Goal: Answer question/provide support: Share knowledge or assist other users

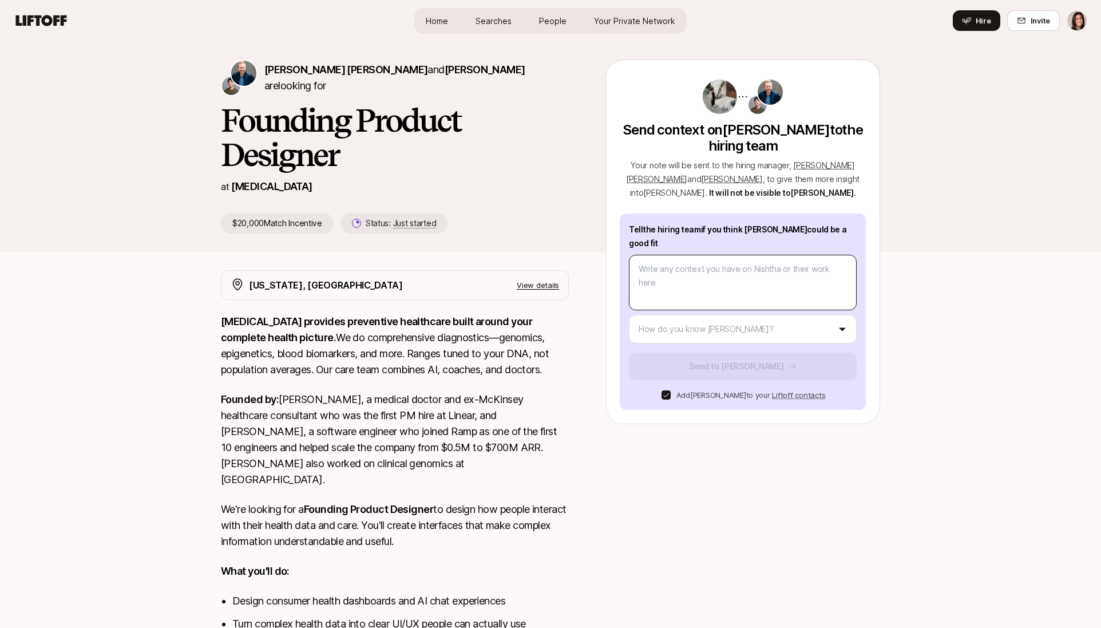
click at [684, 255] on textarea at bounding box center [743, 282] width 228 height 55
type textarea "x"
type textarea "H"
type textarea "x"
type textarea "Ha"
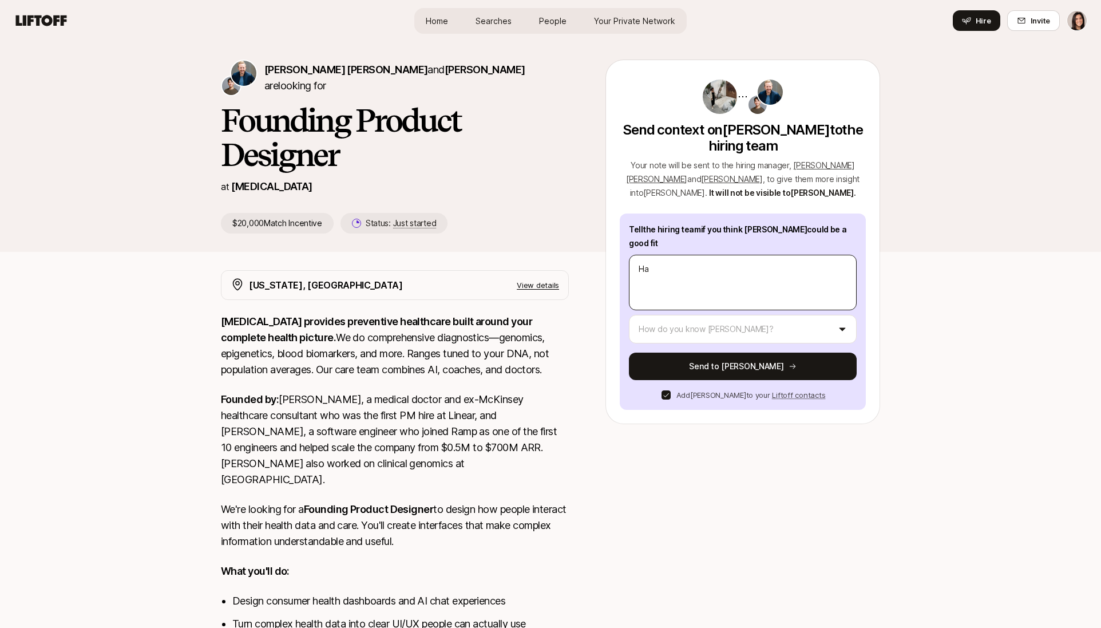
type textarea "x"
type textarea "Hav"
type textarea "x"
type textarea "Have"
type textarea "x"
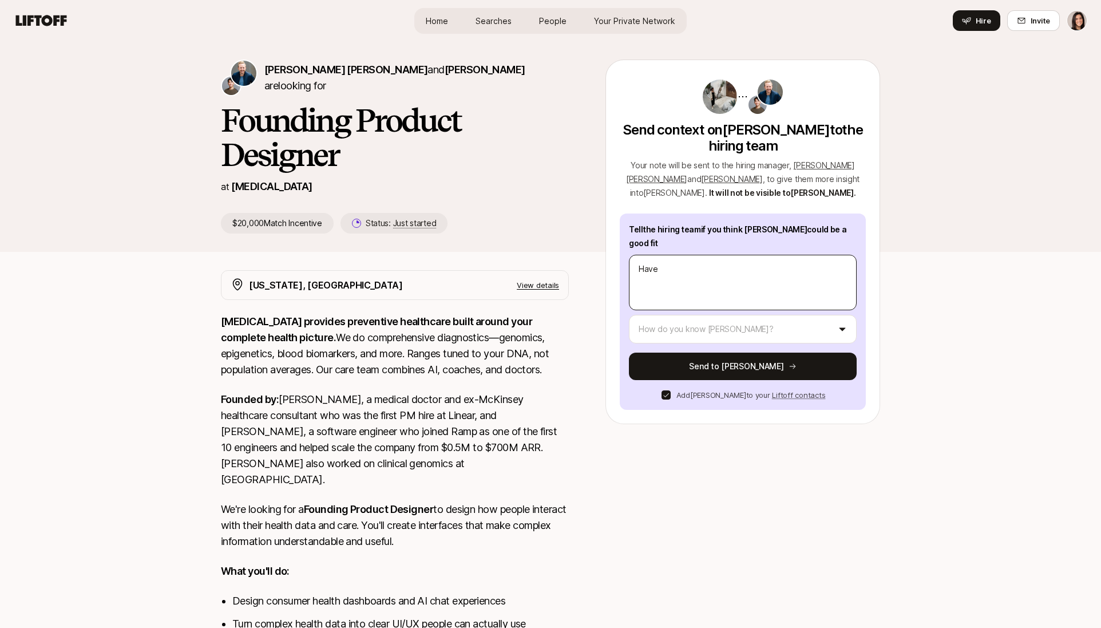
type textarea "Have s"
type textarea "x"
type textarea "Have sp"
type textarea "x"
type textarea "Have spo"
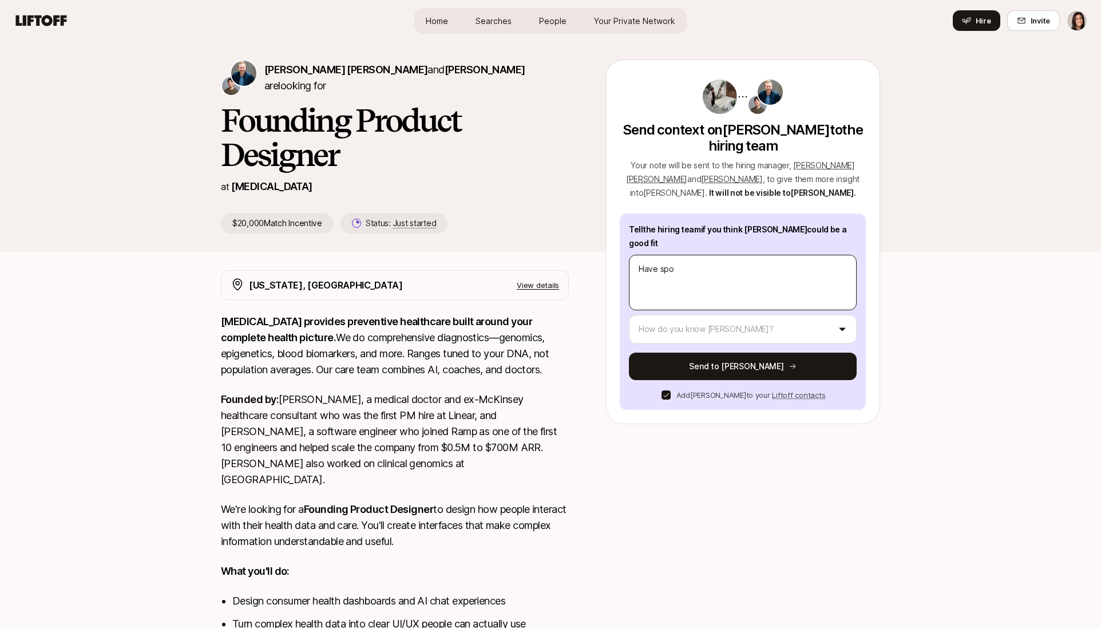
type textarea "x"
type textarea "Have spok"
type textarea "x"
type textarea "Have spoke"
type textarea "x"
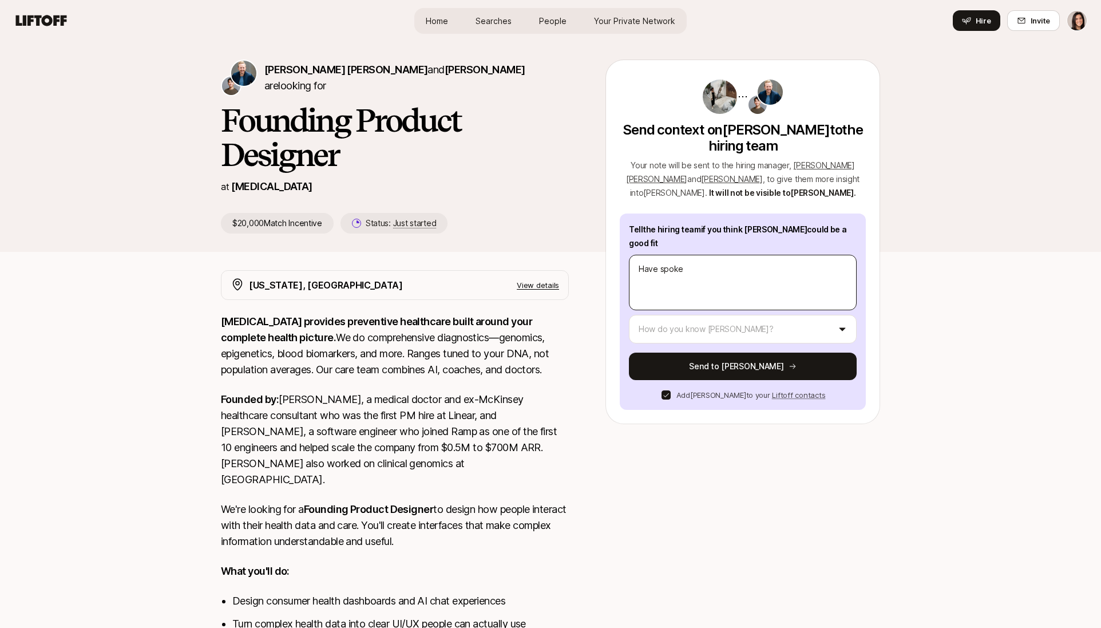
type textarea "Have spoken"
type textarea "x"
type textarea "Have spoken"
type textarea "x"
type textarea "Have spoken w"
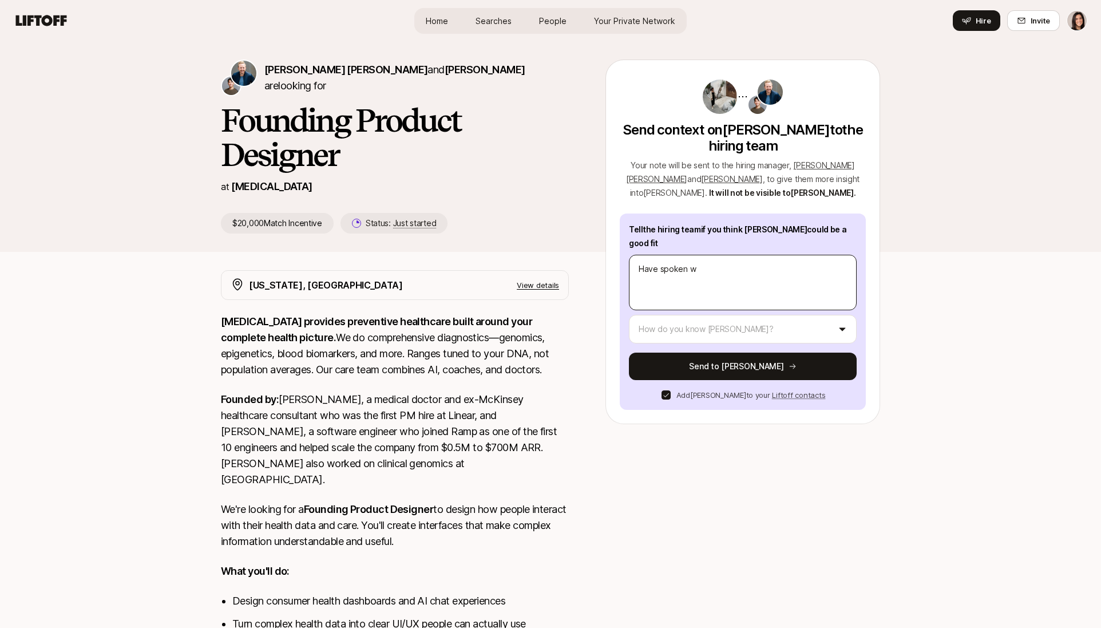
type textarea "x"
type textarea "Have spoken wt"
type textarea "x"
type textarea "Have spoken wth"
type textarea "x"
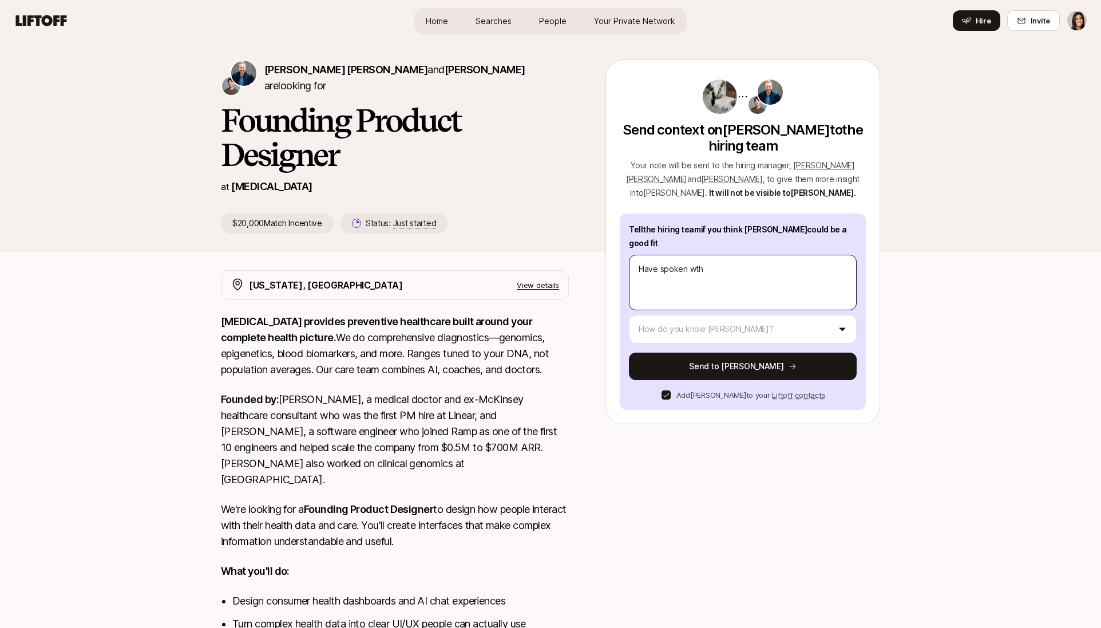
type textarea "Have spoken wth"
type textarea "x"
type textarea "Have spoken wth"
type textarea "x"
type textarea "Have spoken wt"
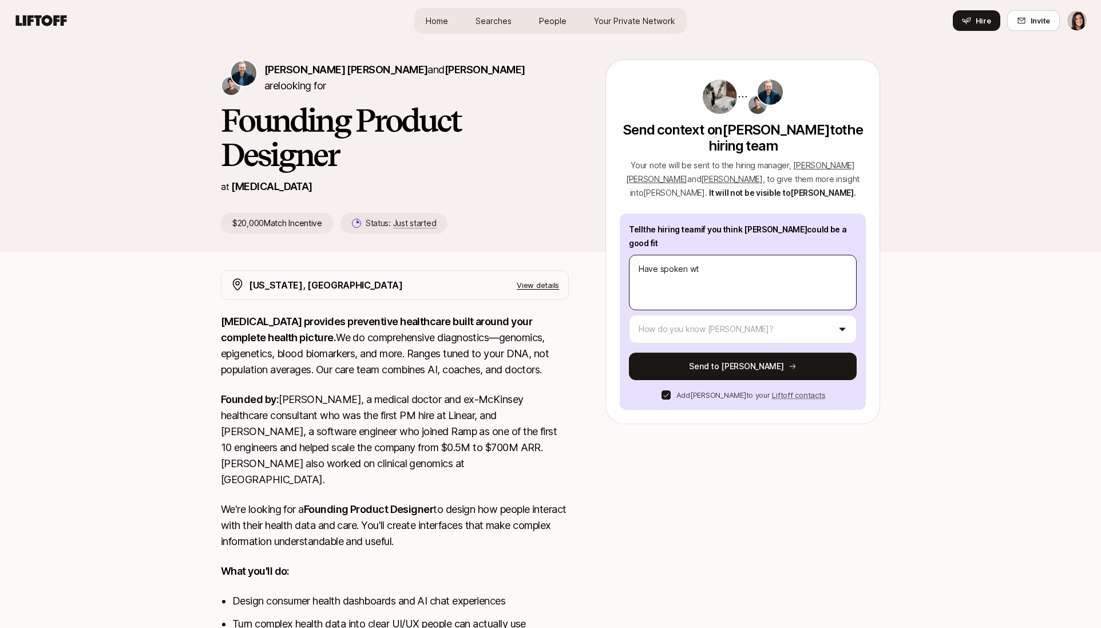
type textarea "x"
type textarea "Have spoken w"
type textarea "x"
type textarea "Have spoken wi"
type textarea "x"
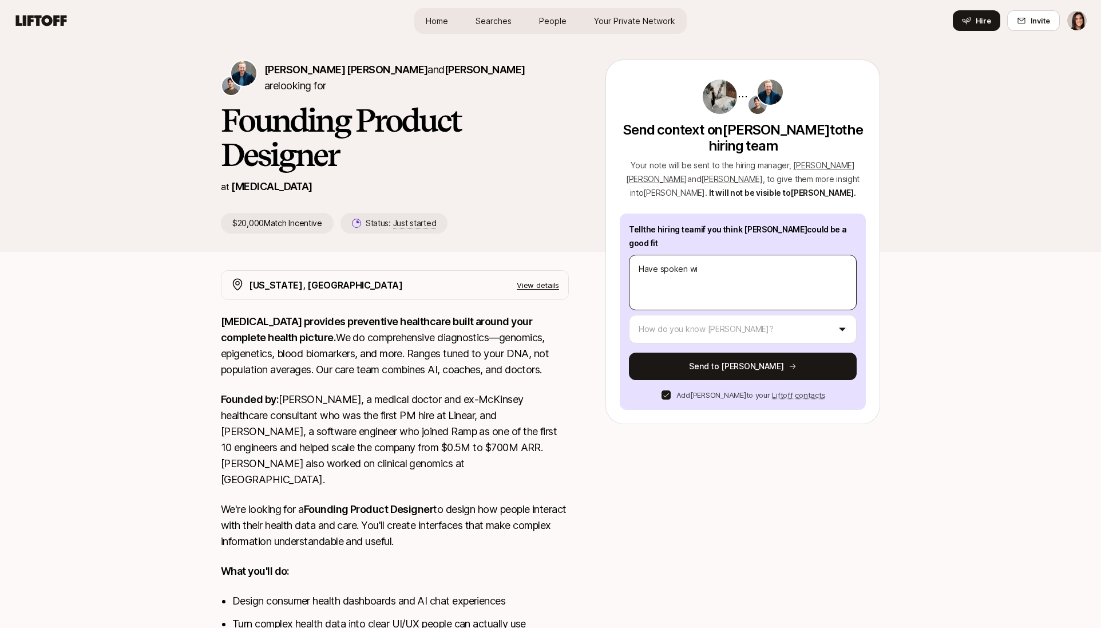
type textarea "Have spoken wit"
type textarea "x"
type textarea "Have spoken with"
type textarea "x"
type textarea "Have spoken with"
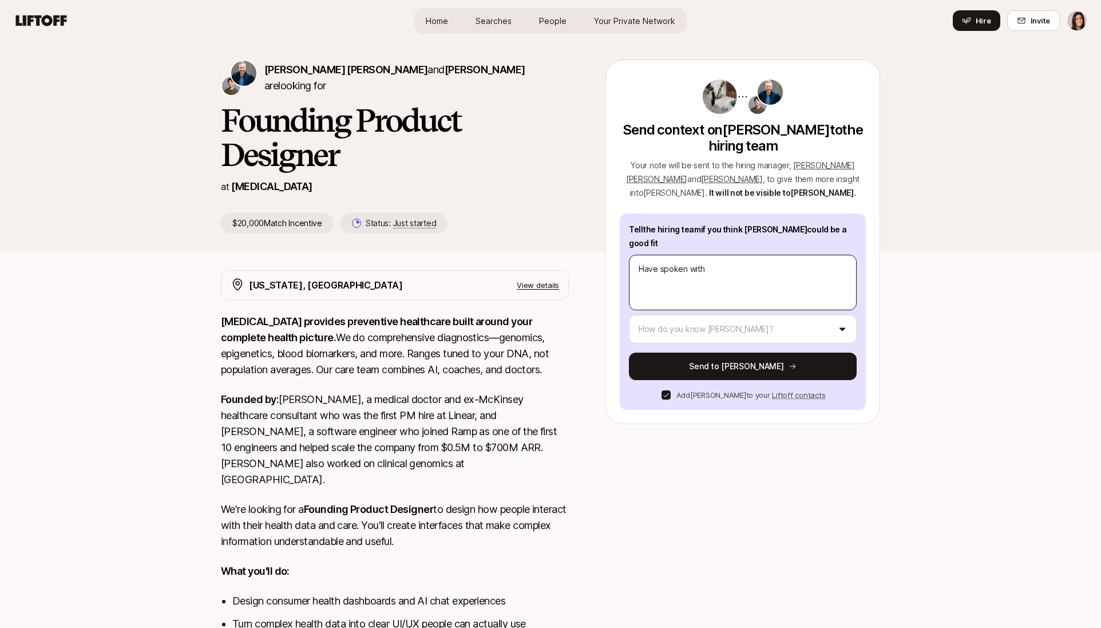
type textarea "x"
type textarea "Have spoken with N"
type textarea "x"
type textarea "Have spoken with Ni"
type textarea "x"
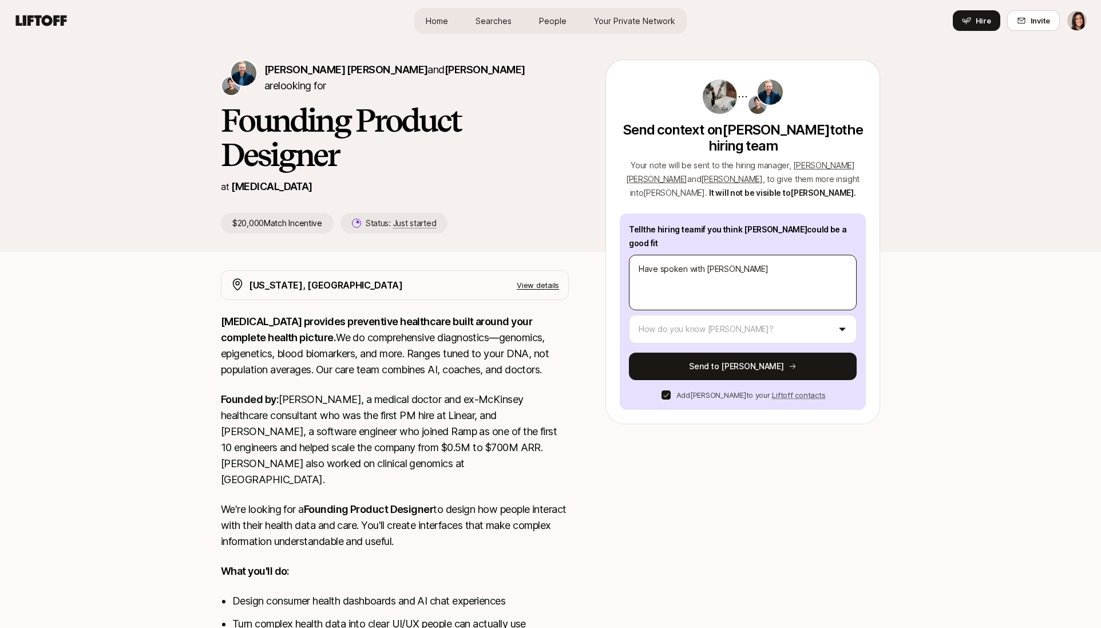
type textarea "Have spoken with Nis"
type textarea "x"
type textarea "Have spoken with Nish"
type textarea "x"
type textarea "Have spoken with Nisht"
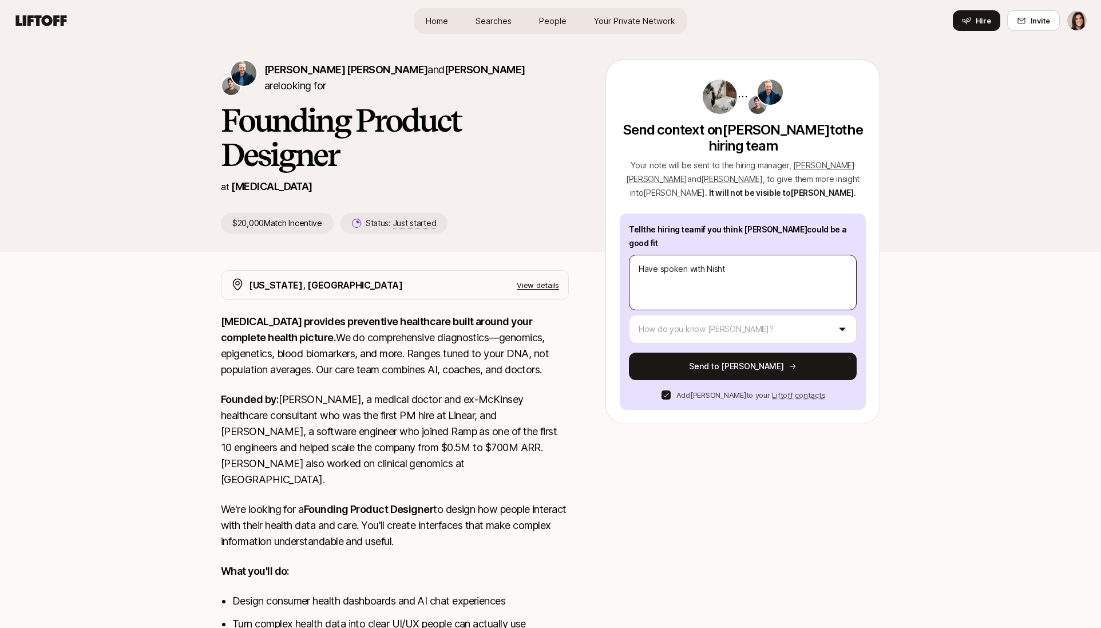
type textarea "x"
type textarea "Have spoken with Nishth"
type textarea "x"
type textarea "Have spoken with Nishtha"
type textarea "x"
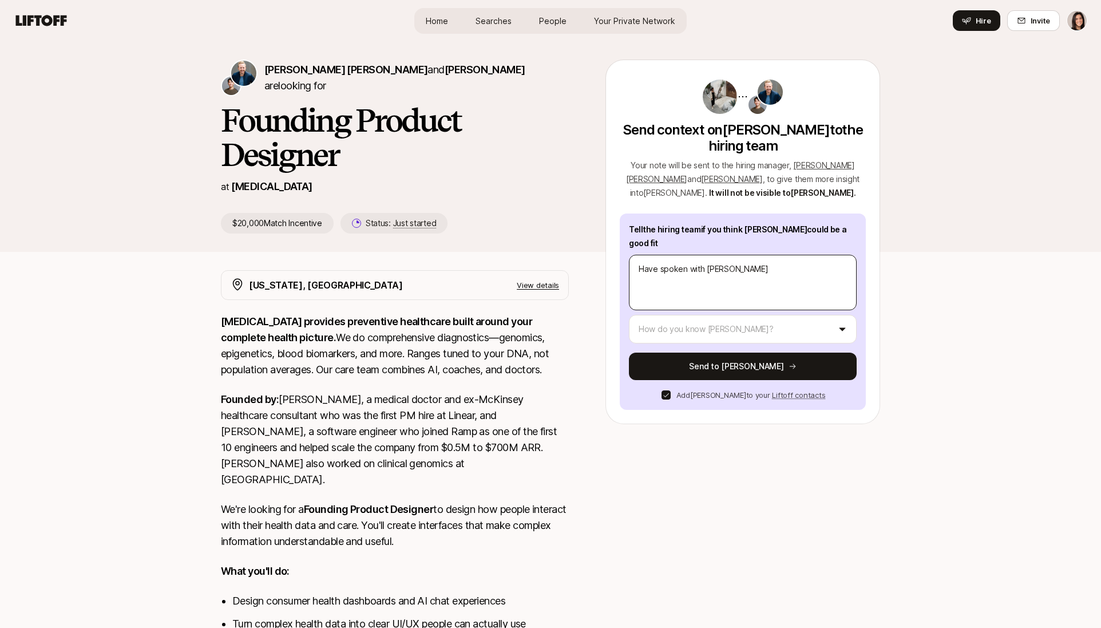
type textarea "Have spoken with Nishtha"
type textarea "x"
type textarea "Have spoken with Nishtha tw"
type textarea "x"
type textarea "Have spoken with Nishtha twi"
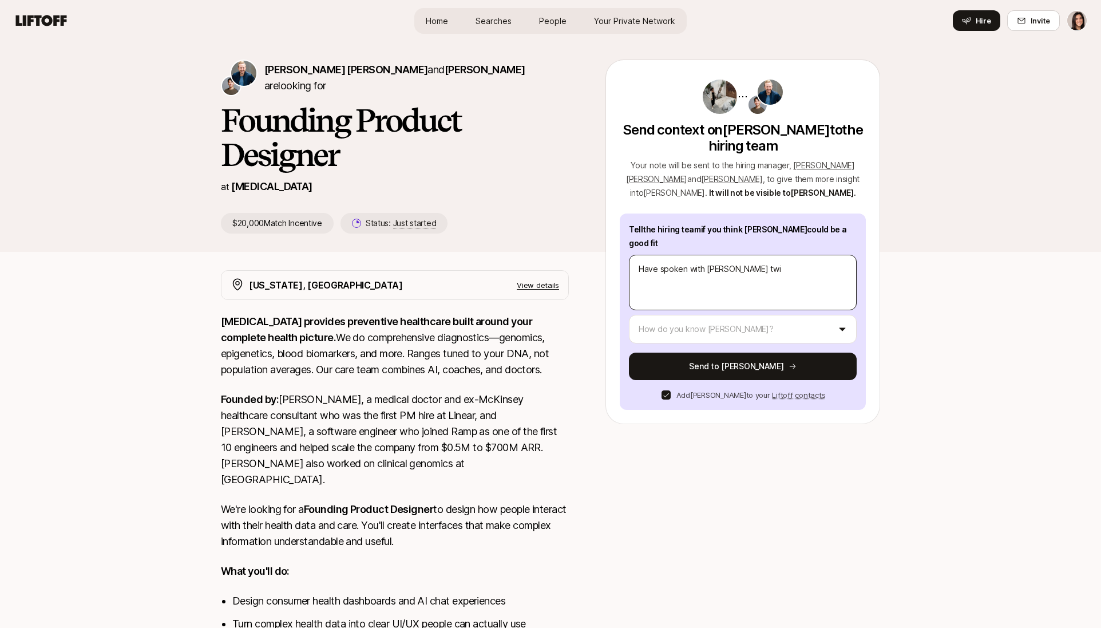
type textarea "x"
type textarea "Have spoken with Nishtha twic"
type textarea "x"
type textarea "Have spoken with Nishtha twice"
type textarea "x"
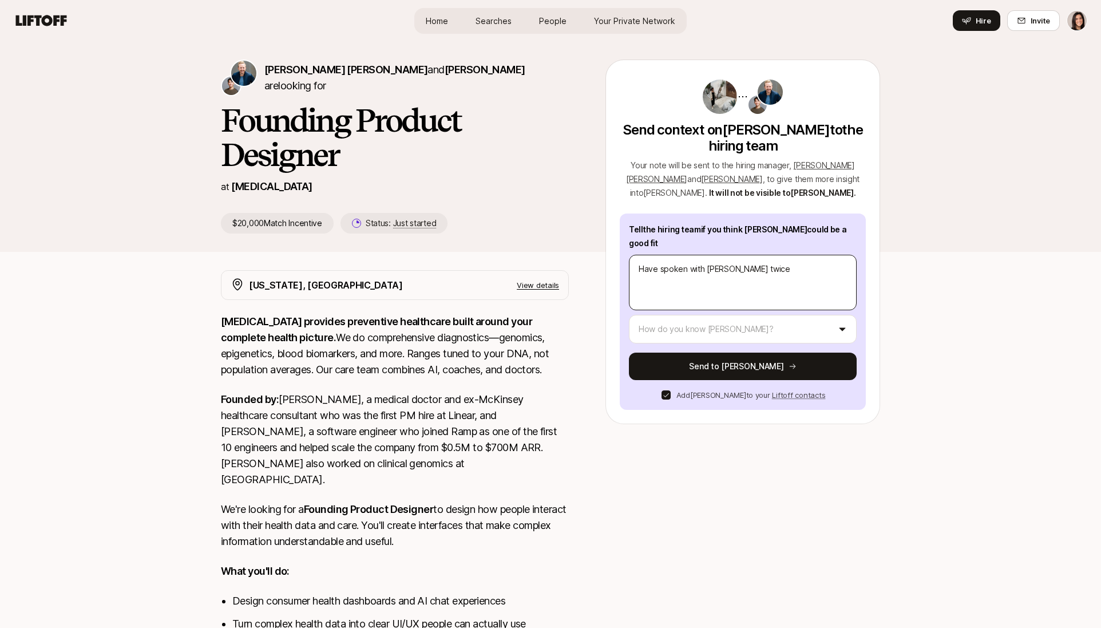
type textarea "Have spoken with Nishtha twice"
type textarea "x"
type textarea "Have spoken with Nishtha twice -"
type textarea "x"
type textarea "Have spoken with Nishtha twice - s"
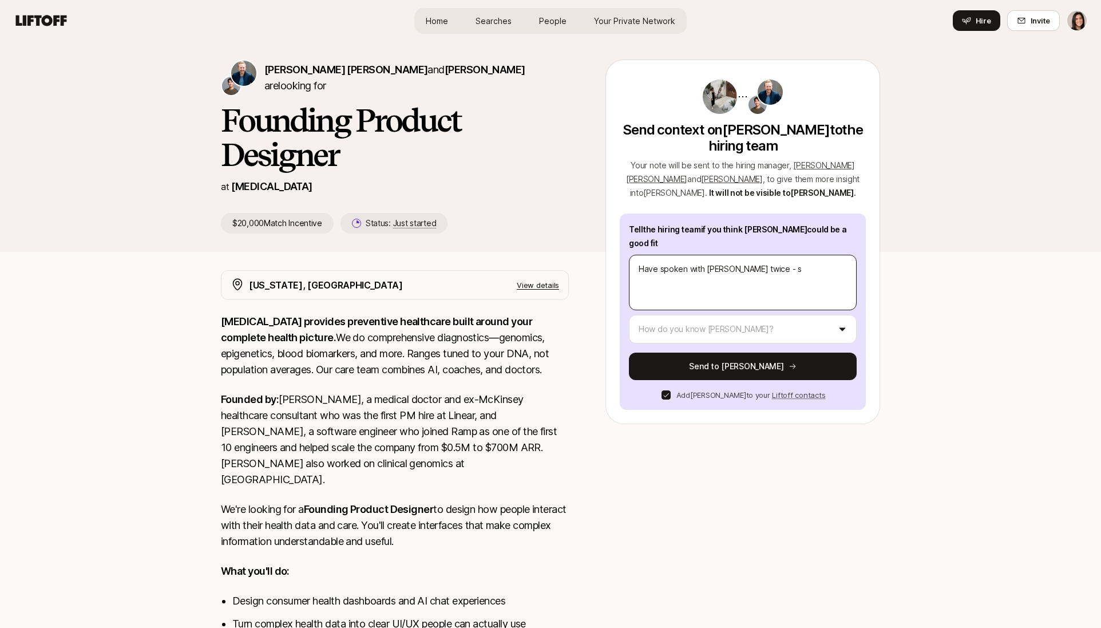
type textarea "x"
type textarea "Have spoken with Nishtha twice - sh"
type textarea "x"
type textarea "Have spoken with Nishtha twice - she"
type textarea "x"
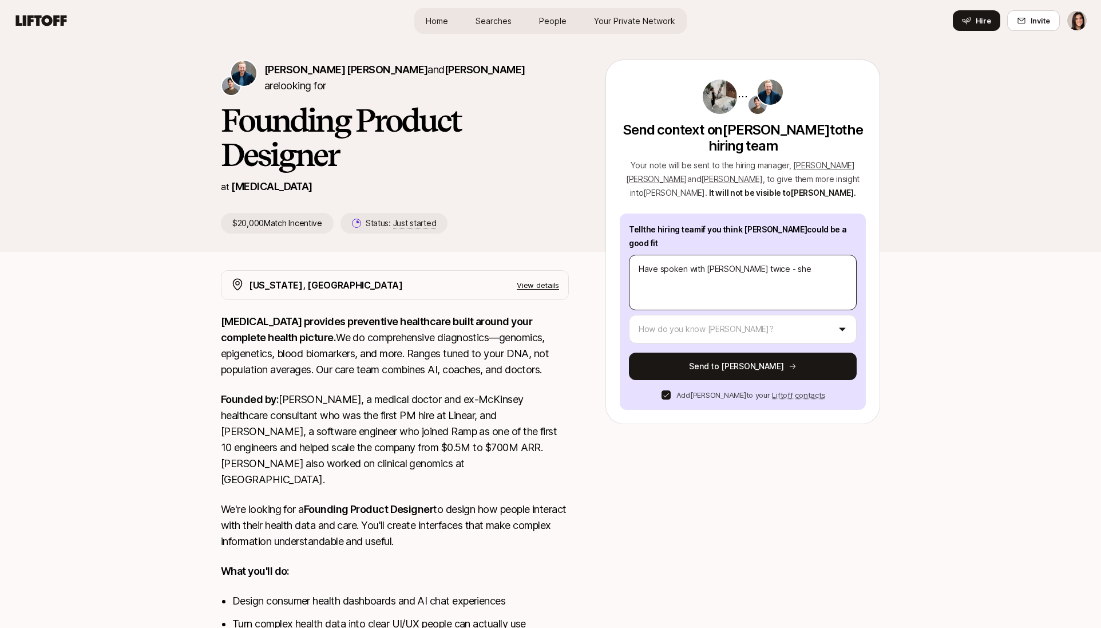
type textarea "Have spoken with Nishtha twice - she'"
type textarea "x"
type textarea "Have spoken with Nishtha twice - she's"
type textarea "x"
type textarea "Have spoken with Nishtha twice - she's"
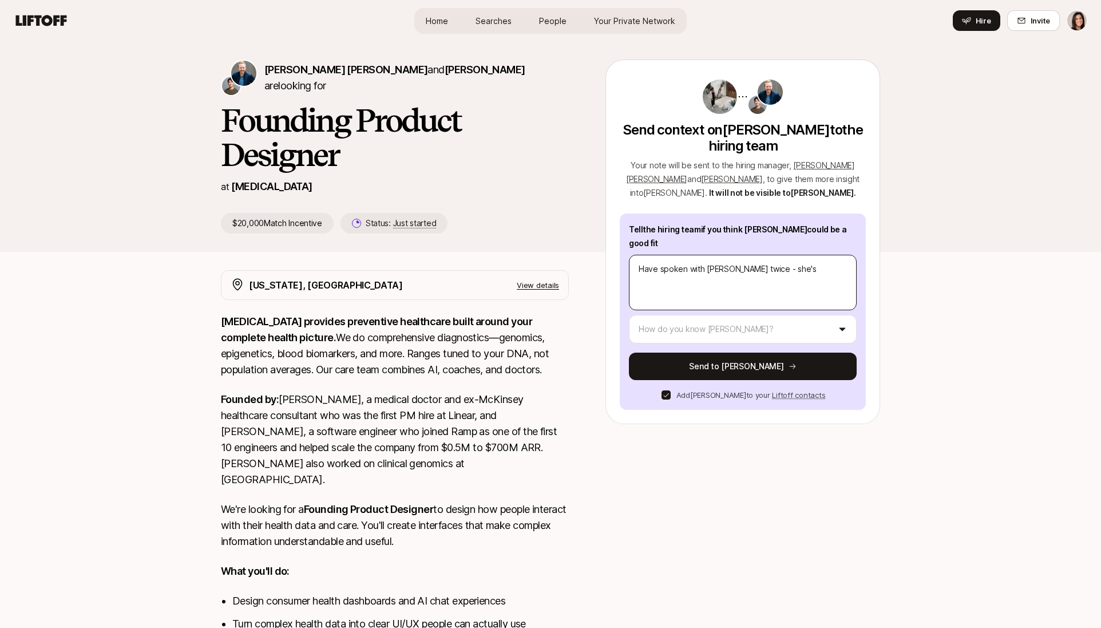
type textarea "x"
type textarea "Have spoken with Nishtha twice - she's a"
type textarea "x"
type textarea "Have spoken with Nishtha twice - she's a"
drag, startPoint x: 744, startPoint y: 271, endPoint x: 750, endPoint y: 286, distance: 16.2
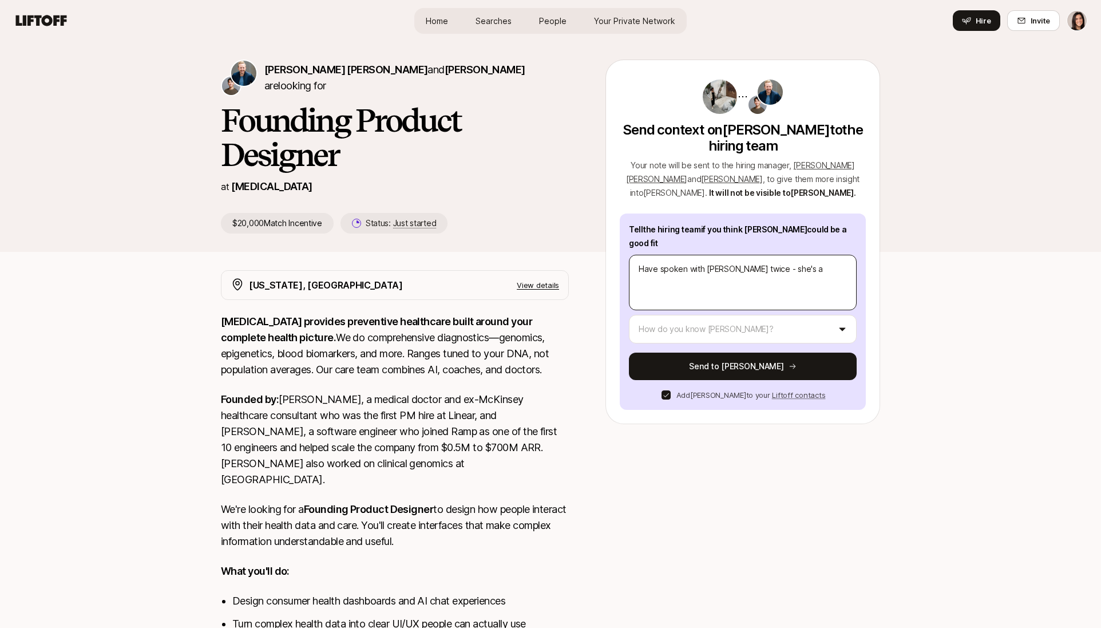
click at [745, 276] on textarea "Have spoken with Nishtha twice - she's a" at bounding box center [743, 282] width 228 height 55
type textarea "x"
type textarea "Have spoken with Nishtha"
type textarea "x"
type textarea "Have spoken with Nishtha i"
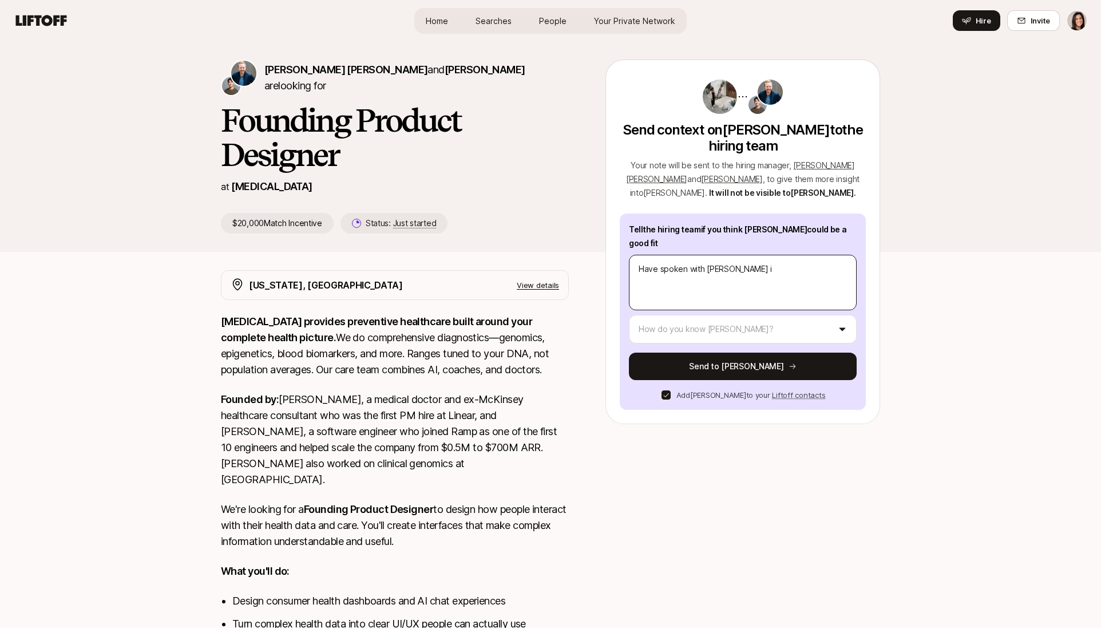
type textarea "x"
type textarea "Have spoken with Nishtha in"
type textarea "x"
type textarea "Have spoken with Nishtha in t"
type textarea "x"
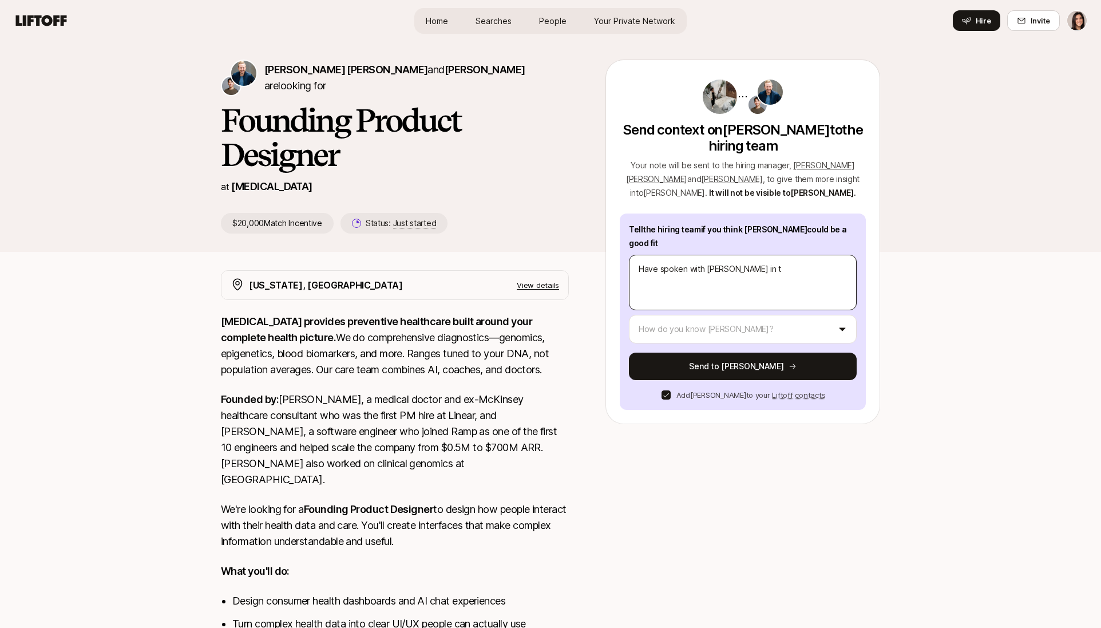
type textarea "Have spoken with Nishtha in th"
type textarea "x"
type textarea "Have spoken with Nishtha in the"
type textarea "x"
type textarea "Have spoken with Nishtha in the p"
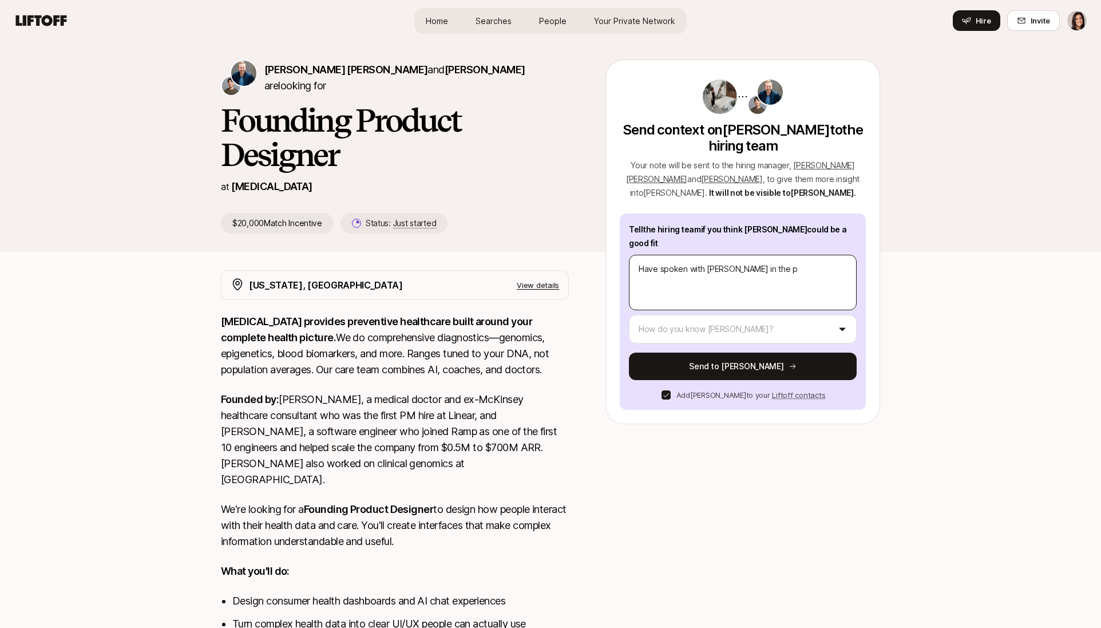
type textarea "x"
type textarea "Have spoken with Nishtha in the pr"
type textarea "x"
type textarea "Have spoken with Nishtha in the proc"
type textarea "x"
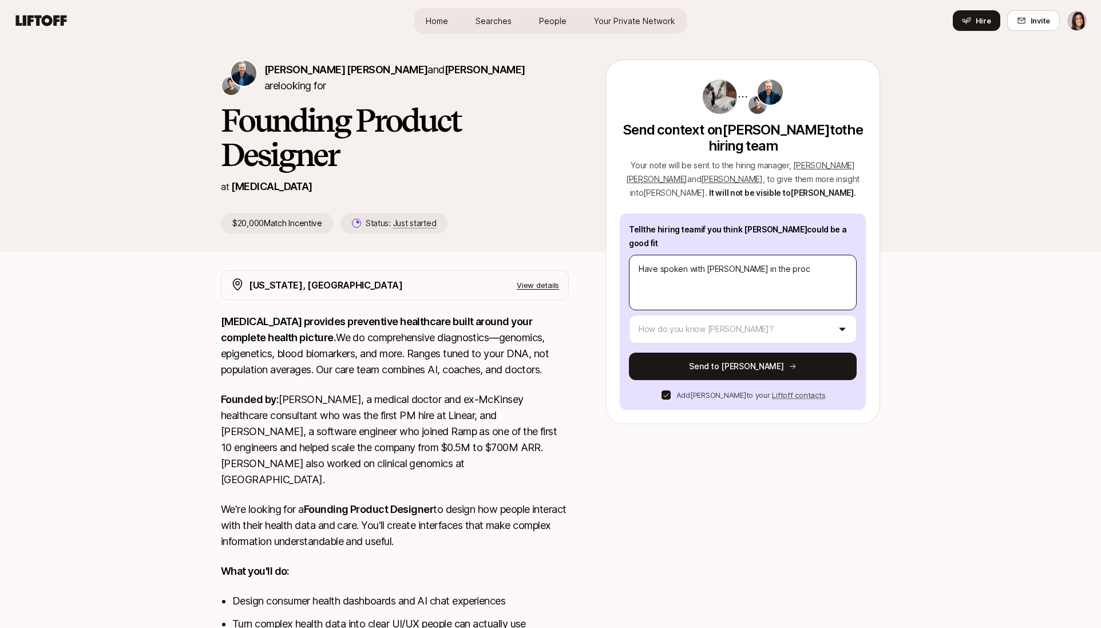
type textarea "Have spoken with Nishtha in the proce"
type textarea "x"
type textarea "Have spoken with Nishtha in the proces"
drag, startPoint x: 736, startPoint y: 253, endPoint x: 744, endPoint y: 280, distance: 28.2
click at [743, 276] on textarea "Have spoken with Nishtha in the proces" at bounding box center [743, 282] width 228 height 55
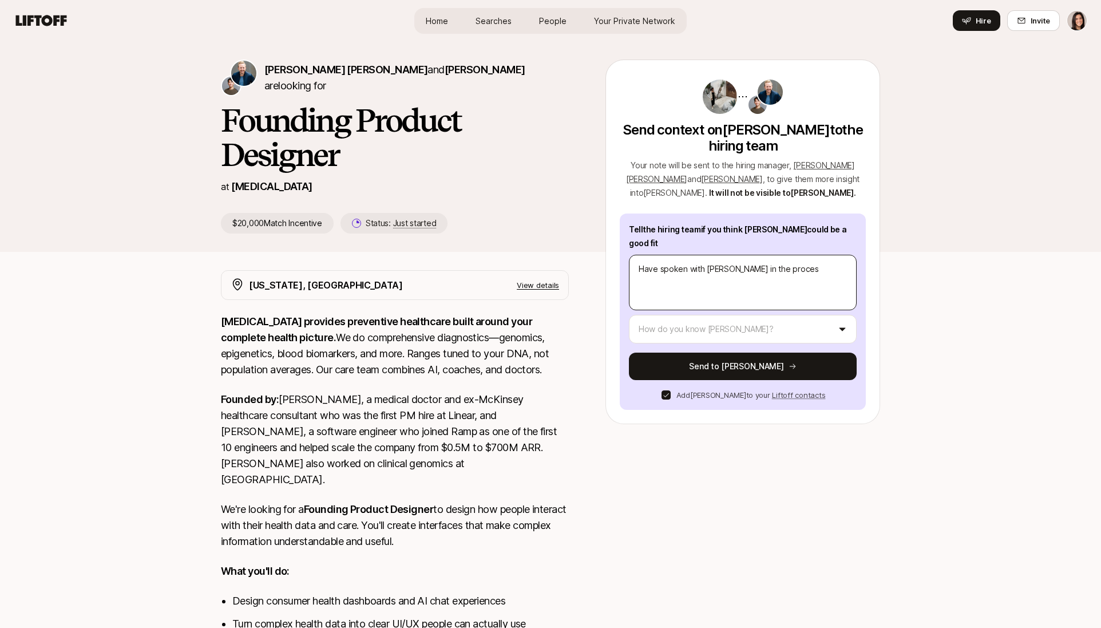
type textarea "x"
type textarea "Have spoken with Nishtha i"
type textarea "x"
type textarea "Have spoken with Nishtha"
type textarea "x"
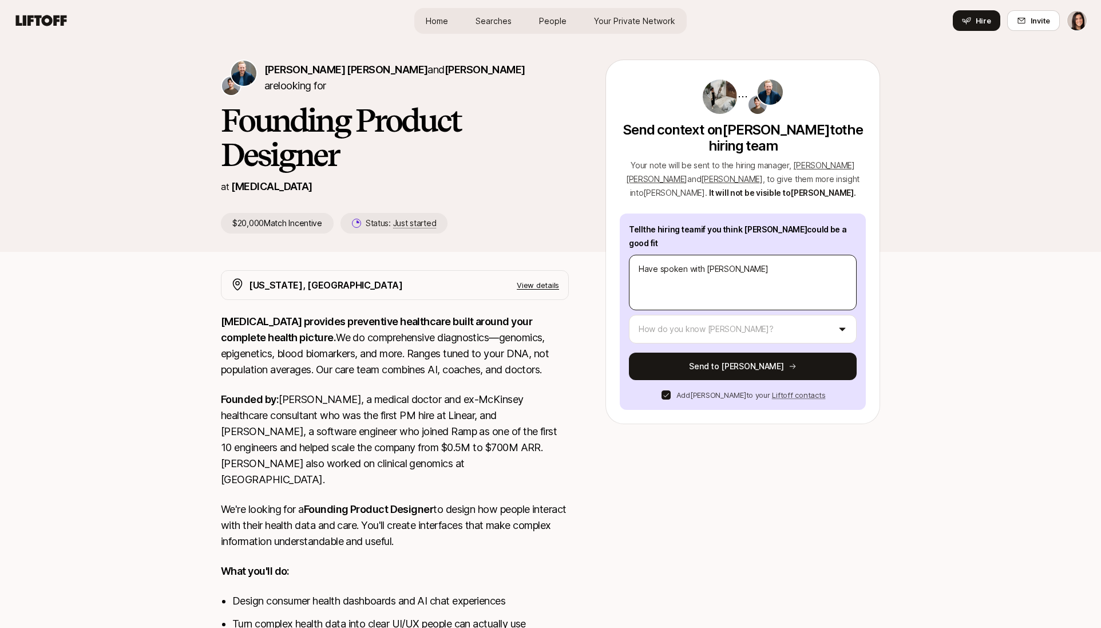
type textarea "Have spoken with Nishtha a"
type textarea "x"
type textarea "Have spoken with Nishtha an"
type textarea "x"
type textarea "Have spoken with Nishtha and"
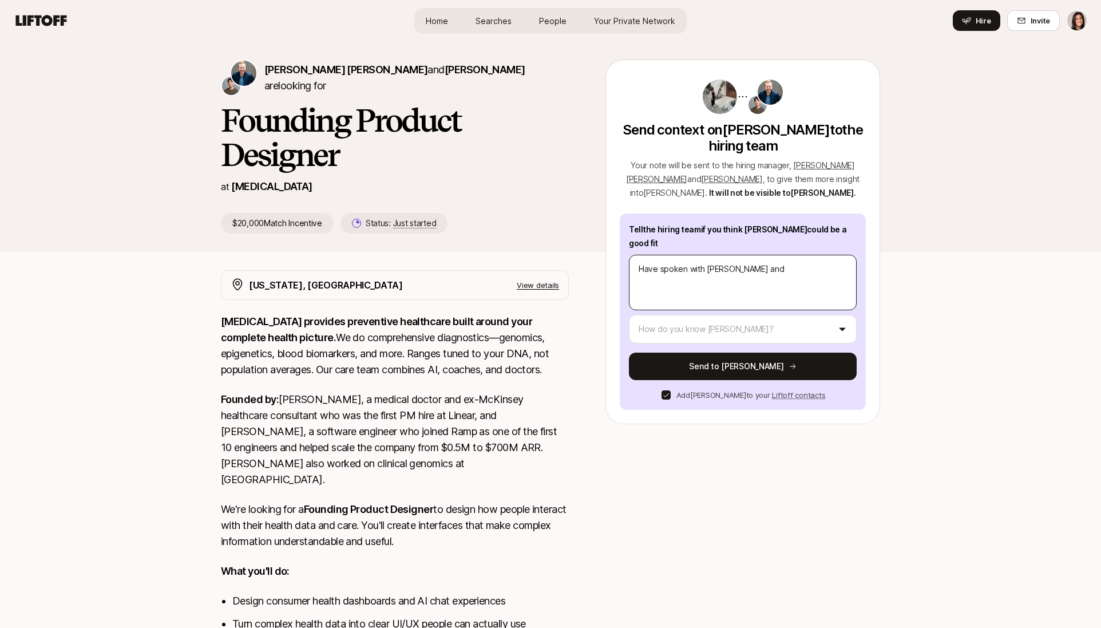
type textarea "x"
type textarea "Have spoken with Nishtha and"
type textarea "x"
type textarea "Have spoken with Nishtha and c"
type textarea "x"
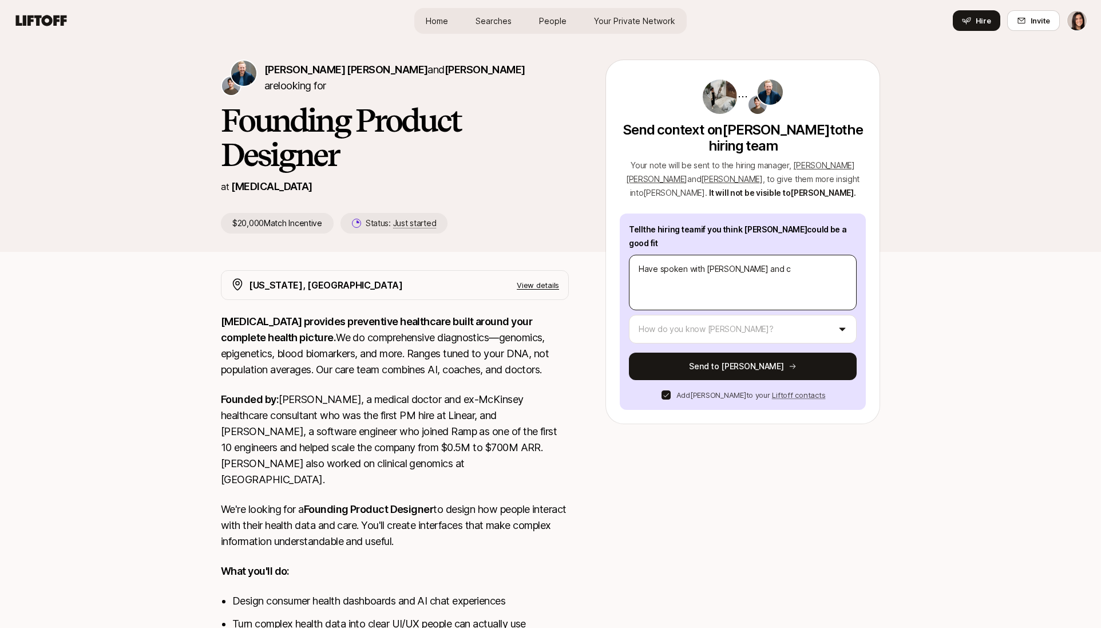
type textarea "Have spoken with Nishtha and"
type textarea "x"
type textarea "Have spoken with Nishtha and"
type textarea "x"
type textarea "Have spoken with Nishtha an"
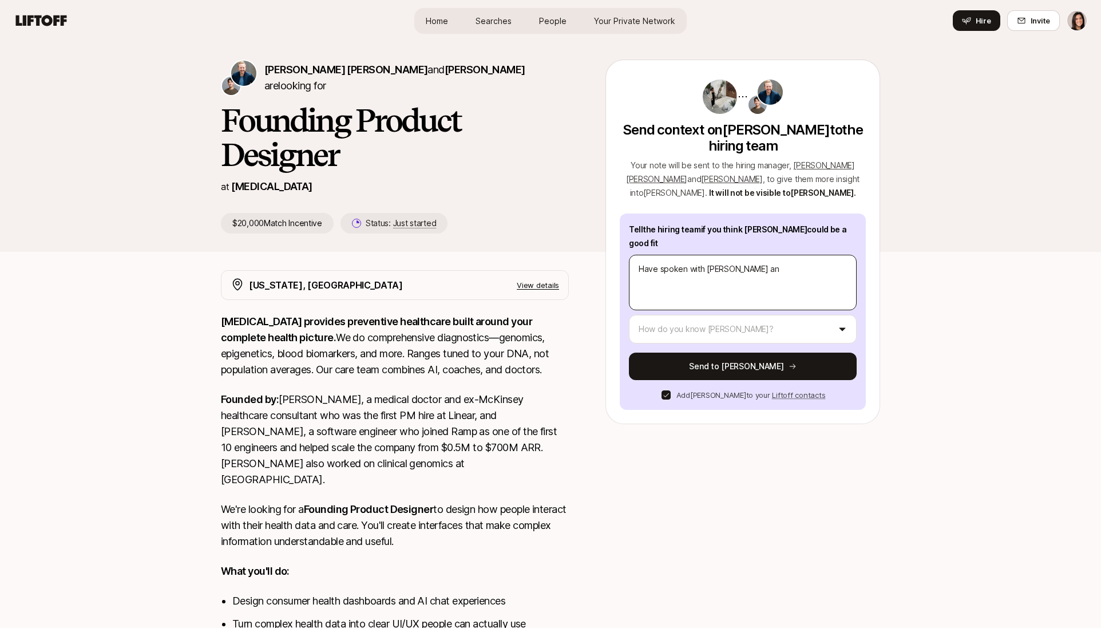
type textarea "x"
type textarea "Have spoken with Nishtha a"
type textarea "x"
type textarea "Have spoken with Nishtha"
type textarea "x"
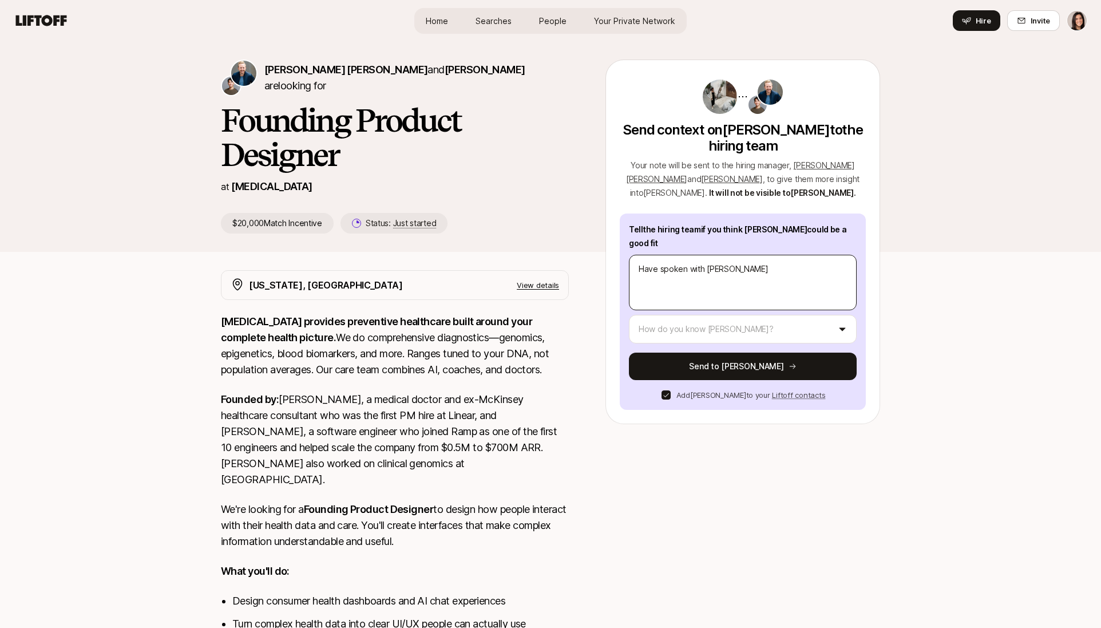
type textarea "Have spoken with Nishtha t"
type textarea "x"
type textarea "Have spoken with Nishtha th"
type textarea "x"
type textarea "Have spoken with Nishtha tho"
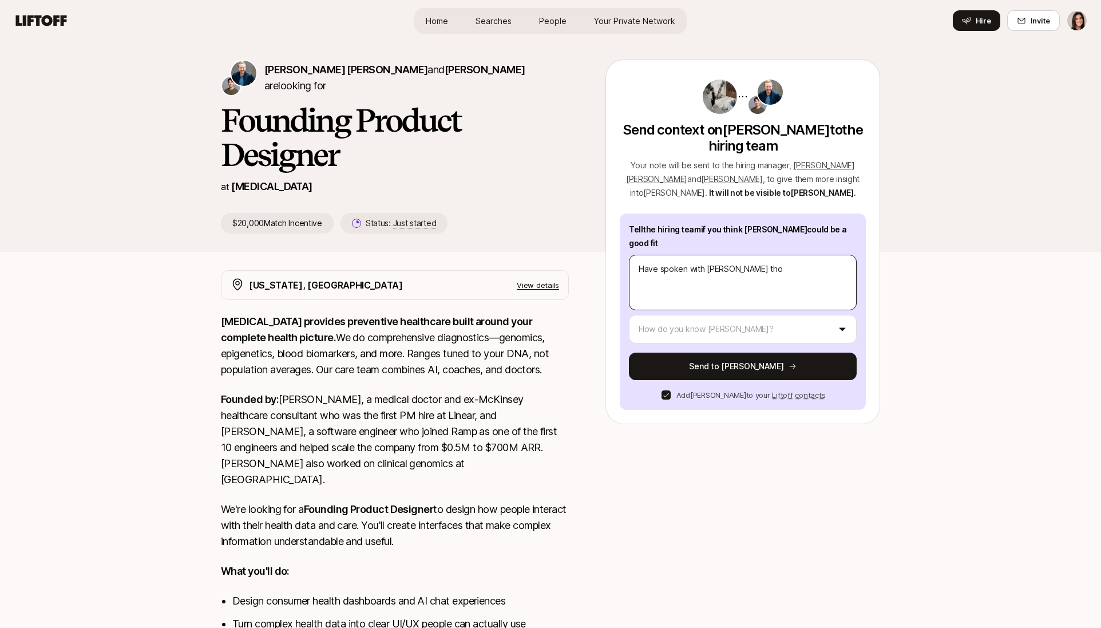
type textarea "x"
type textarea "Have spoken with Nishtha thor"
type textarea "x"
type textarea "Have spoken with Nishtha thoru"
type textarea "x"
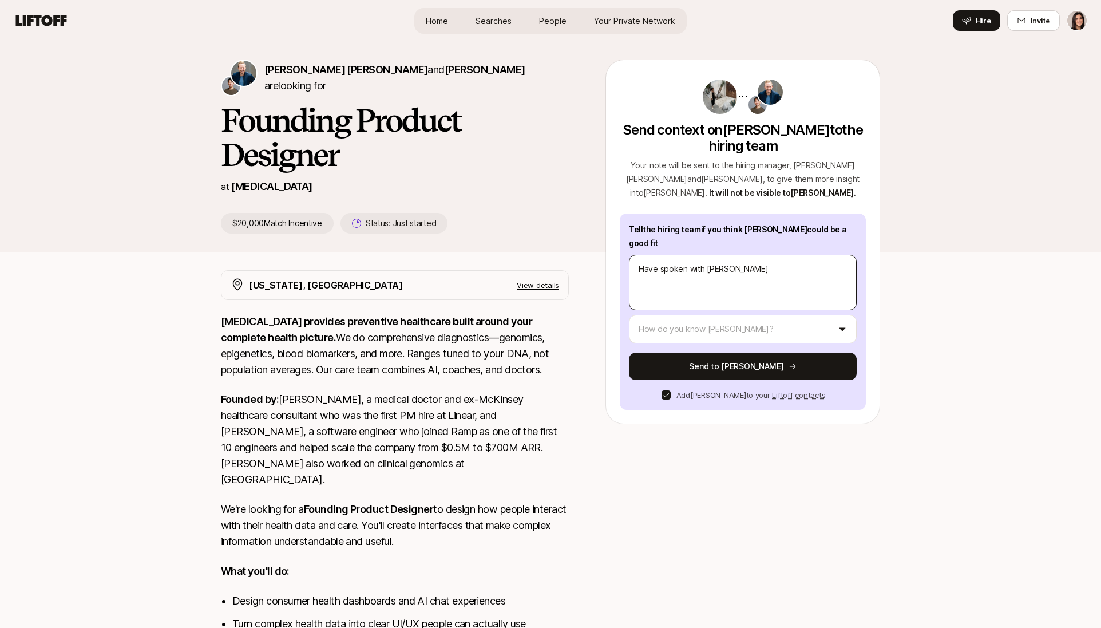
type textarea "Have spoken with Nishtha thorug"
type textarea "x"
type textarea "Have spoken with Nishtha thorugh"
type textarea "x"
type textarea "Have spoken with Nishtha thorugh t"
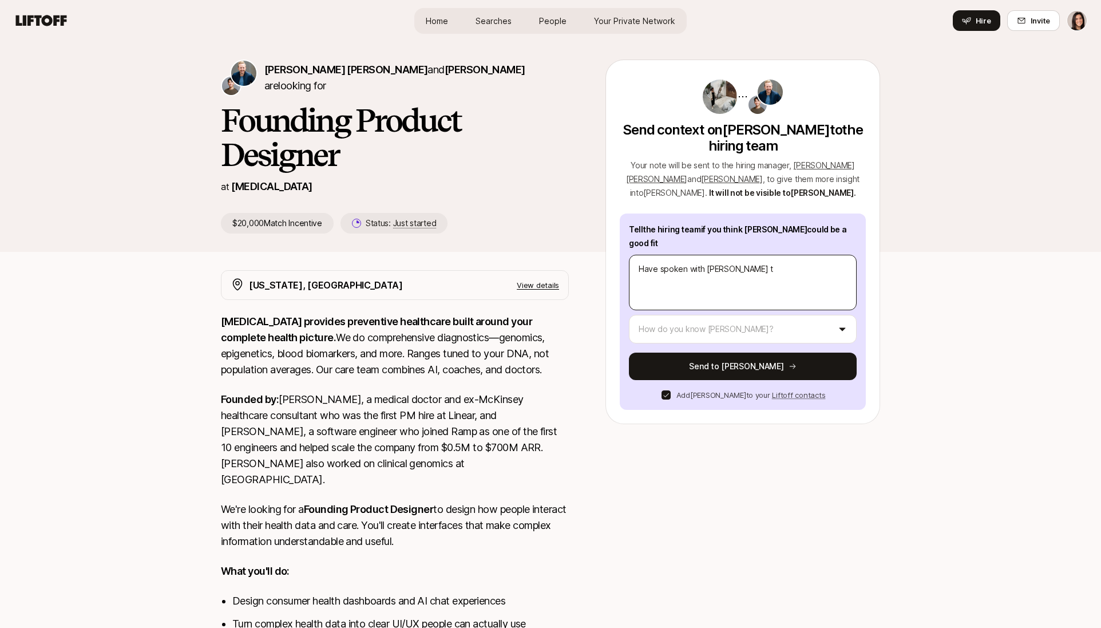
type textarea "x"
type textarea "Have spoken with Nishtha thorugh th"
type textarea "x"
type textarea "Have spoken with Nishtha thorugh the"
type textarea "x"
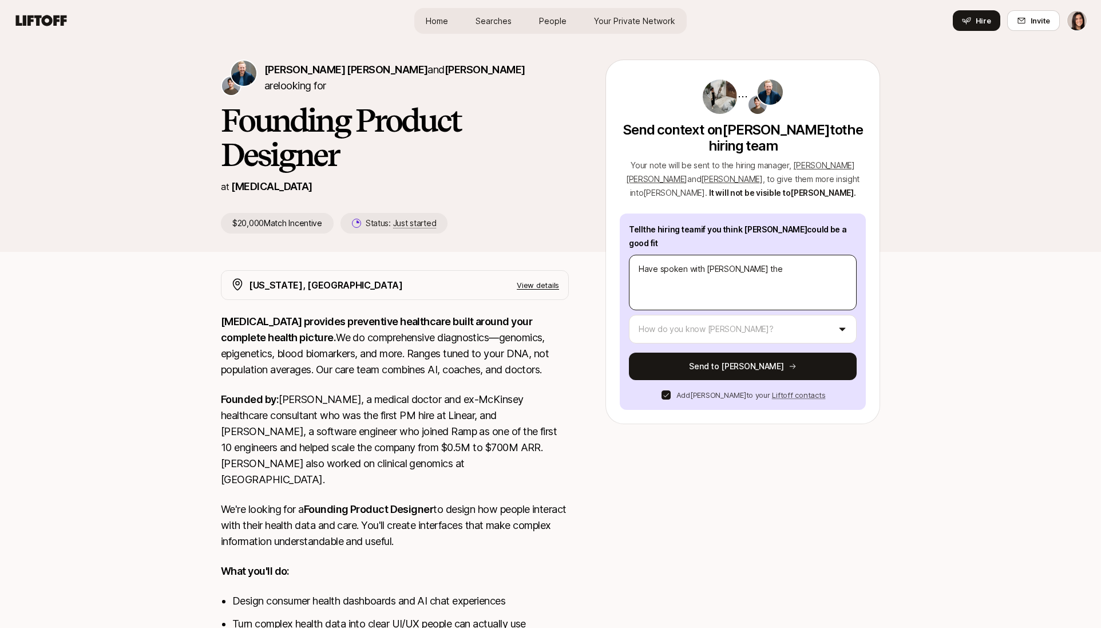
type textarea "Have spoken with Nishtha thorugh th"
type textarea "x"
type textarea "Have spoken with Nishtha thorugh t"
type textarea "x"
type textarea "Have spoken with Nishtha thorugh"
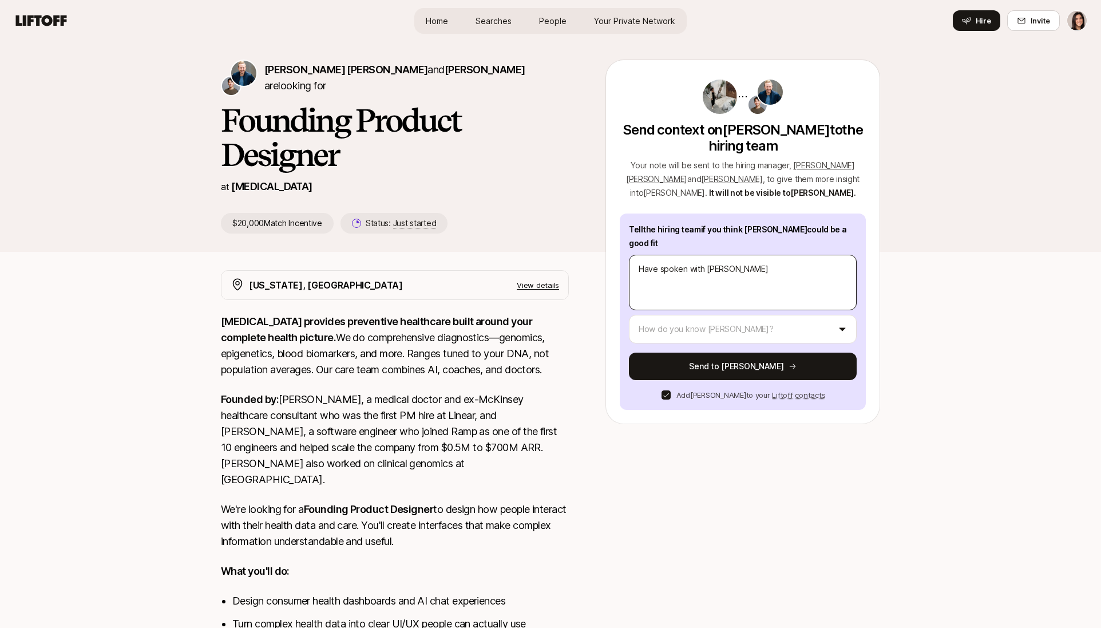
type textarea "x"
type textarea "Have spoken with Nishtha thorugh"
type textarea "x"
type textarea "Have spoken with Nishtha thorug"
type textarea "x"
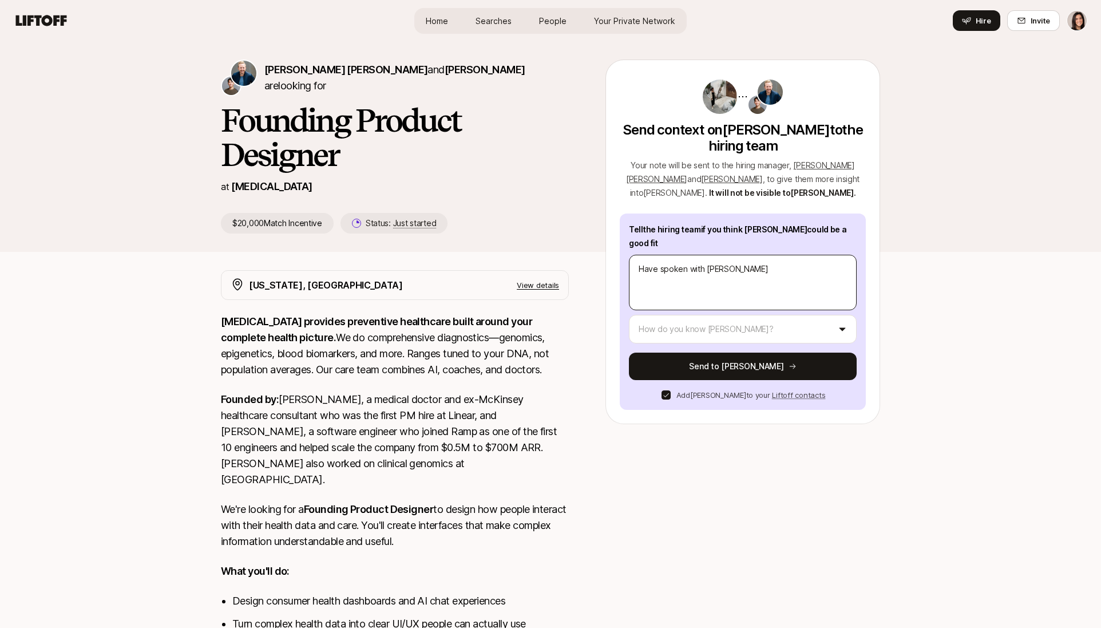
type textarea "Have spoken with Nishtha thoru"
type textarea "x"
type textarea "Have spoken with Nishtha thor"
type textarea "x"
type textarea "Have spoken with Nishtha tho"
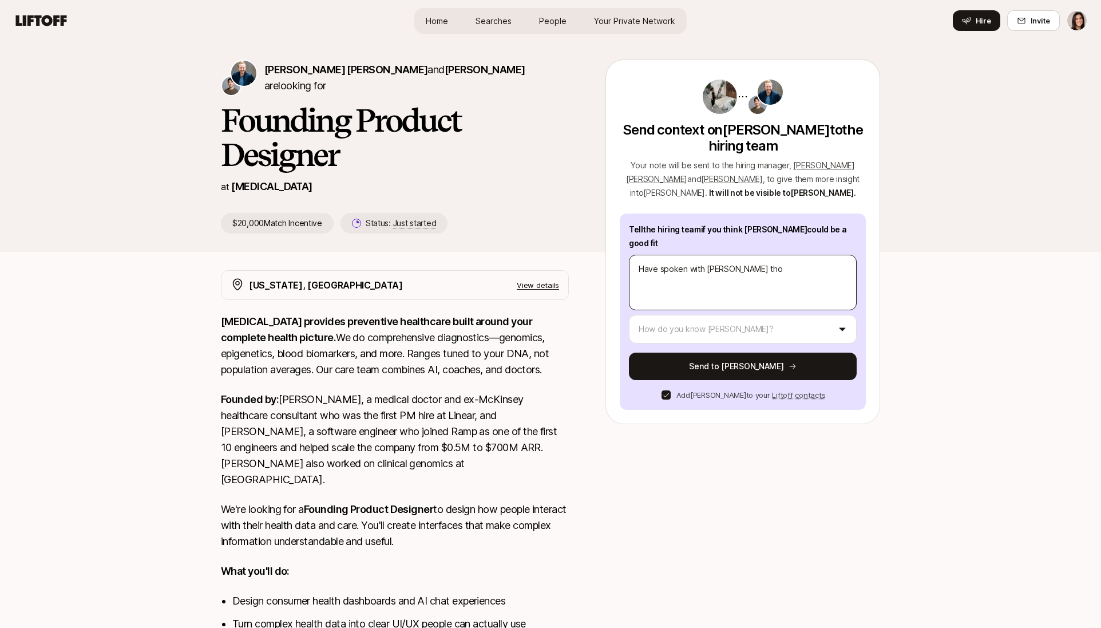
type textarea "x"
type textarea "Have spoken with Nishtha th"
type textarea "x"
type textarea "Have spoken with Nishtha thr"
type textarea "x"
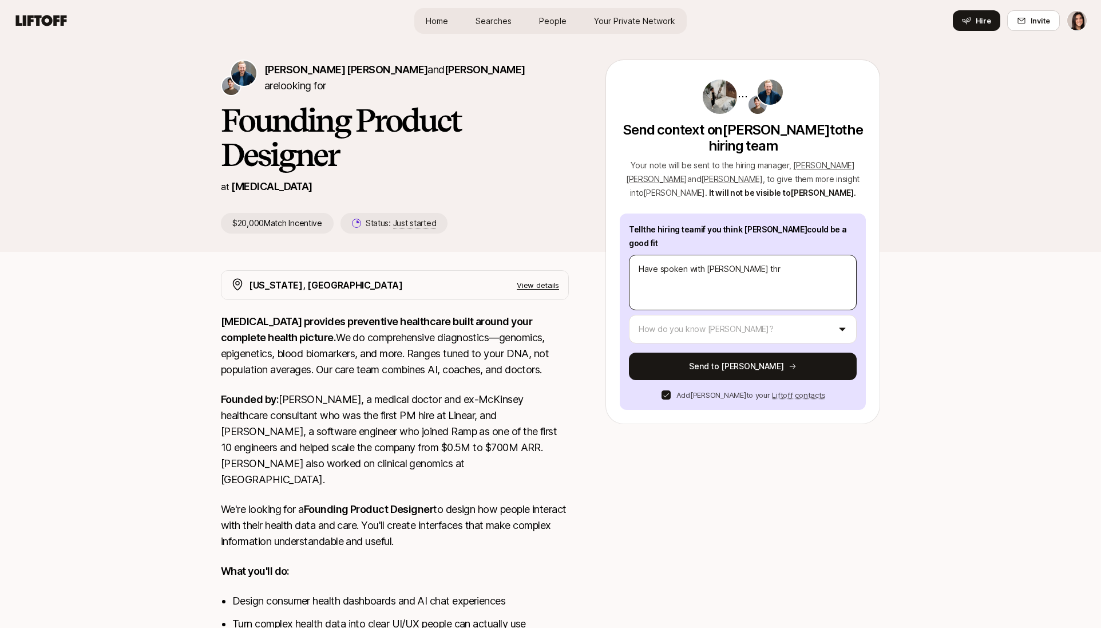
type textarea "Have spoken with Nishtha thro"
type textarea "x"
type textarea "Have spoken with Nishtha throu"
type textarea "x"
type textarea "Have spoken with Nishtha throug"
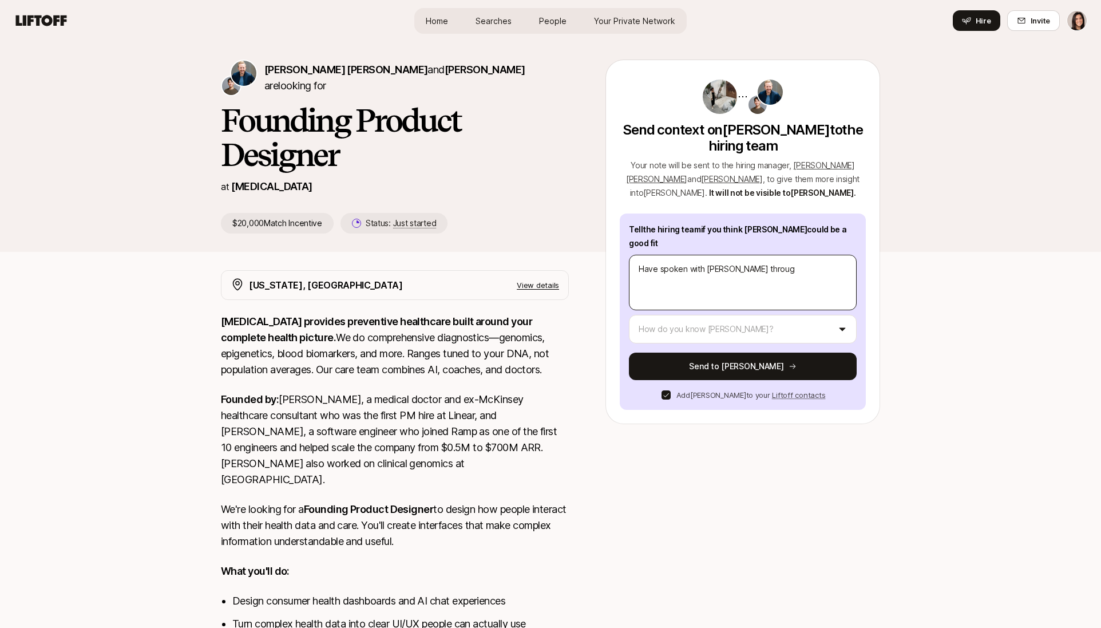
type textarea "x"
type textarea "Have spoken with Nishtha through"
type textarea "x"
type textarea "Have spoken with Nishtha through"
type textarea "x"
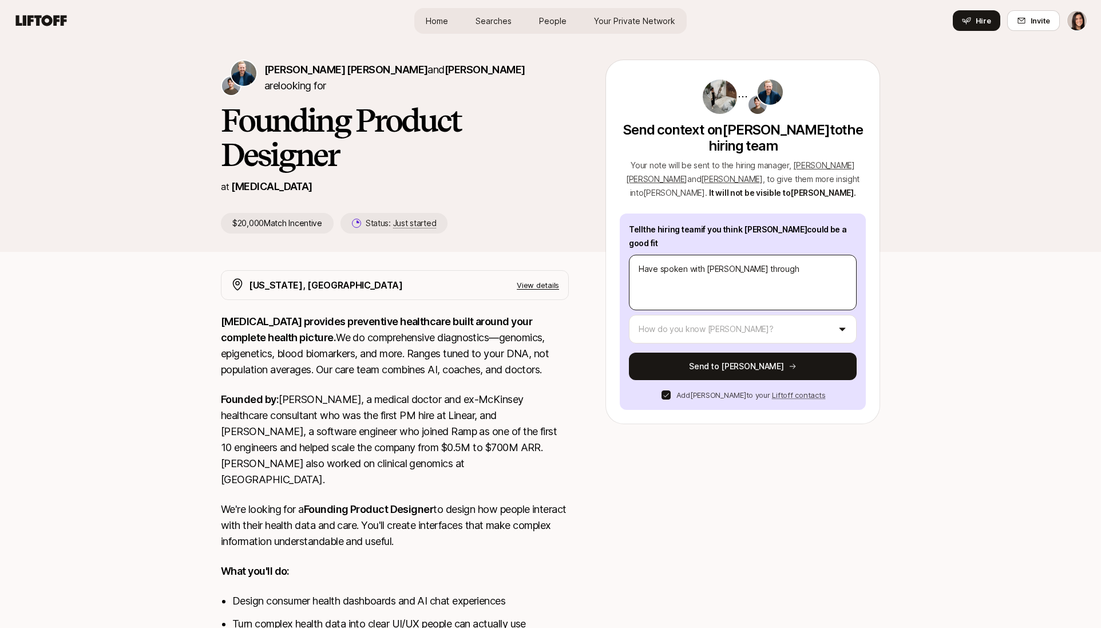
type textarea "Have spoken with Nishtha through D"
type textarea "x"
type textarea "Have spoken with Nishtha through Des"
type textarea "x"
type textarea "Have spoken with Nishtha through Desig"
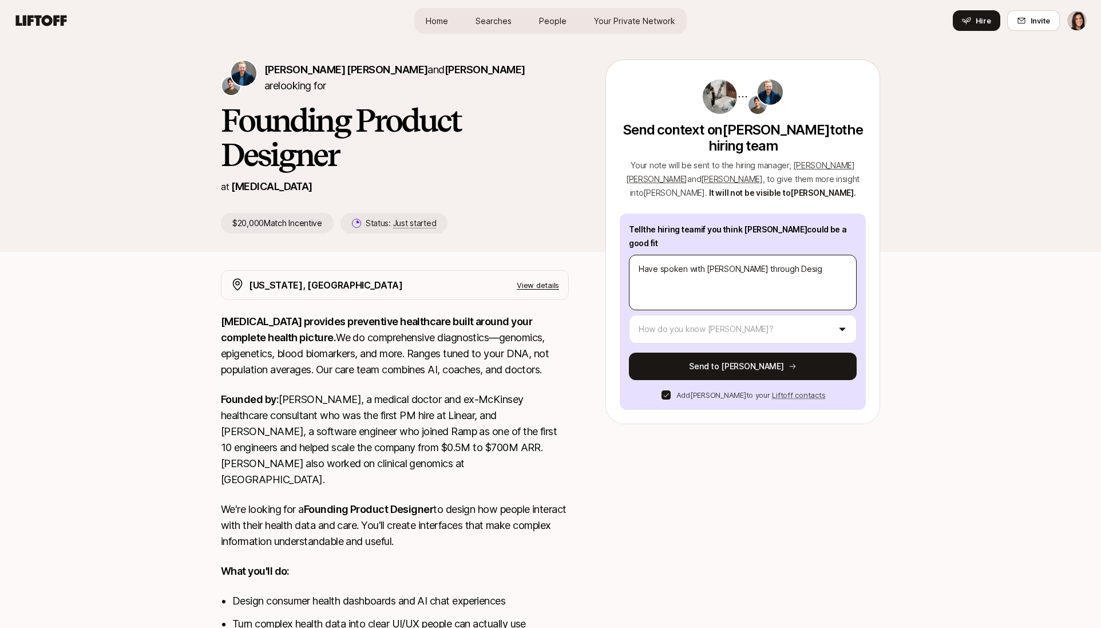
type textarea "x"
type textarea "Have spoken with Nishtha through Design"
type textarea "x"
type textarea "Have spoken with Nishtha through Design"
type textarea "x"
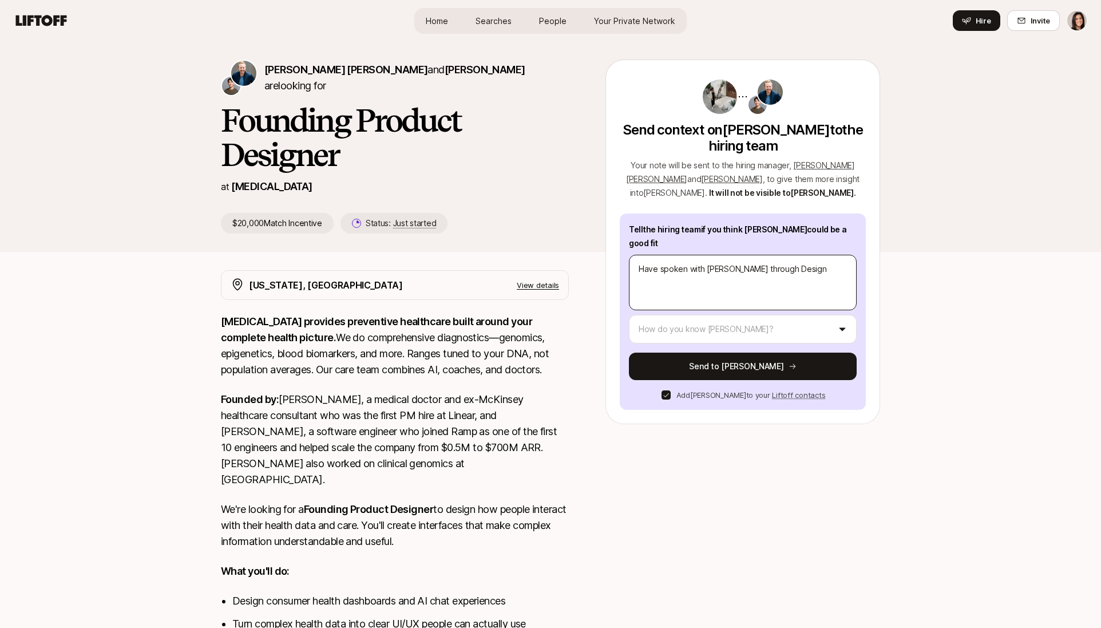
type textarea "Have spoken with Nishtha through Designe"
type textarea "x"
type textarea "Have spoken with Nishtha through Designer"
type textarea "x"
type textarea "Have spoken with Nishtha through Designer"
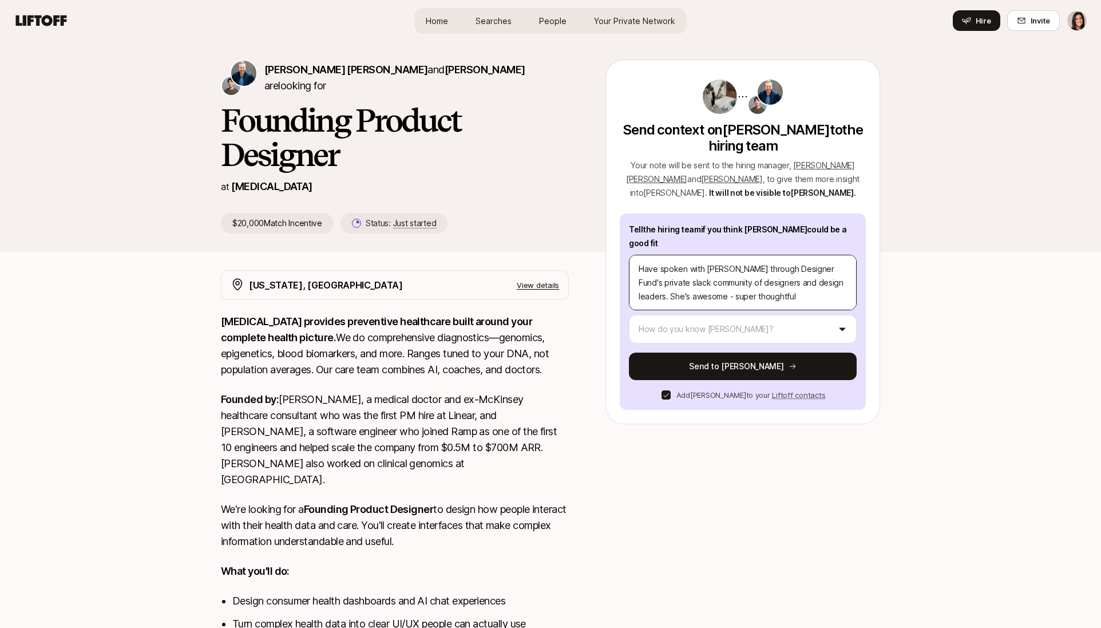
drag, startPoint x: 726, startPoint y: 281, endPoint x: 630, endPoint y: 280, distance: 96.1
click at [630, 280] on textarea "Have spoken with Nishtha through Designer Fund's private slack community of des…" at bounding box center [743, 282] width 228 height 55
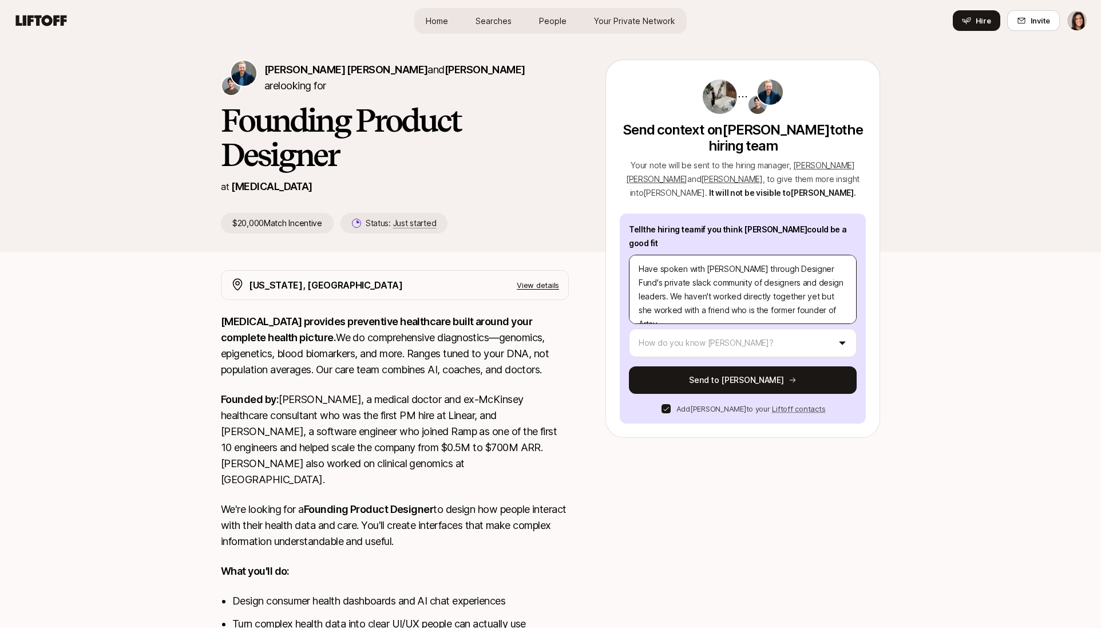
drag, startPoint x: 818, startPoint y: 302, endPoint x: 818, endPoint y: 284, distance: 17.2
click at [818, 284] on textarea "Have spoken with Nishtha through Designer Fund's private slack community of des…" at bounding box center [743, 289] width 228 height 69
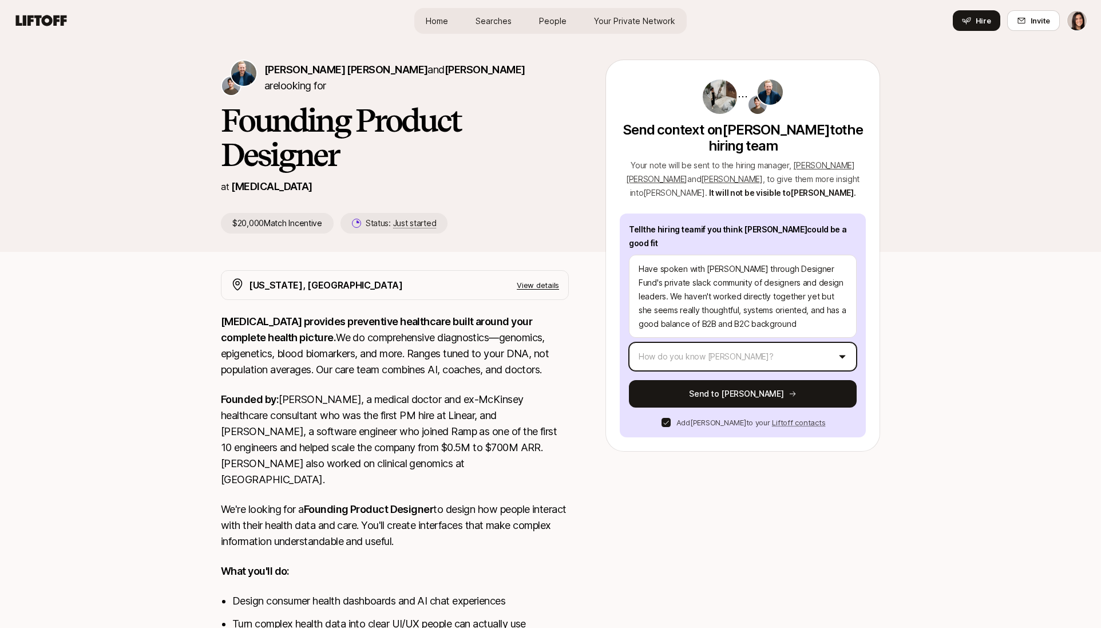
click at [712, 340] on html "Home Searches People Your Private Network Hire Home Searches People Your Privat…" at bounding box center [550, 314] width 1101 height 628
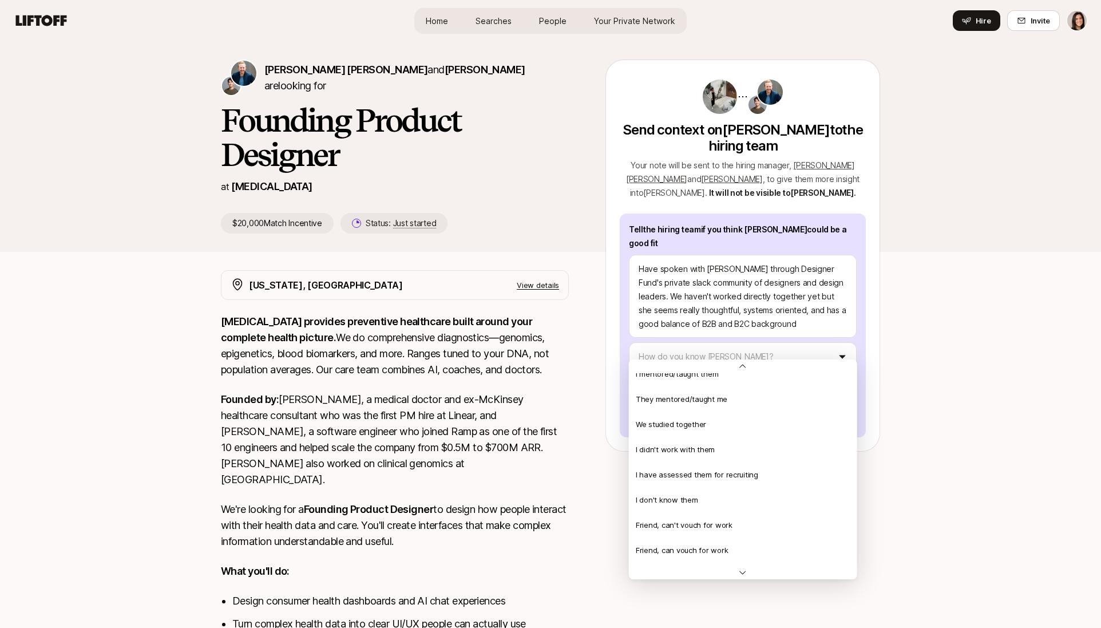
scroll to position [247, 0]
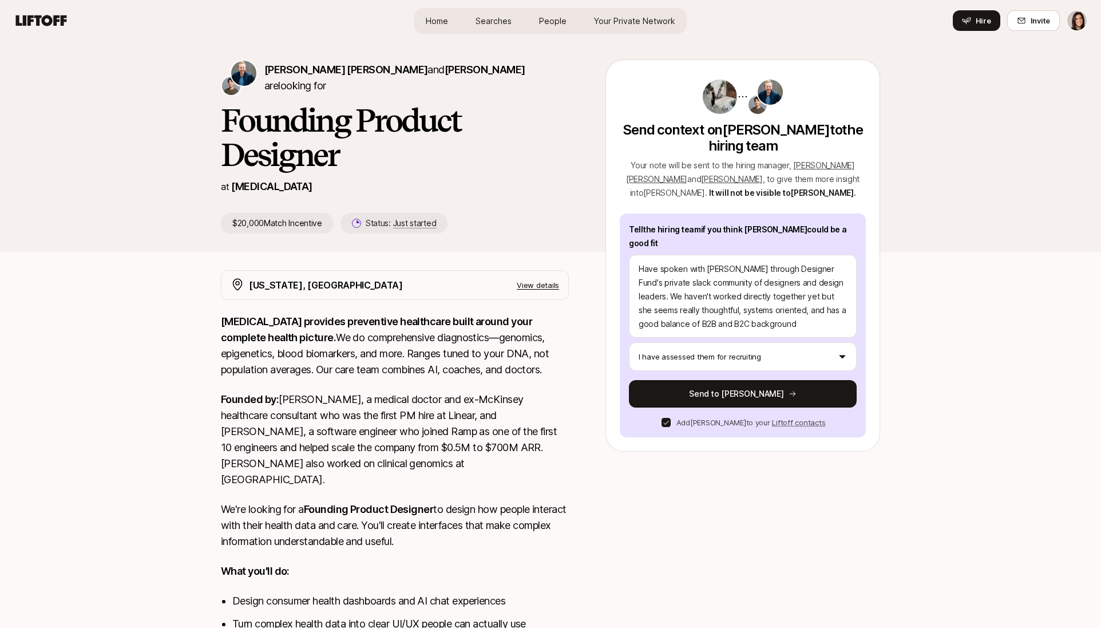
click at [671, 418] on button "button" at bounding box center [665, 422] width 9 height 9
drag, startPoint x: 695, startPoint y: 382, endPoint x: 717, endPoint y: 285, distance: 99.8
click at [717, 285] on div "Tell the hiring team if you think Nishtha could be a good fit Have spoken with …" at bounding box center [743, 325] width 246 height 224
drag, startPoint x: 655, startPoint y: 253, endPoint x: 630, endPoint y: 254, distance: 24.6
click at [632, 255] on textarea "Have spoken with Nishtha through Designer Fund's private slack community of des…" at bounding box center [743, 296] width 228 height 83
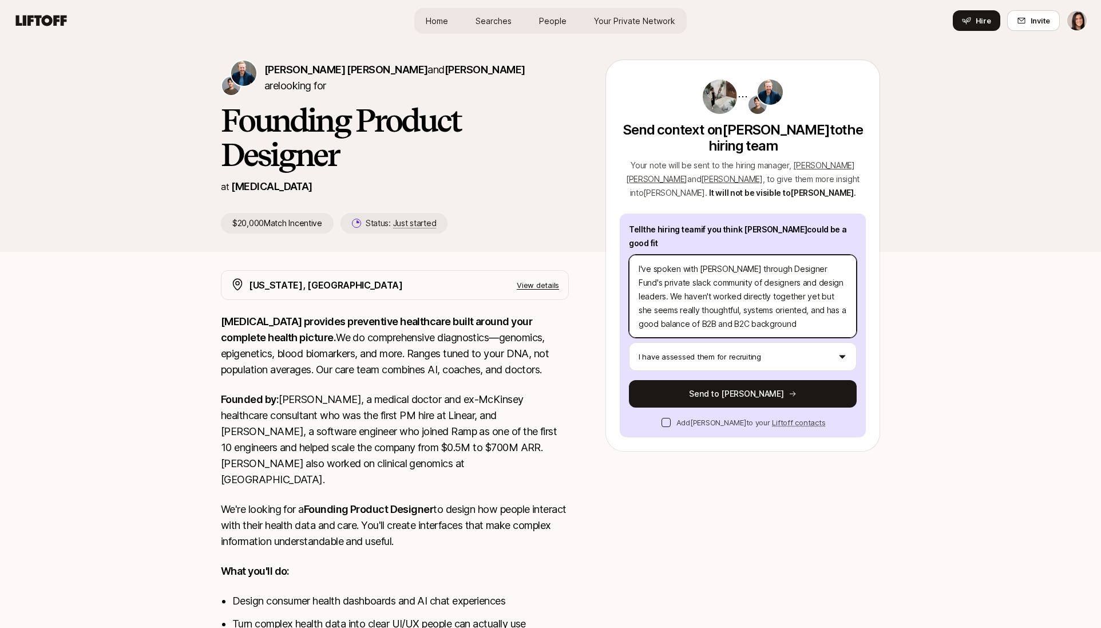
drag, startPoint x: 687, startPoint y: 256, endPoint x: 647, endPoint y: 256, distance: 39.5
click at [647, 256] on textarea "I've spoken with Nishtha through Designer Fund's private slack community of des…" at bounding box center [743, 296] width 228 height 83
drag, startPoint x: 660, startPoint y: 255, endPoint x: 645, endPoint y: 255, distance: 14.9
click at [645, 255] on textarea "I know Nishtha through Designer Fund's private slack community of designers and…" at bounding box center [743, 296] width 228 height 83
click at [644, 255] on textarea "I connected Nishtha through Designer Fund's private slack community of designer…" at bounding box center [743, 296] width 228 height 83
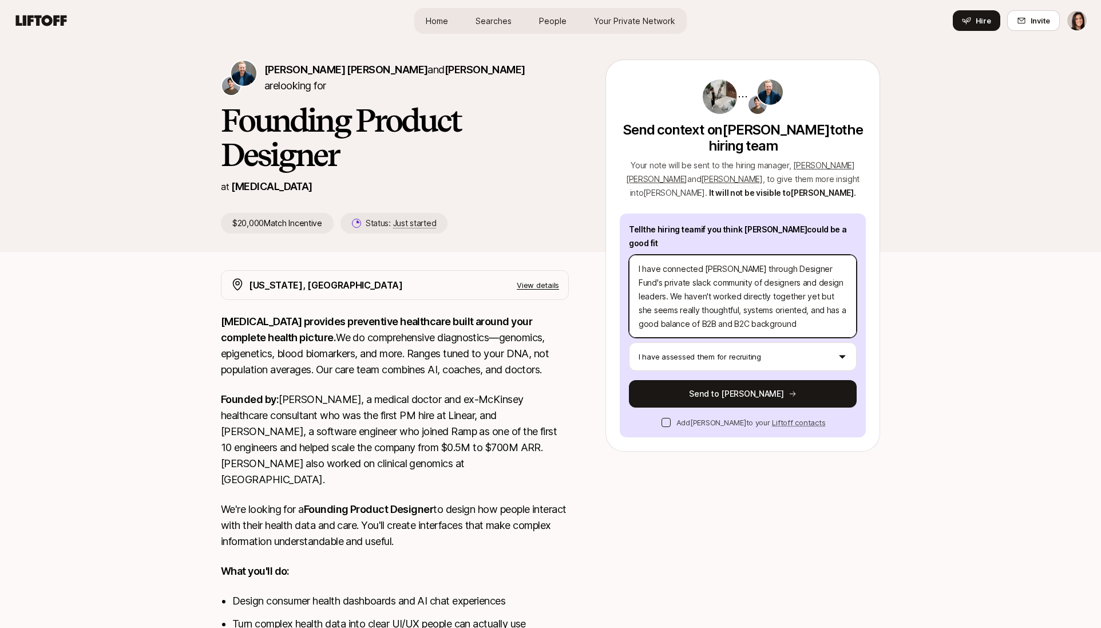
click at [701, 255] on textarea "I have connected Nishtha through Designer Fund's private slack community of des…" at bounding box center [743, 296] width 228 height 83
drag, startPoint x: 746, startPoint y: 257, endPoint x: 768, endPoint y: 272, distance: 27.1
click at [746, 257] on textarea "I have connected with Nishtha through Designer Fund's private slack community o…" at bounding box center [743, 296] width 228 height 83
click at [768, 272] on textarea "I have connected with Nishtha in the past through Designer Fund's private slack…" at bounding box center [743, 296] width 228 height 83
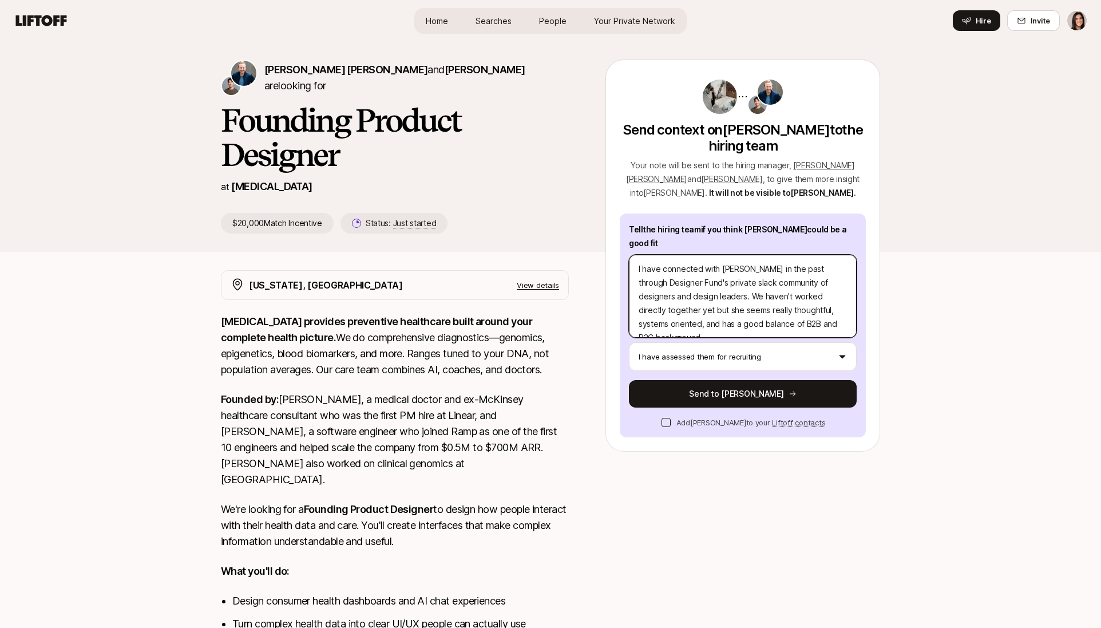
click at [768, 272] on textarea "I have connected with Nishtha in the past through Designer Fund's private slack…" at bounding box center [743, 296] width 228 height 83
click at [768, 298] on textarea "I have connected with Nishtha in the past through Designer Fund's private slack…" at bounding box center [743, 296] width 228 height 83
drag, startPoint x: 676, startPoint y: 307, endPoint x: 692, endPoint y: 307, distance: 16.6
click at [692, 307] on textarea "I have connected with Nishtha in the past through Designer Fund's private slack…" at bounding box center [743, 296] width 228 height 83
click at [836, 315] on textarea "I have connected with Nishtha in the past through Designer Fund's private slack…" at bounding box center [743, 296] width 228 height 83
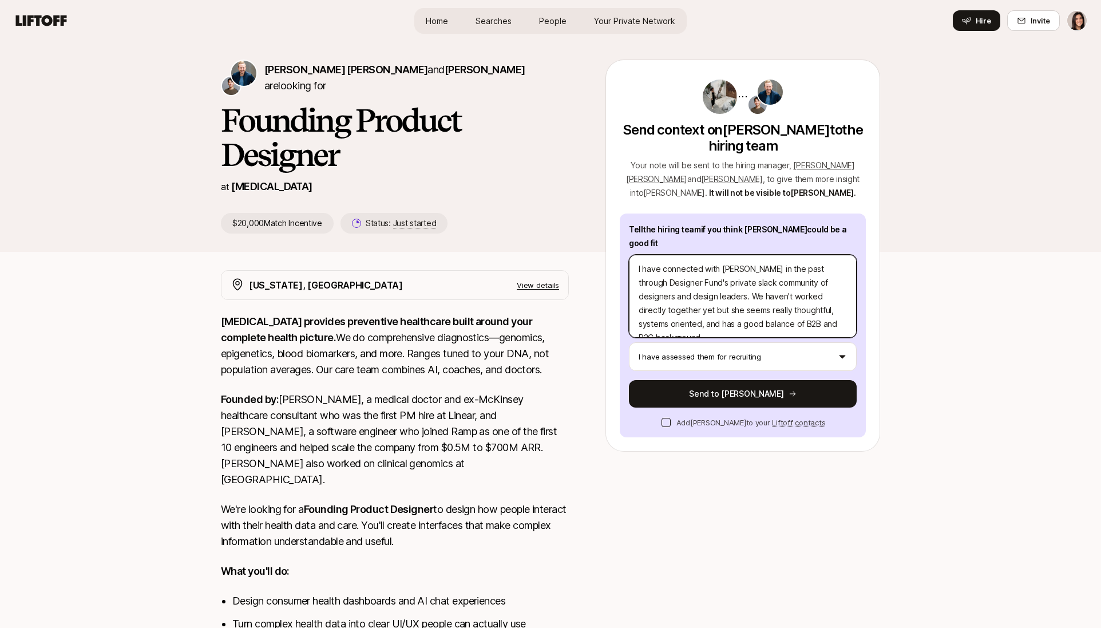
click at [786, 297] on textarea "I have connected with Nishtha in the past through Designer Fund's private slack…" at bounding box center [743, 296] width 228 height 83
click at [786, 302] on textarea "I have connected with Nishtha in the past through Designer Fund's private slack…" at bounding box center [743, 296] width 228 height 83
click at [765, 299] on textarea "I have connected with Nishtha in the past through Designer Fund's private slack…" at bounding box center [743, 296] width 228 height 83
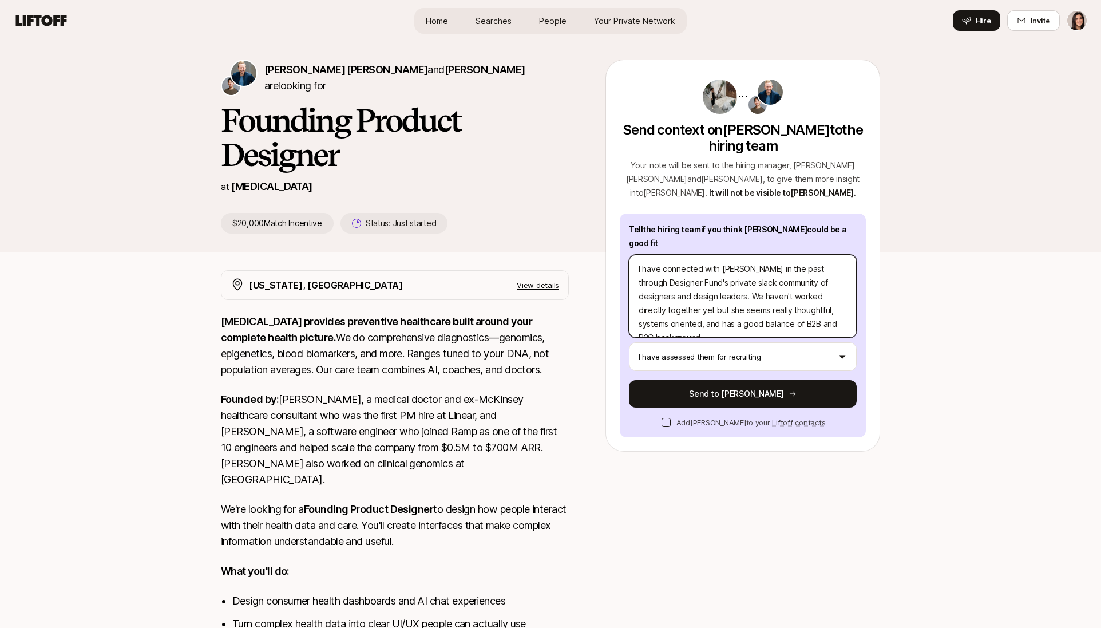
click at [765, 299] on textarea "I have connected with Nishtha in the past through Designer Fund's private slack…" at bounding box center [743, 296] width 228 height 83
click at [720, 299] on textarea "I have connected with Nishtha in the past through Designer Fund's private slack…" at bounding box center [743, 296] width 228 height 83
click at [843, 310] on textarea "I have connected with Nishtha in the past through Designer Fund's private slack…" at bounding box center [743, 296] width 228 height 83
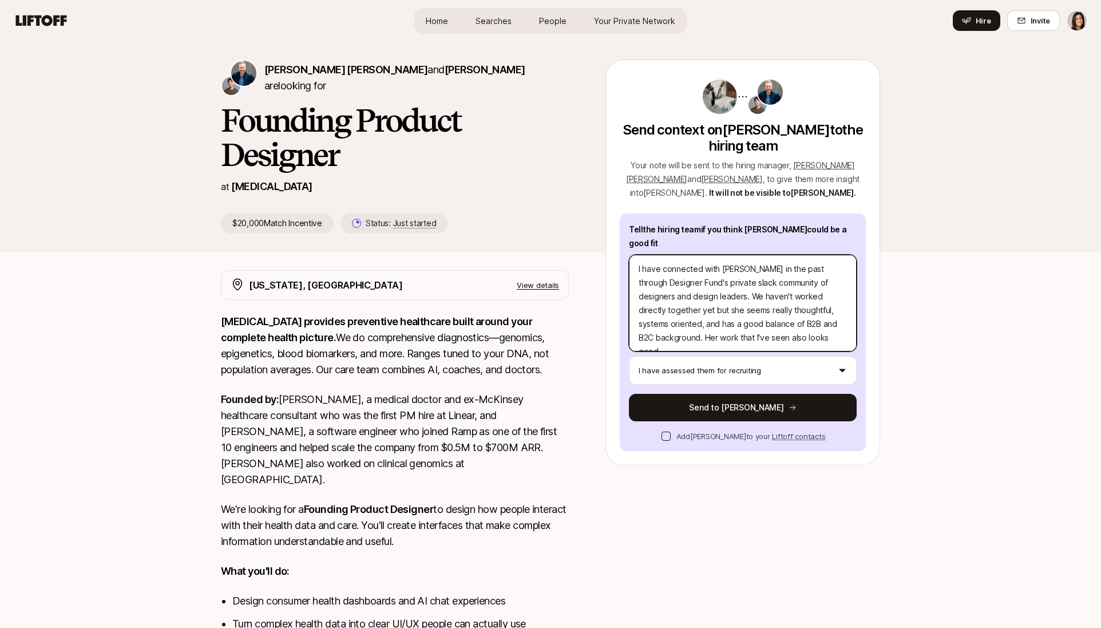
drag, startPoint x: 791, startPoint y: 320, endPoint x: 624, endPoint y: 326, distance: 166.6
click at [624, 326] on div "Tell the hiring team if you think Nishtha could be a good fit I have connected …" at bounding box center [743, 331] width 246 height 237
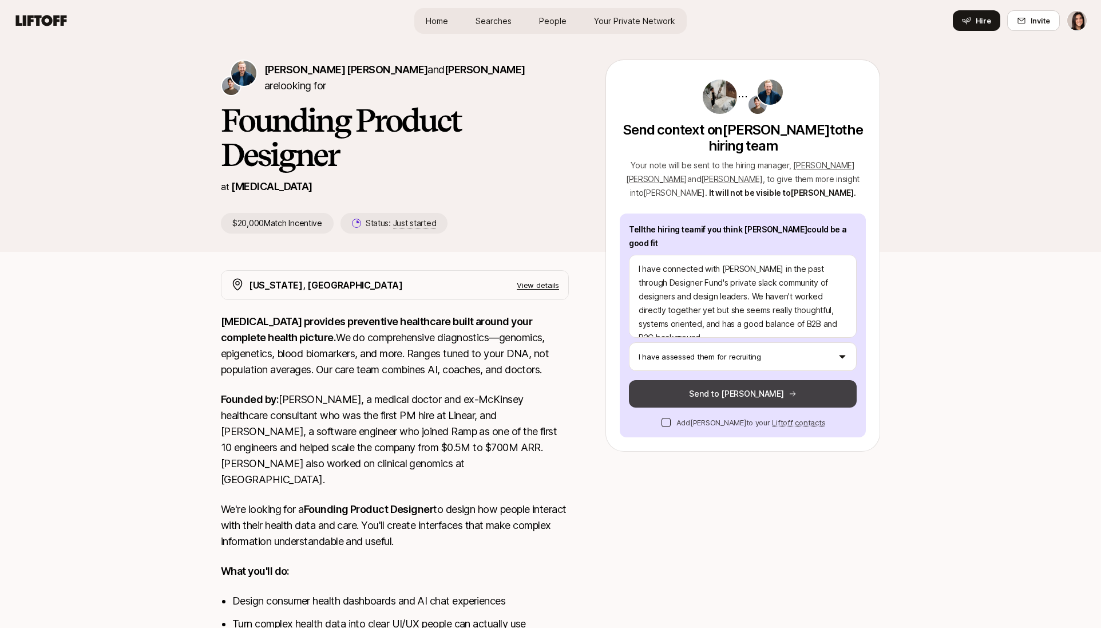
click at [697, 380] on button "Send to Sagan" at bounding box center [743, 393] width 228 height 27
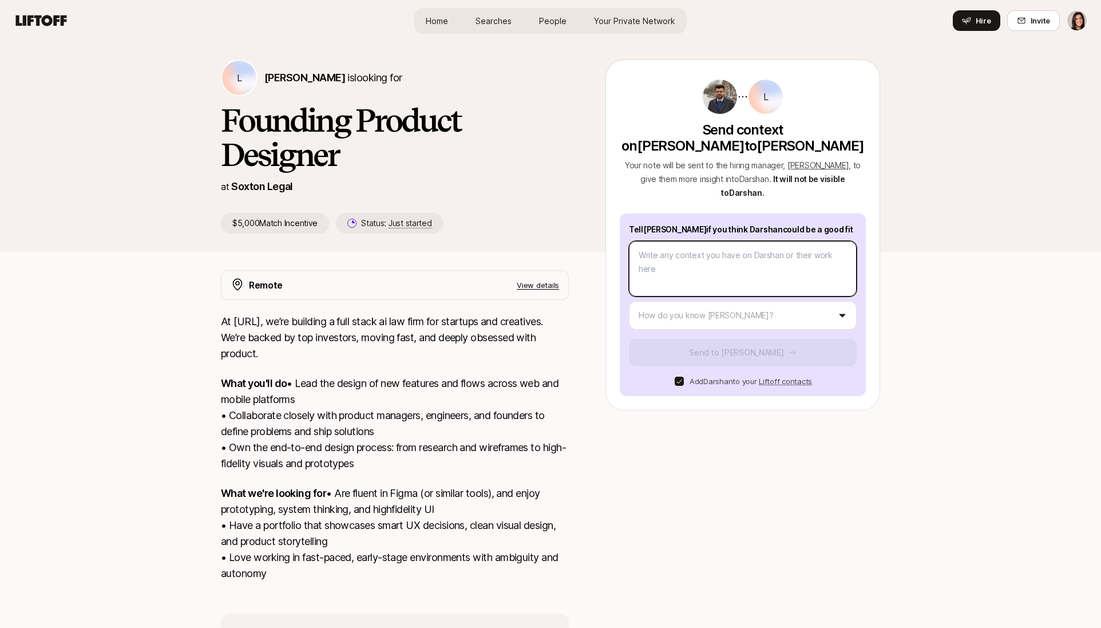
type textarea "x"
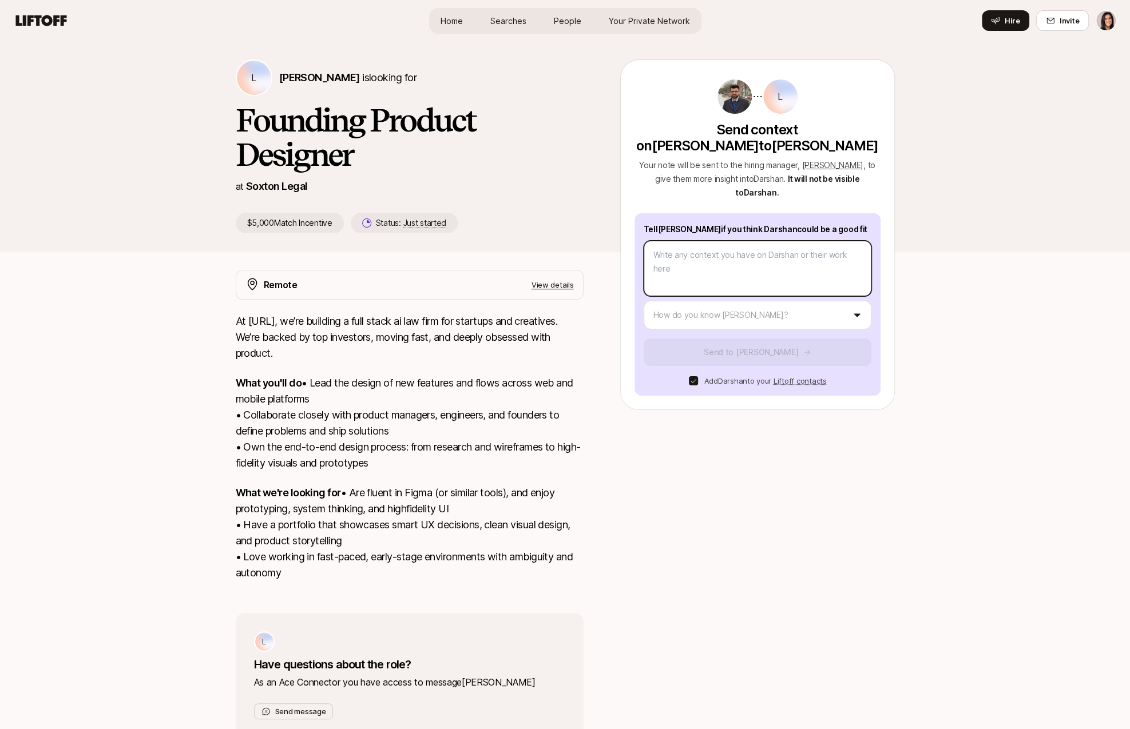
type textarea "I"
type textarea "x"
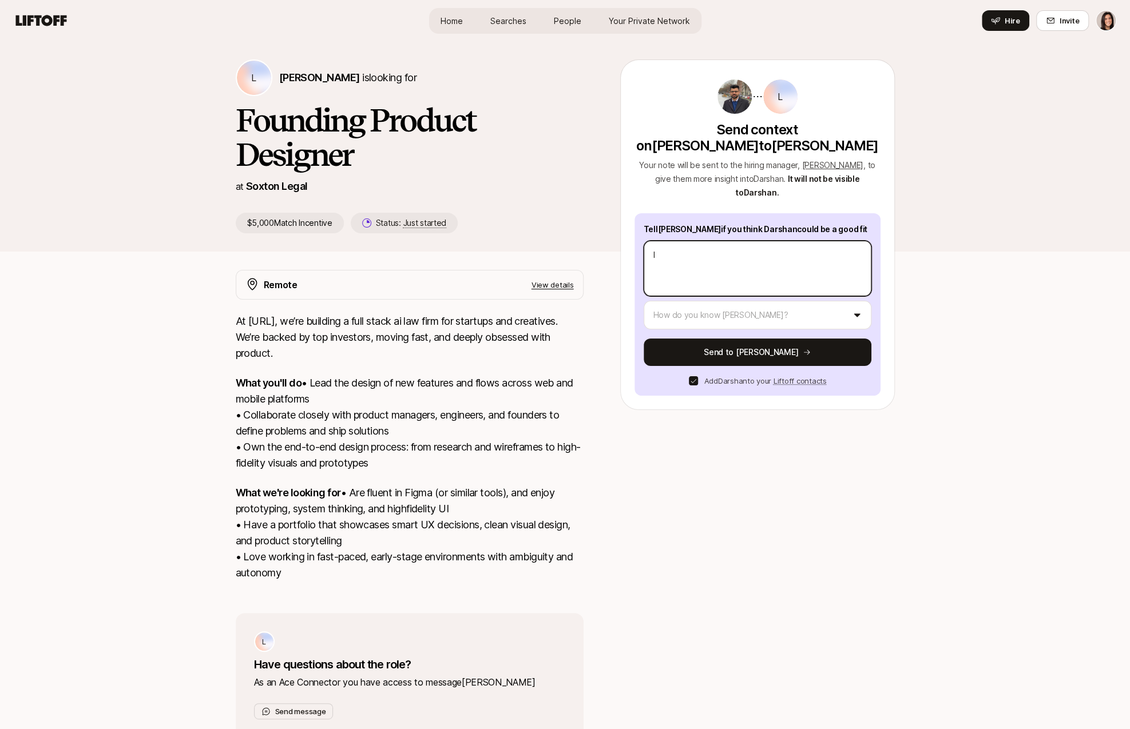
type textarea "I"
type textarea "x"
type textarea "I d"
type textarea "x"
type textarea "I do"
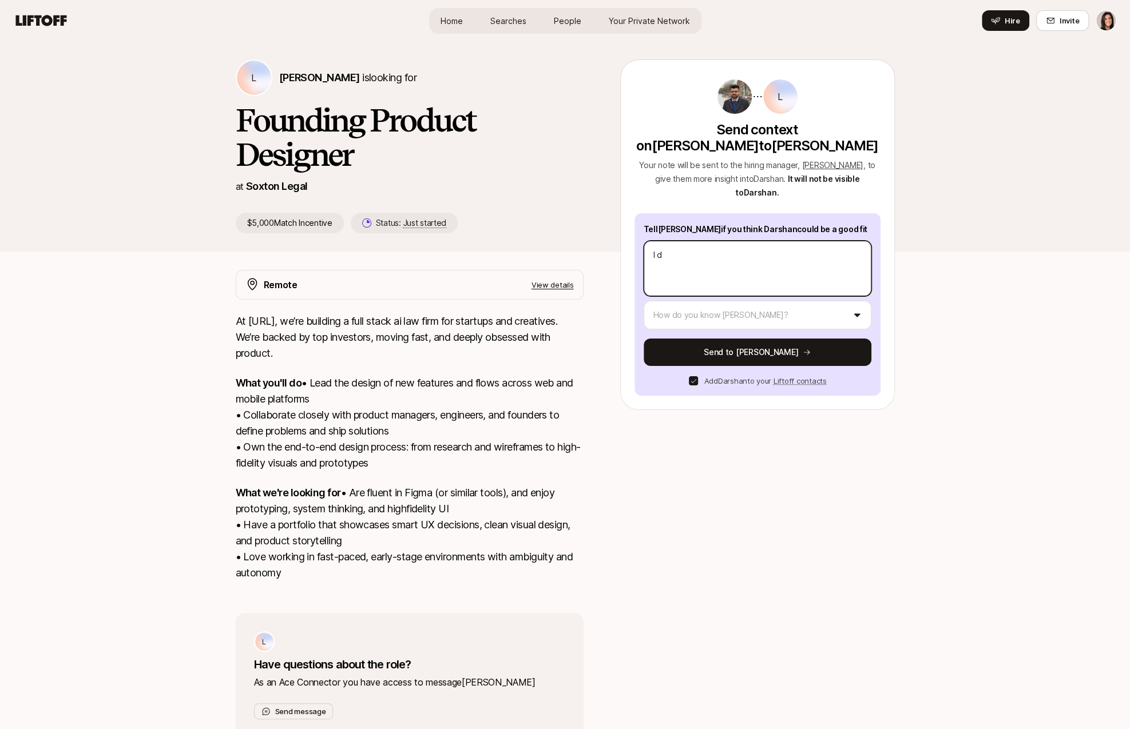
type textarea "x"
type textarea "I don"
type textarea "x"
type textarea "I don'"
type textarea "x"
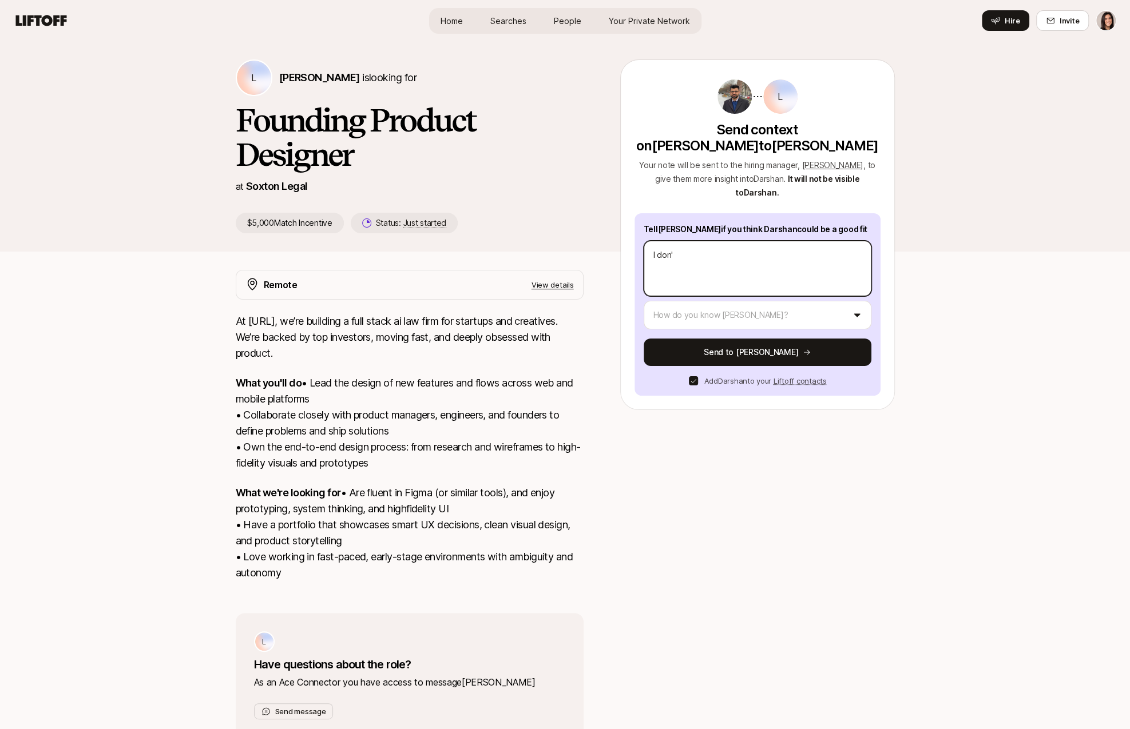
type textarea "I don't"
type textarea "x"
type textarea "I don't"
type textarea "x"
type textarea "I don't"
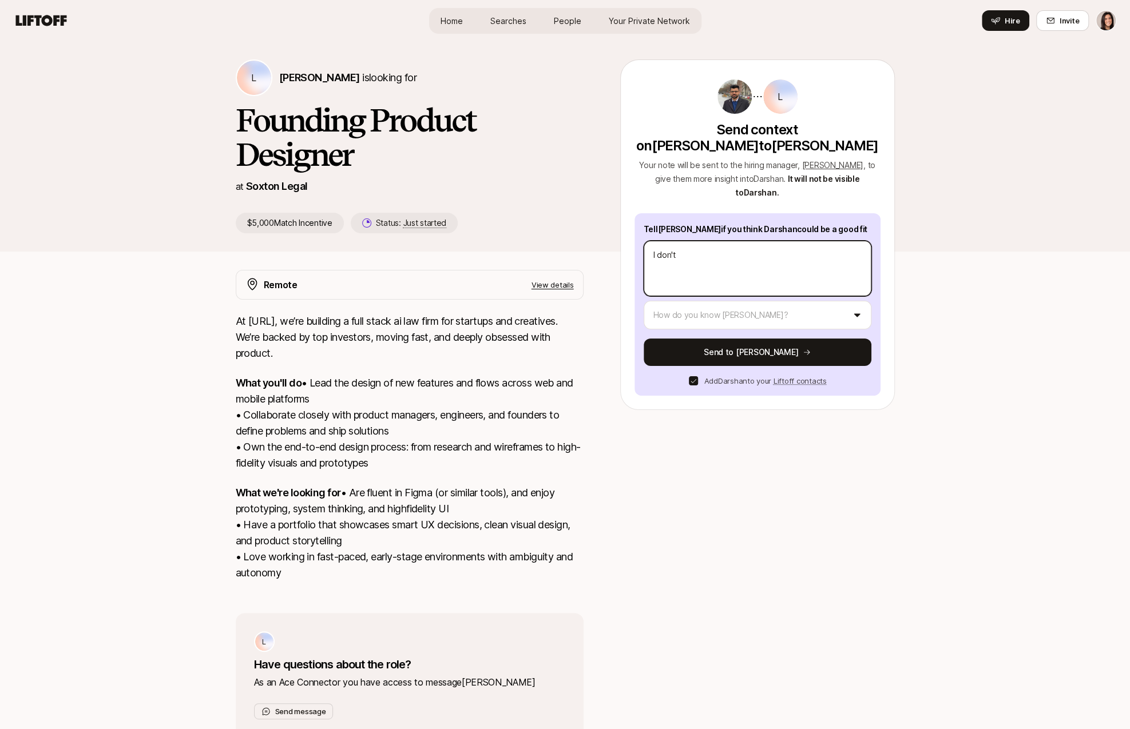
type textarea "x"
type textarea "I don'"
type textarea "x"
type textarea "I don"
type textarea "x"
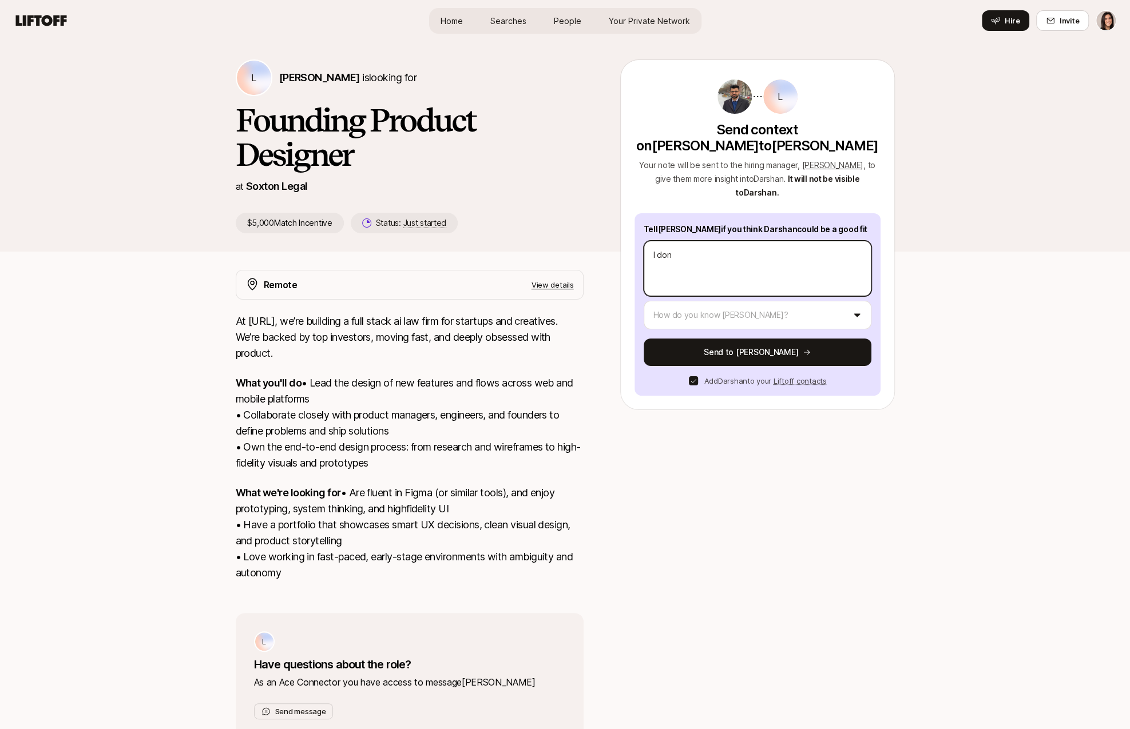
type textarea "I do"
type textarea "x"
type textarea "I d"
type textarea "x"
type textarea "I"
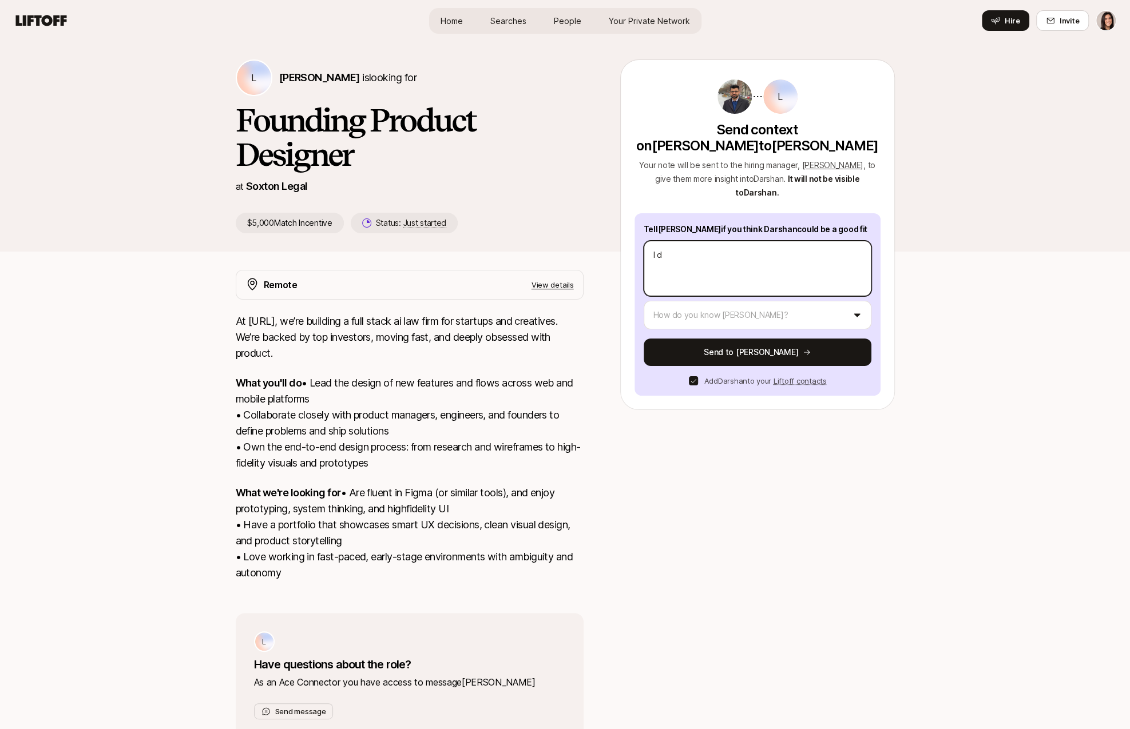
type textarea "x"
type textarea "I h"
type textarea "x"
type textarea "I ha"
type textarea "x"
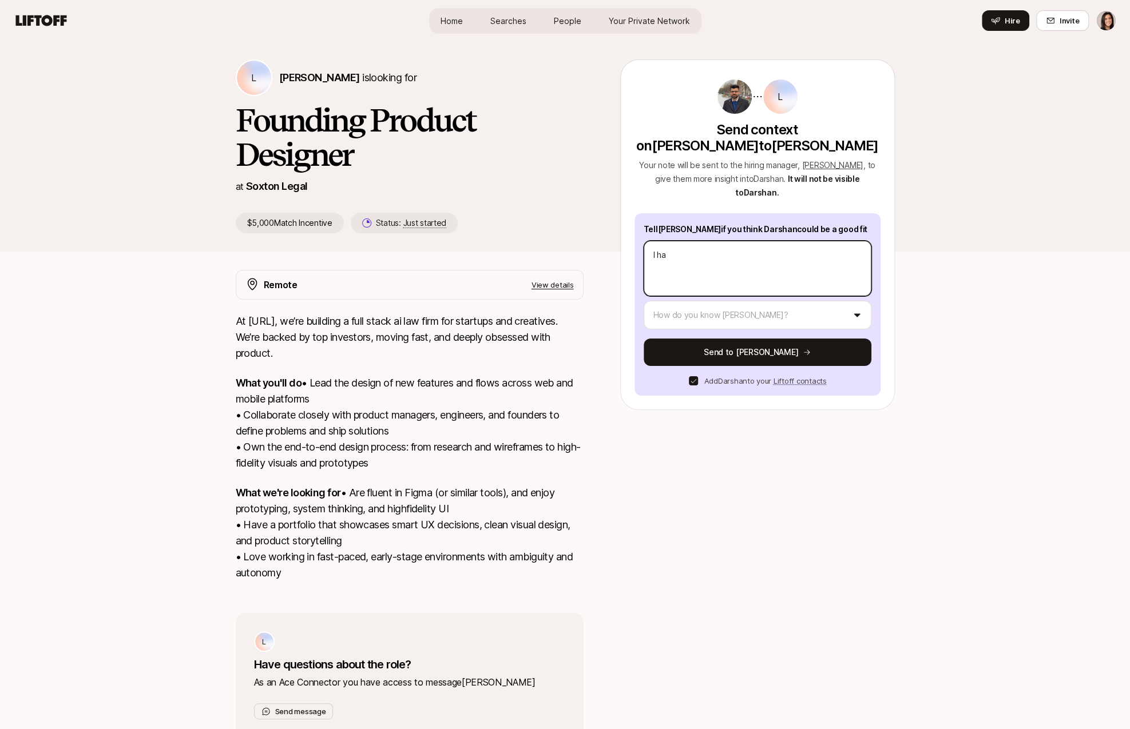
type textarea "I hav"
type textarea "x"
type textarea "I haven"
type textarea "x"
type textarea "I haven'"
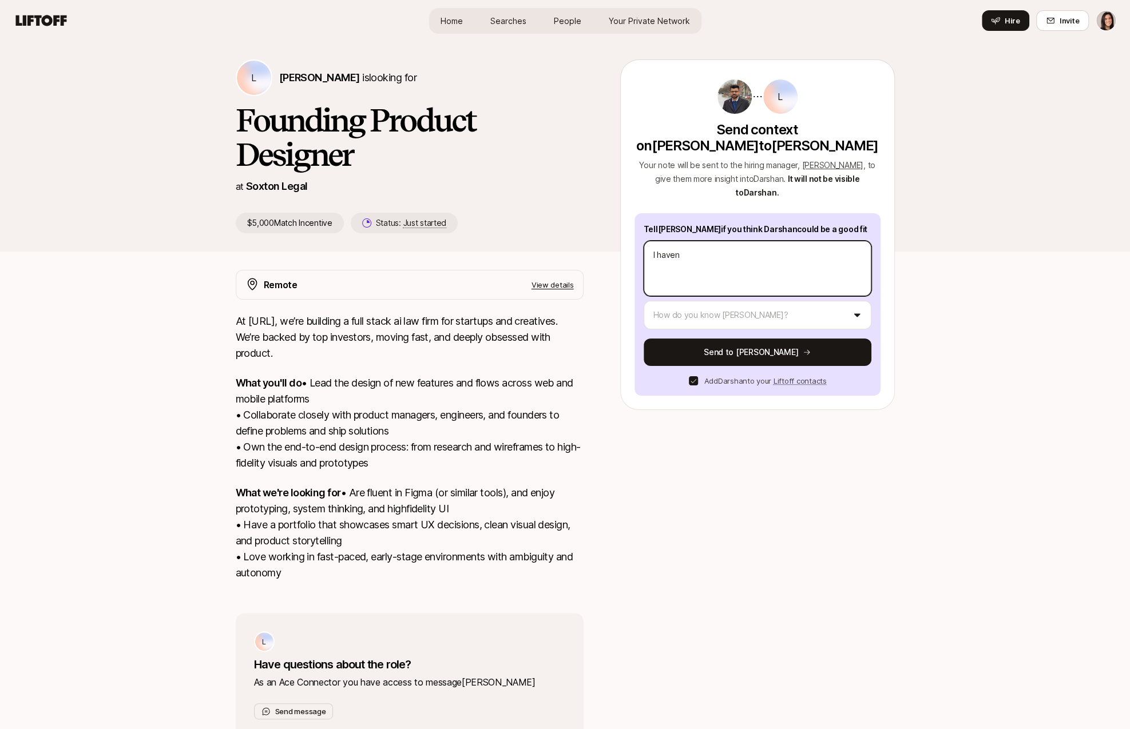
type textarea "x"
type textarea "I haven't"
type textarea "x"
type textarea "I haven't"
type textarea "x"
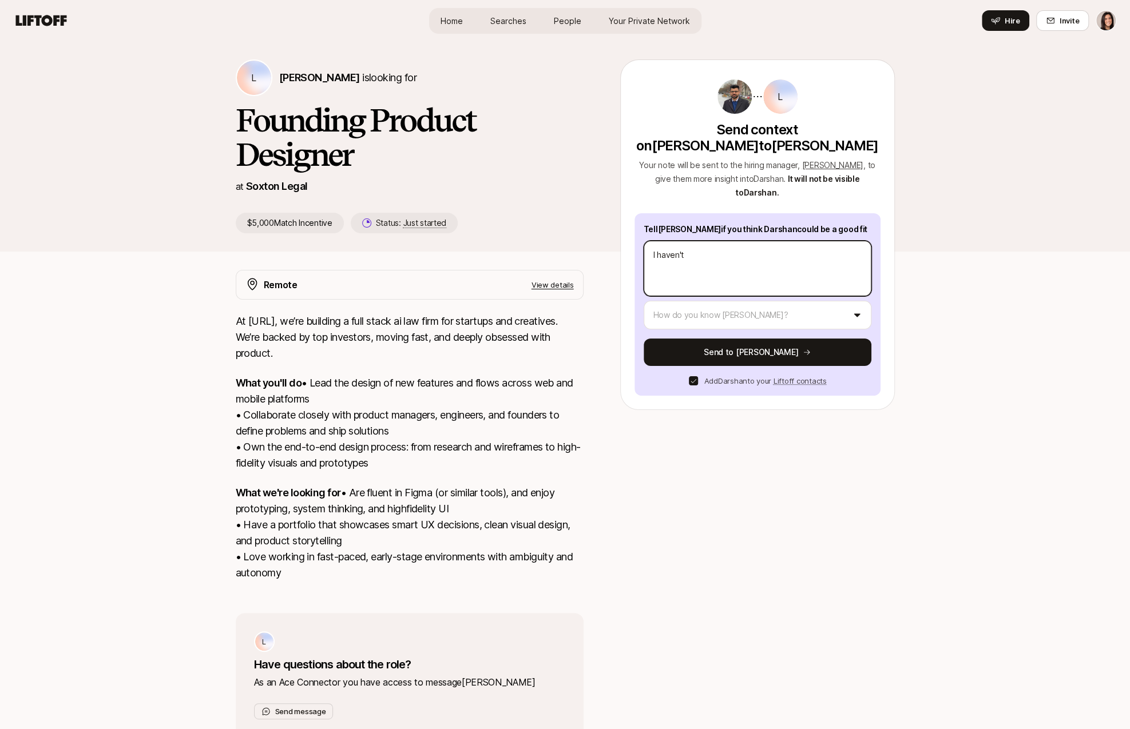
type textarea "I haven't w"
type textarea "x"
type textarea "I haven't wo"
type textarea "x"
type textarea "I haven't wor"
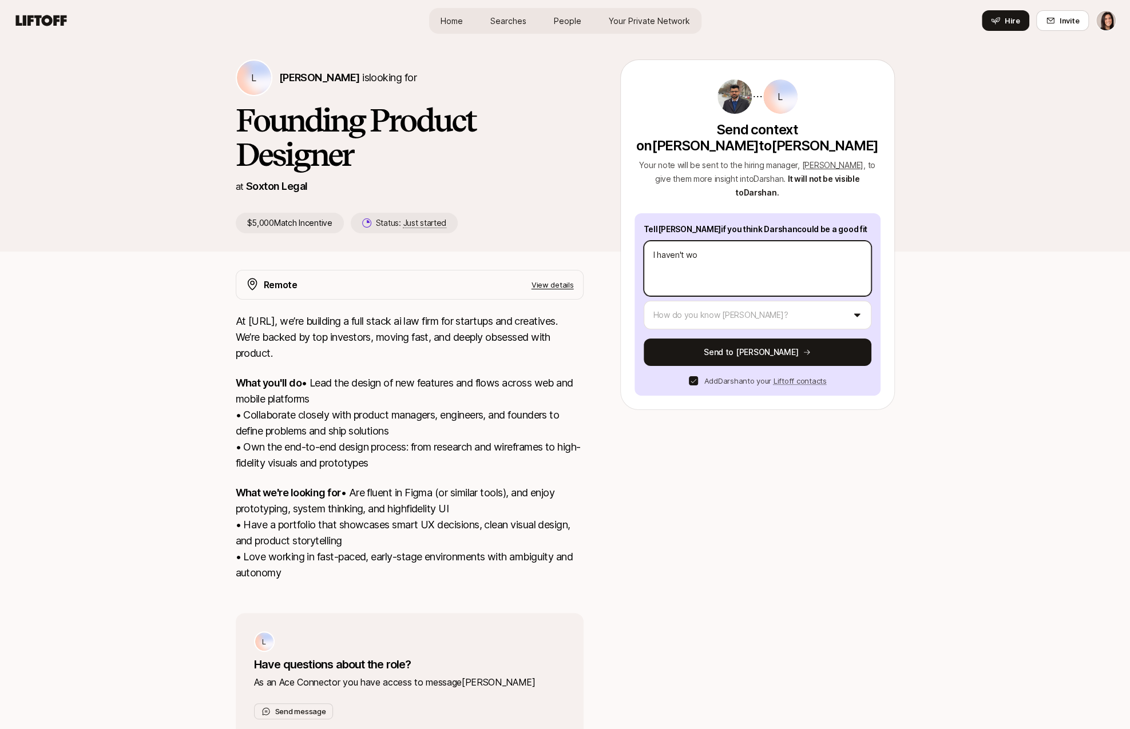
type textarea "x"
type textarea "I haven't work"
type textarea "x"
type textarea "I haven't worke"
type textarea "x"
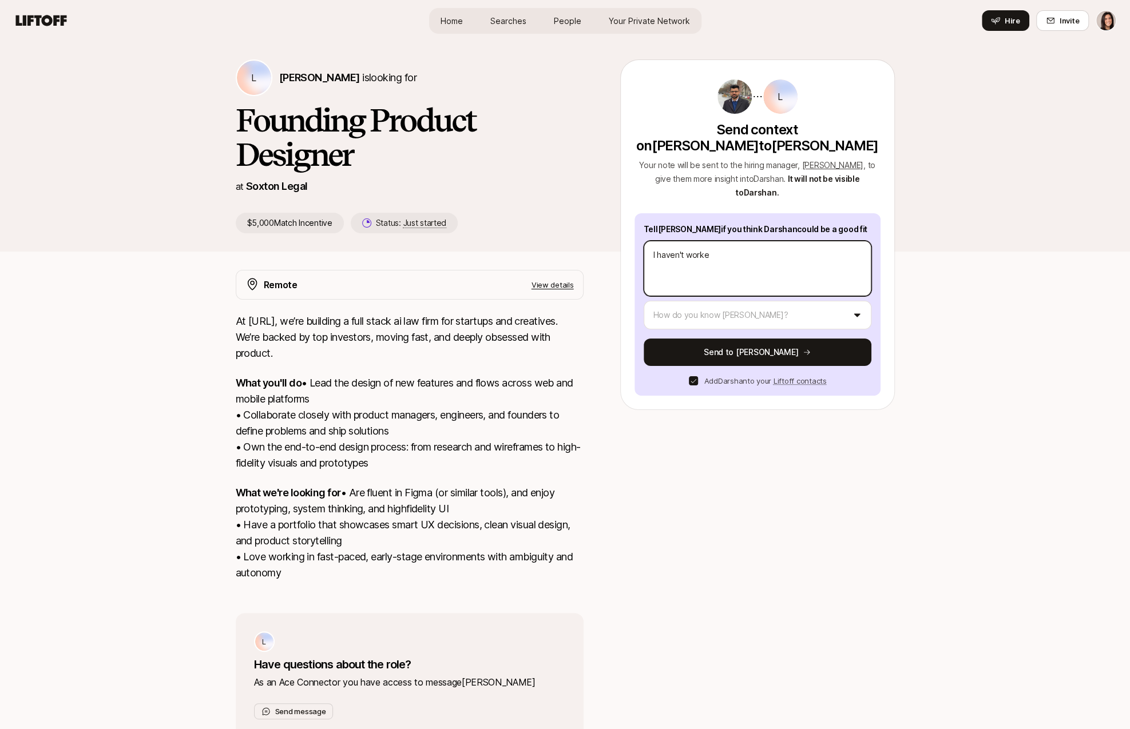
type textarea "I haven't worked"
type textarea "x"
type textarea "I haven't worked"
type textarea "x"
type textarea "I haven't worked w"
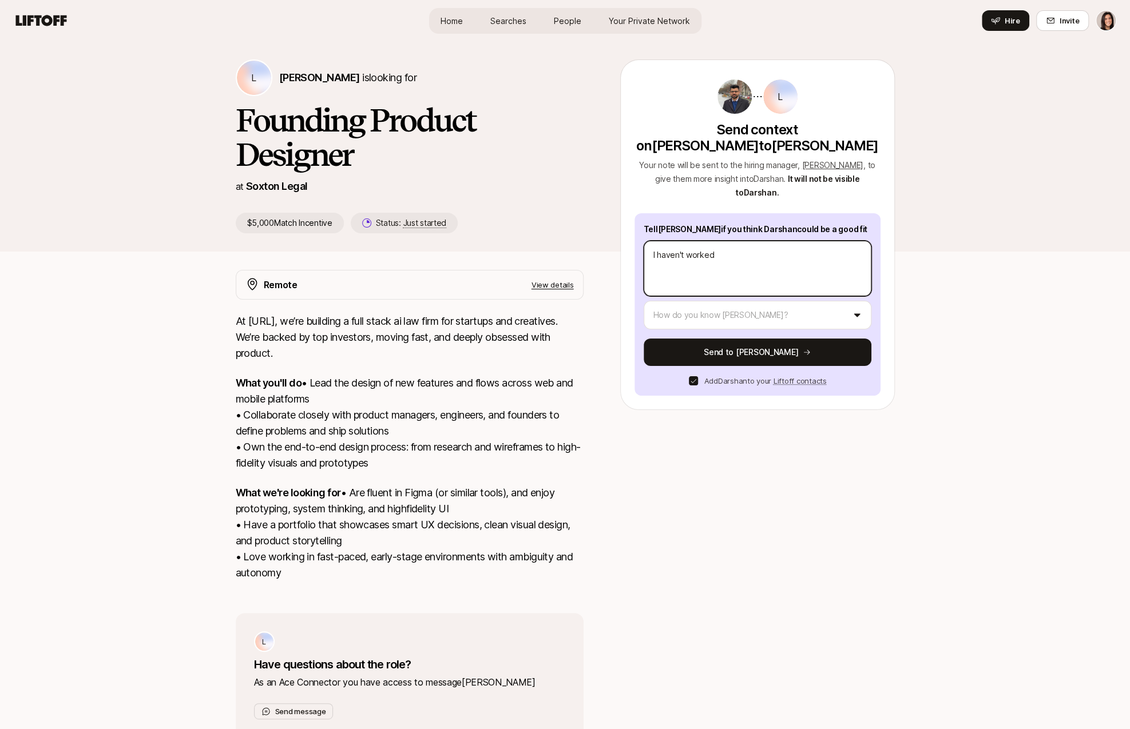
type textarea "x"
type textarea "I haven't worked wi"
type textarea "x"
type textarea "I haven't worked wit"
type textarea "x"
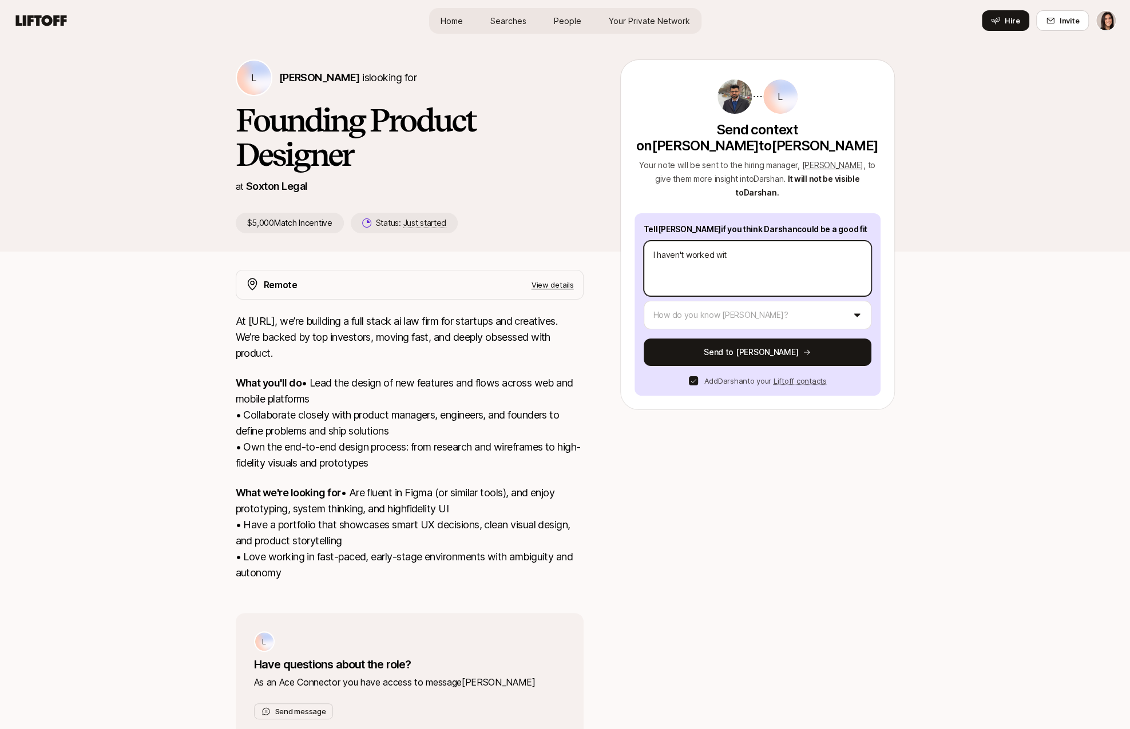
type textarea "I haven't worked with"
type textarea "x"
type textarea "I haven't worked with"
type textarea "x"
type textarea "I haven't worked with D"
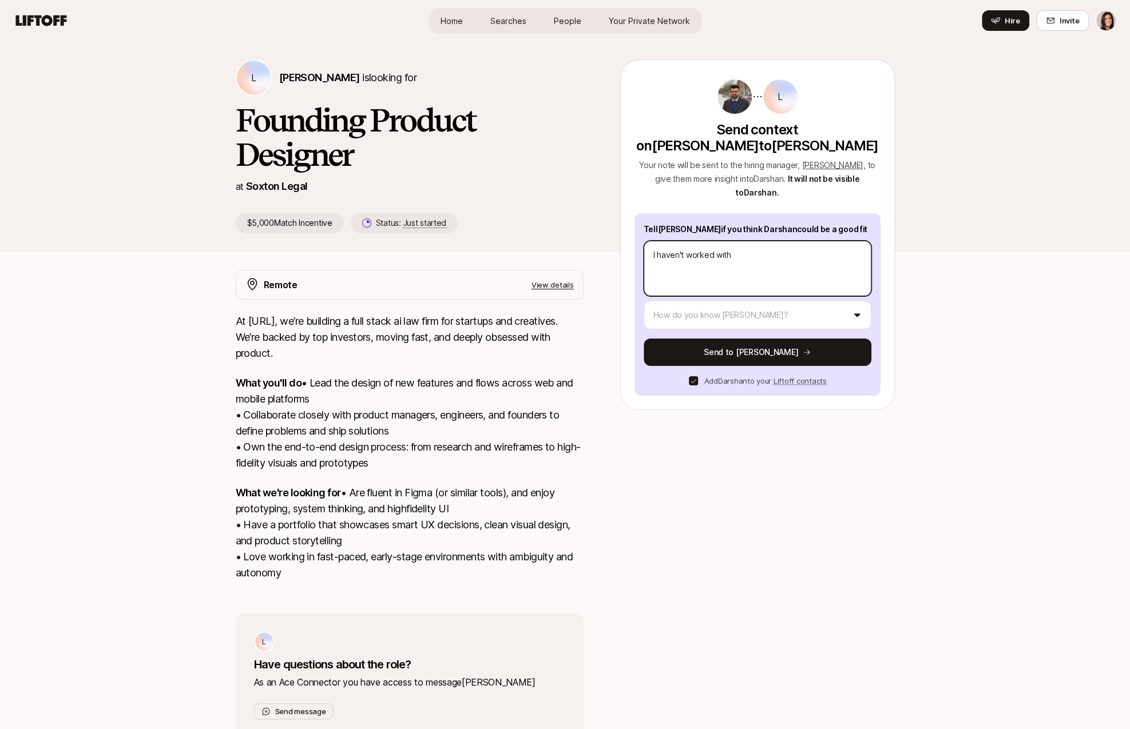
type textarea "x"
type textarea "I haven't worked with [PERSON_NAME]"
type textarea "x"
type textarea "I haven't worked with Dar"
type textarea "x"
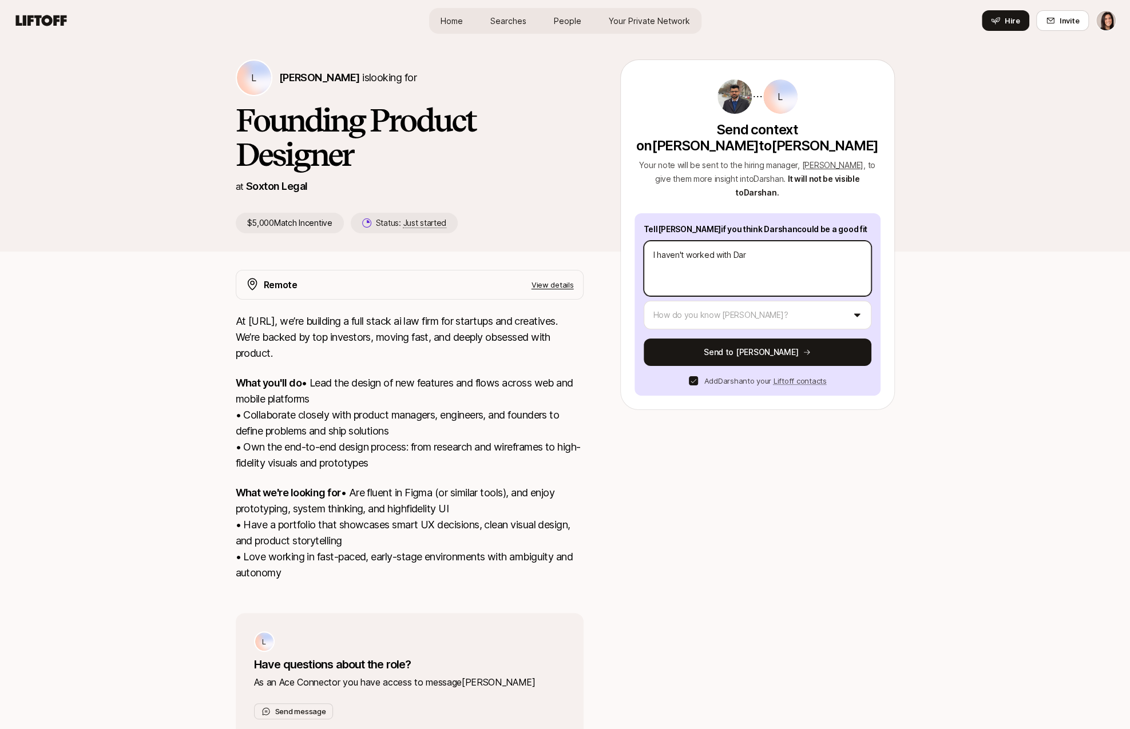
type textarea "I haven't worked with Darh"
type textarea "x"
type textarea "I haven't worked with Dar"
type textarea "x"
type textarea "I haven't worked with Dars"
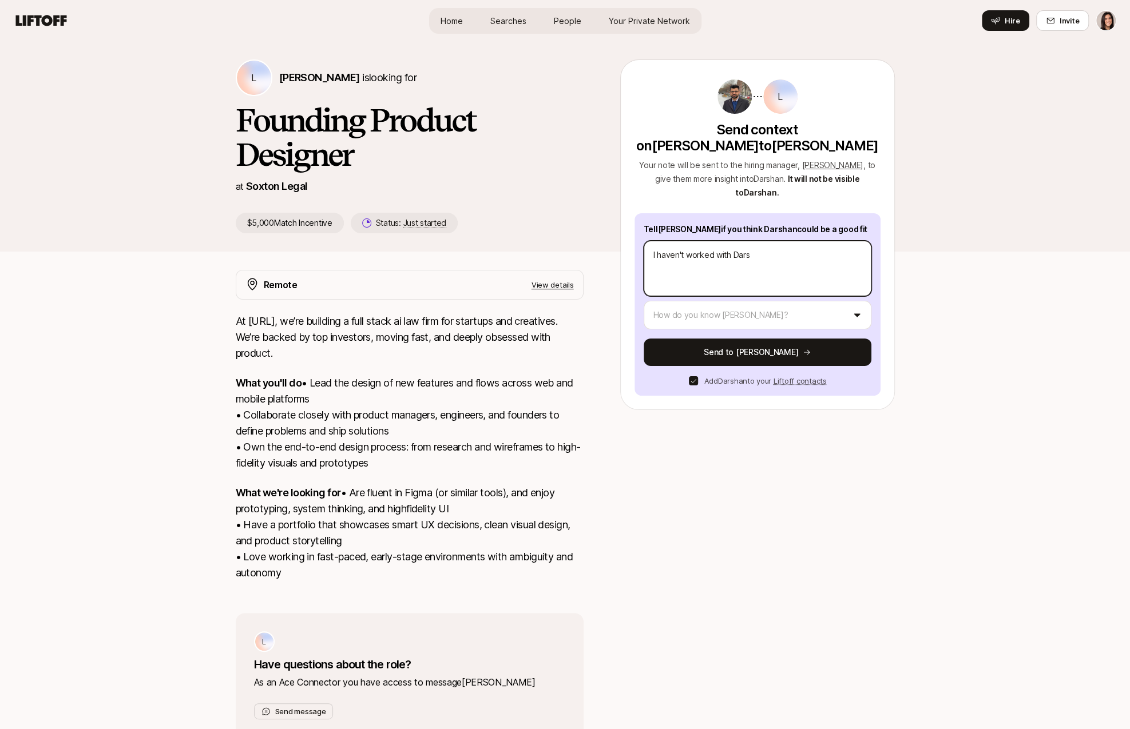
type textarea "x"
type textarea "I haven't worked with [PERSON_NAME]"
type textarea "x"
type textarea "I haven't worked with [PERSON_NAME]"
type textarea "x"
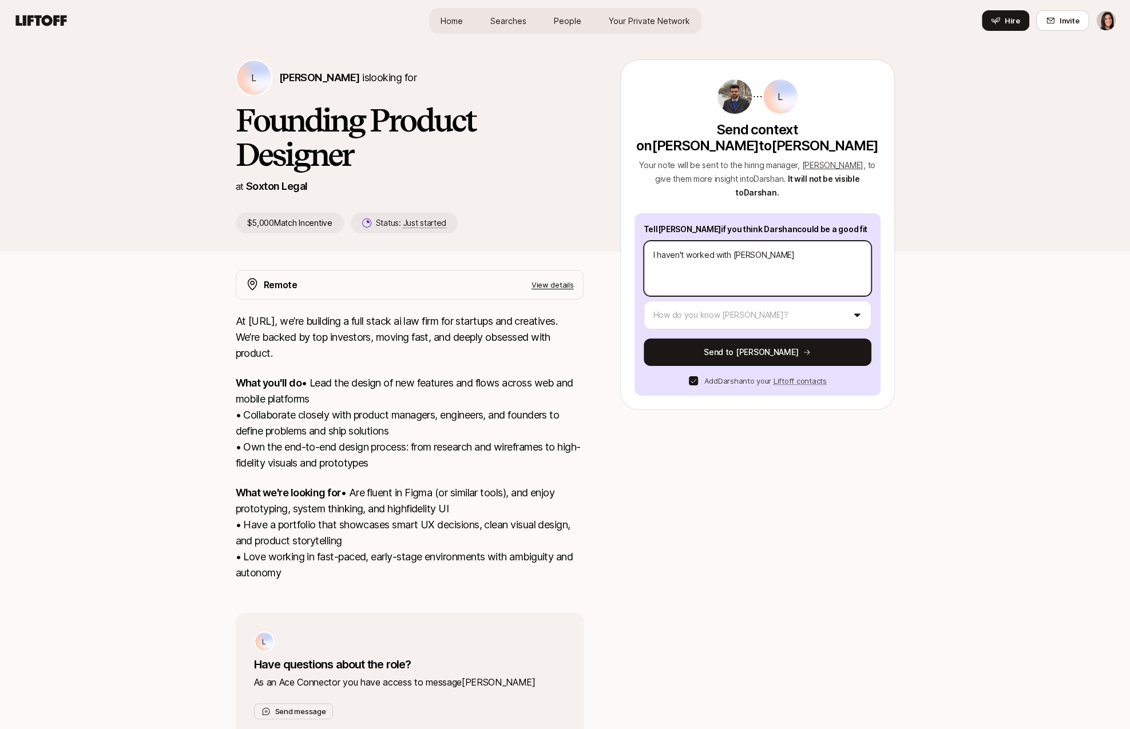
type textarea "I haven't worked with [PERSON_NAME]"
type textarea "x"
type textarea "I haven't worked with [PERSON_NAME]"
type textarea "x"
type textarea "I haven't worked with Darshan d"
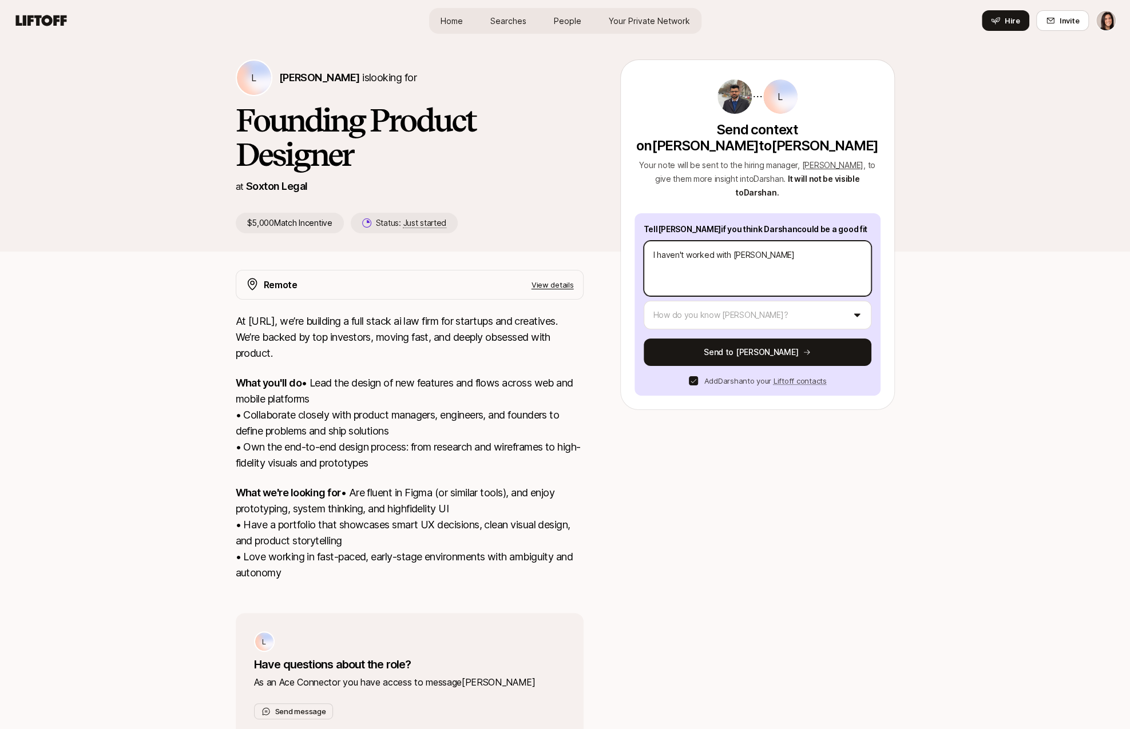
type textarea "x"
type textarea "I haven't worked with Darshan di"
type textarea "x"
type textarea "I haven't worked with [PERSON_NAME] dir"
type textarea "x"
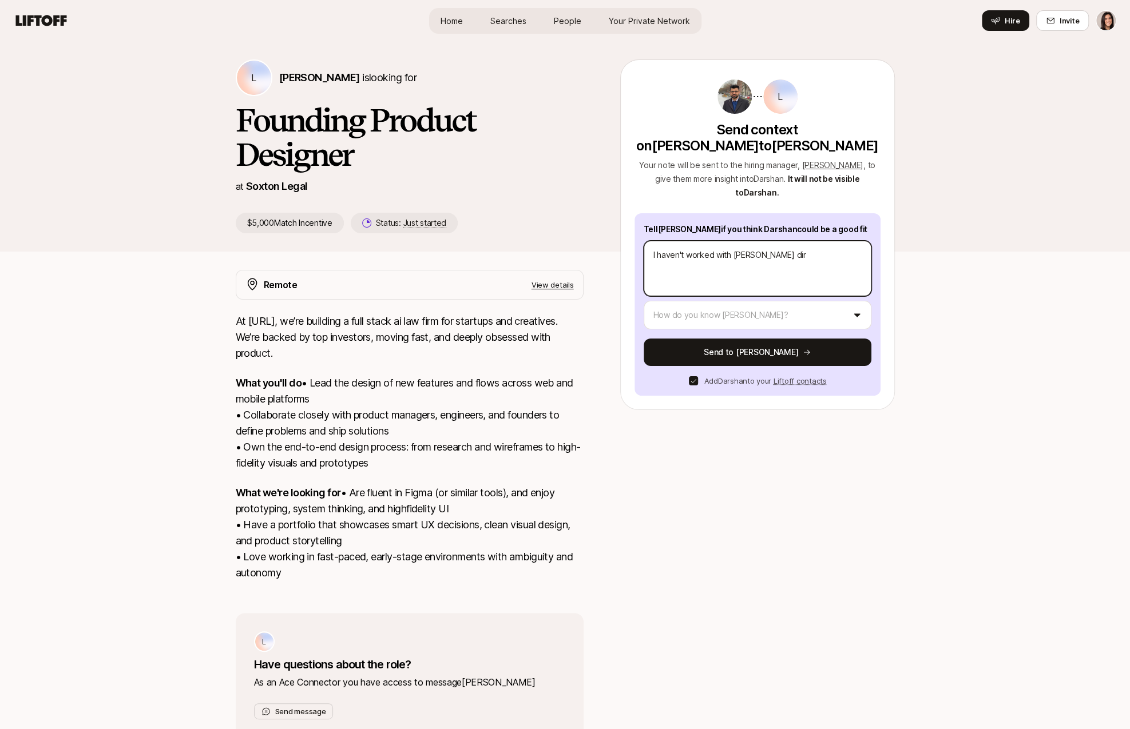
type textarea "I haven't worked with [PERSON_NAME] dire"
type textarea "x"
type textarea "I haven't worked with [PERSON_NAME] diret"
type textarea "x"
type textarea "I haven't worked with [PERSON_NAME] diretl"
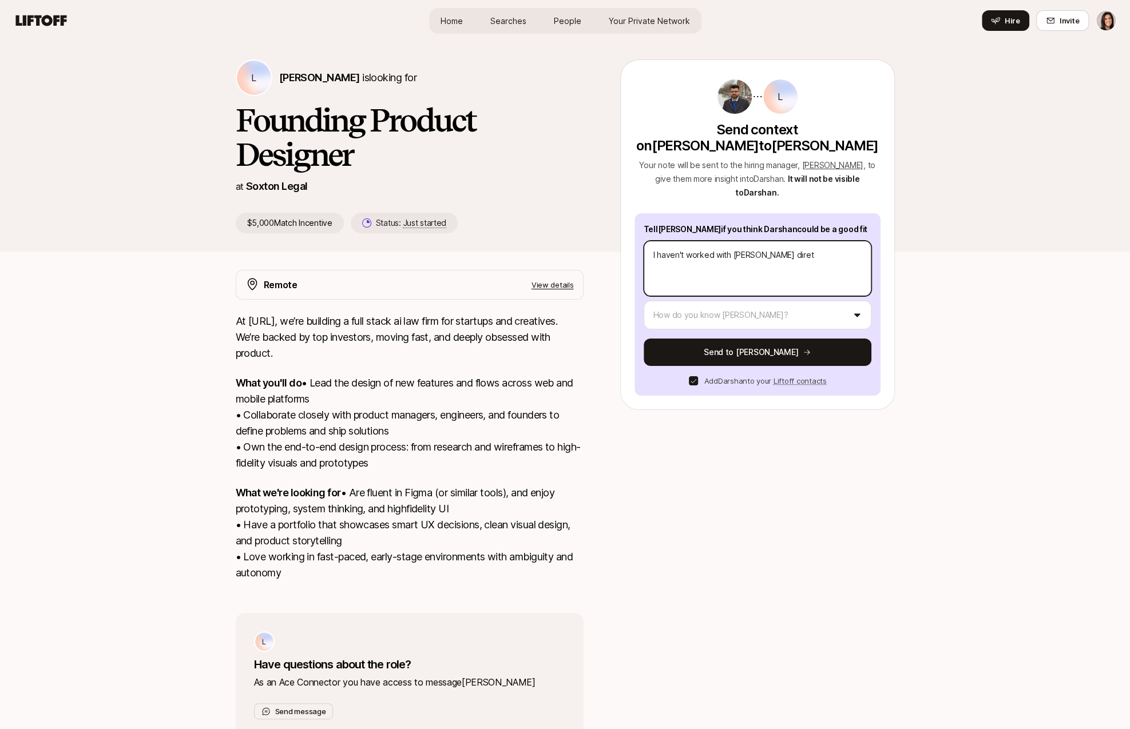
type textarea "x"
type textarea "I haven't worked with [PERSON_NAME] diretly"
type textarea "x"
type textarea "I haven't worked with [PERSON_NAME] diretly"
type textarea "x"
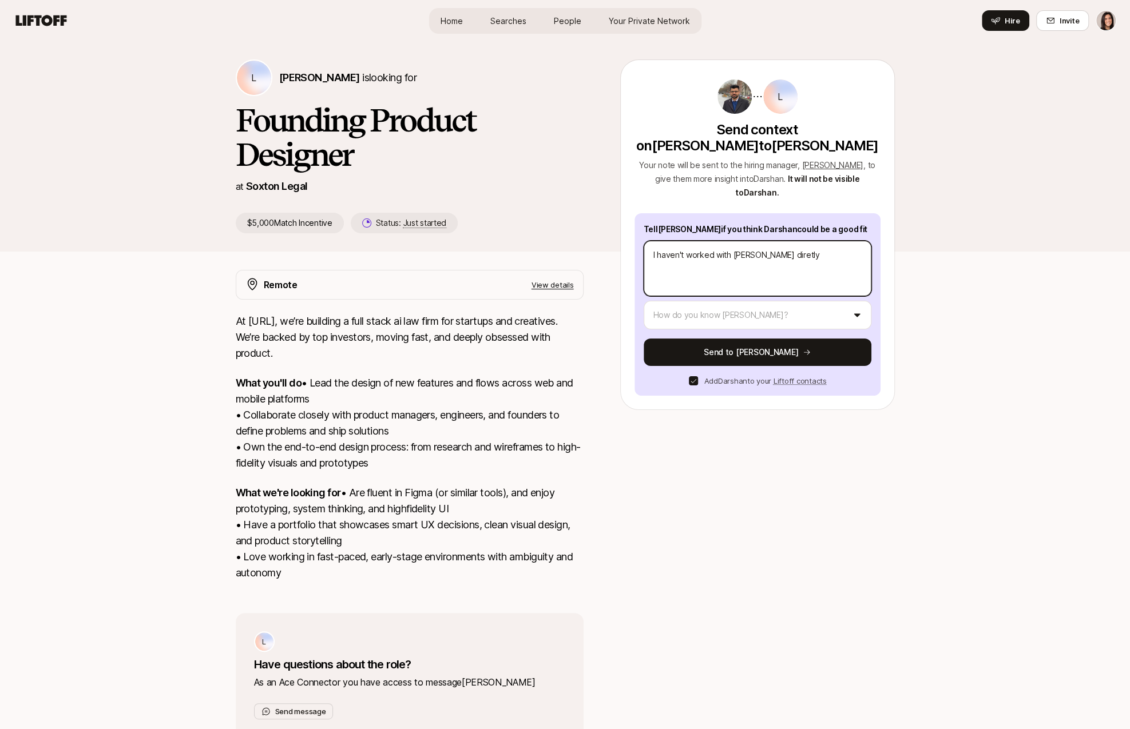
type textarea "I haven't worked with [PERSON_NAME] diretly b"
type textarea "x"
type textarea "I haven't worked with [PERSON_NAME] diretly"
type textarea "x"
type textarea "I haven't worked with [PERSON_NAME] diretly"
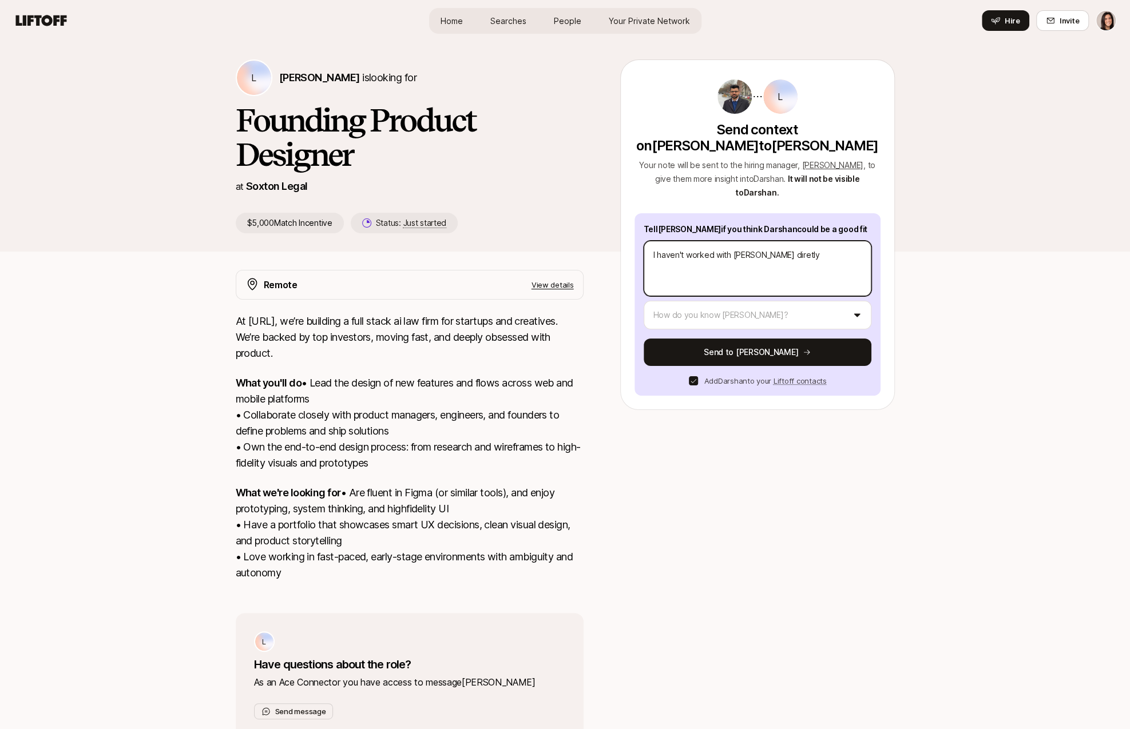
type textarea "x"
type textarea "I haven't worked with [PERSON_NAME] diretl"
type textarea "x"
type textarea "I haven't worked with [PERSON_NAME] diret"
type textarea "x"
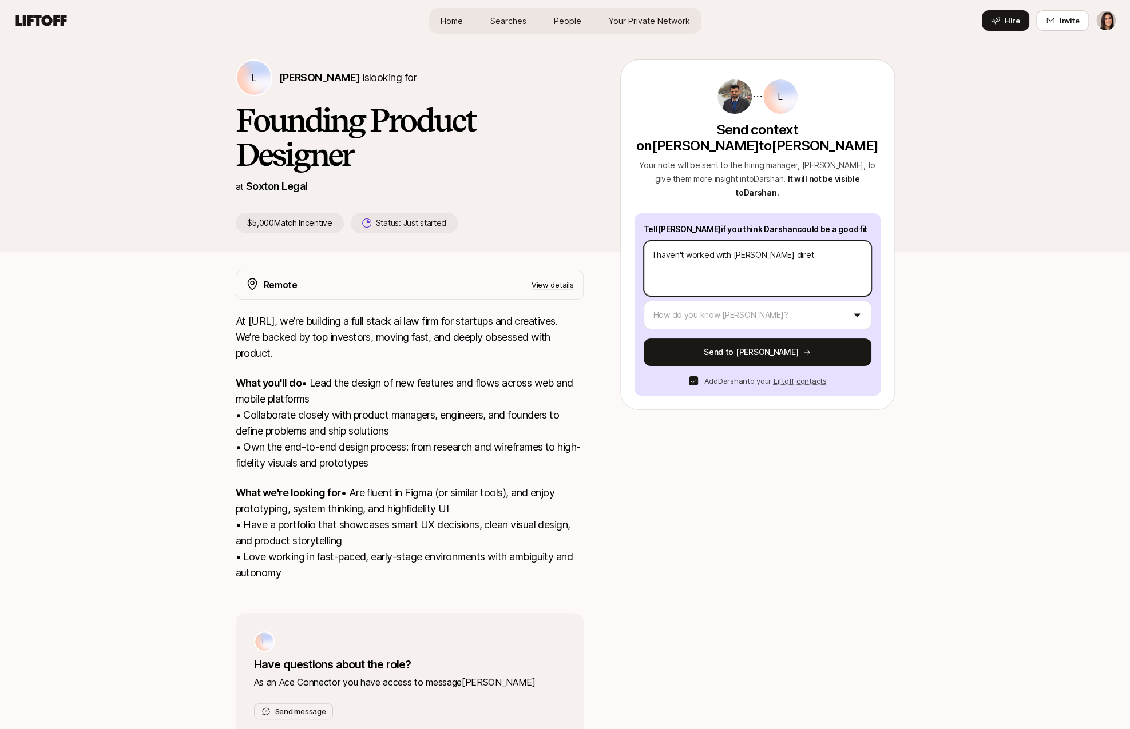
type textarea "I haven't worked with [PERSON_NAME] diretc"
type textarea "x"
type textarea "I haven't worked with [PERSON_NAME] diretct"
type textarea "x"
type textarea "I haven't worked with [PERSON_NAME] diretc"
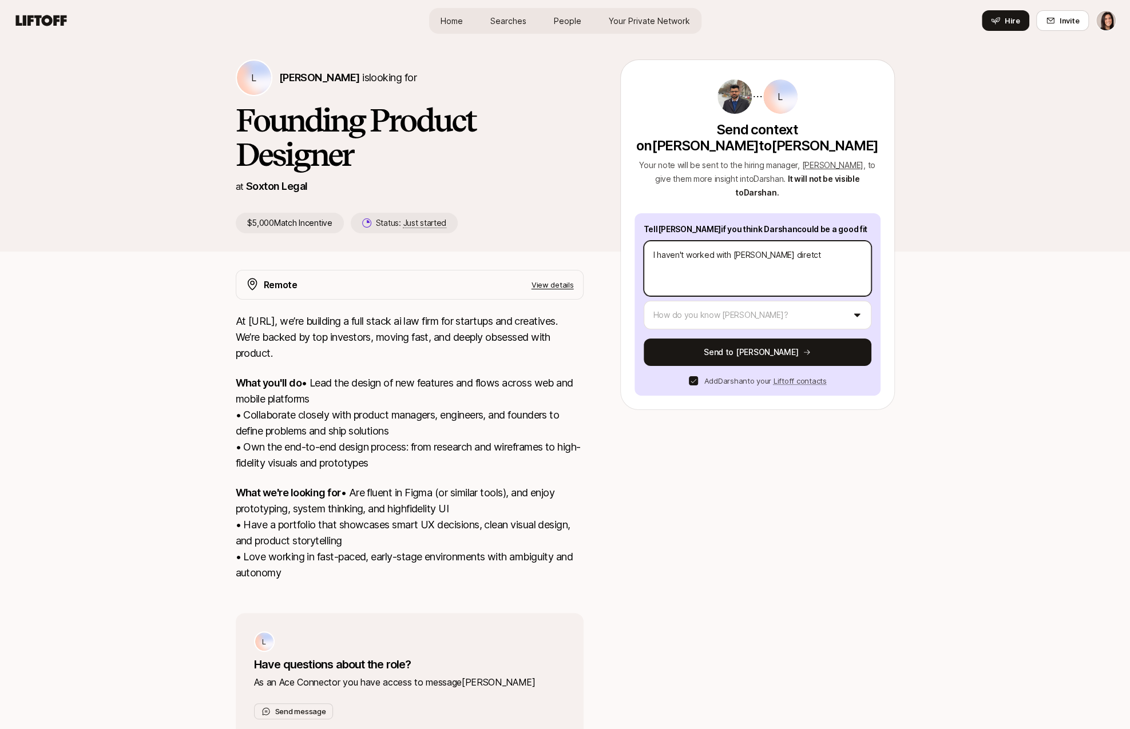
type textarea "x"
type textarea "I haven't worked with [PERSON_NAME] diret"
type textarea "x"
type textarea "I haven't worked with [PERSON_NAME] dire"
type textarea "x"
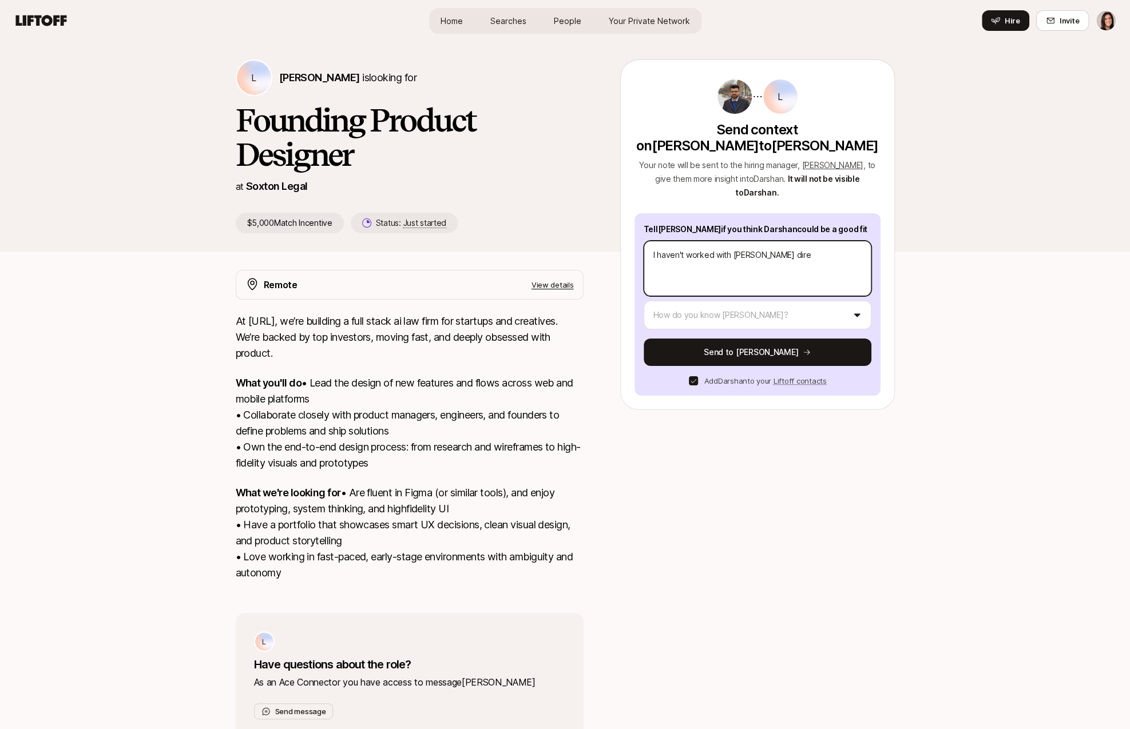
type textarea "I haven't worked with [PERSON_NAME] direc"
type textarea "x"
type textarea "I haven't worked with [PERSON_NAME] direct"
type textarea "x"
type textarea "I haven't worked with [PERSON_NAME] directl"
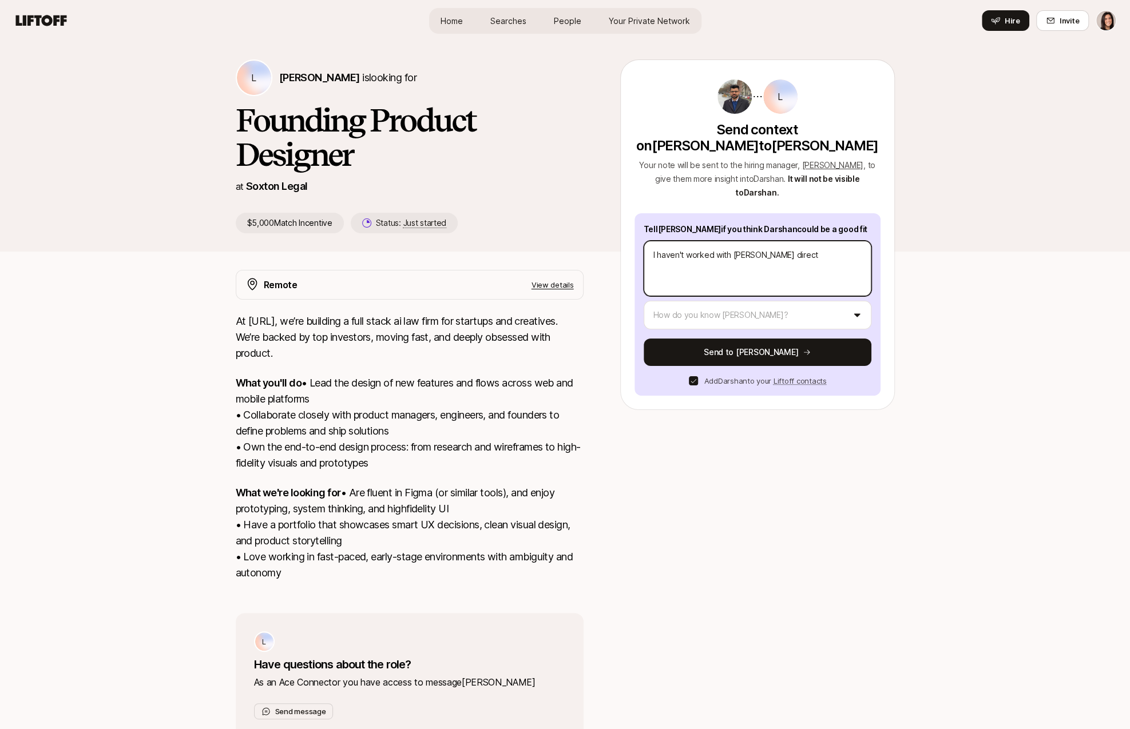
type textarea "x"
type textarea "I haven't worked with [PERSON_NAME] directly"
type textarea "x"
type textarea "I haven't worked with [PERSON_NAME] directly"
type textarea "x"
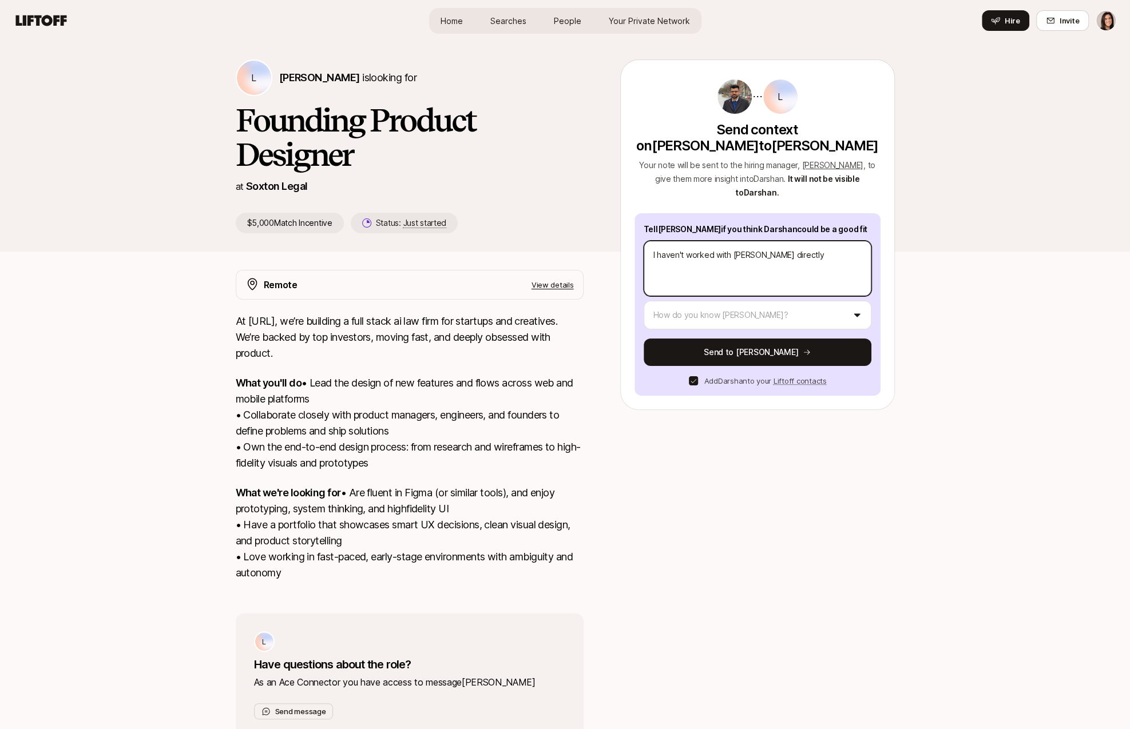
type textarea "I haven't worked with [PERSON_NAME] directly b"
type textarea "x"
type textarea "I haven't worked with [PERSON_NAME] directly bu"
type textarea "x"
type textarea "I haven't worked with [PERSON_NAME] directly but"
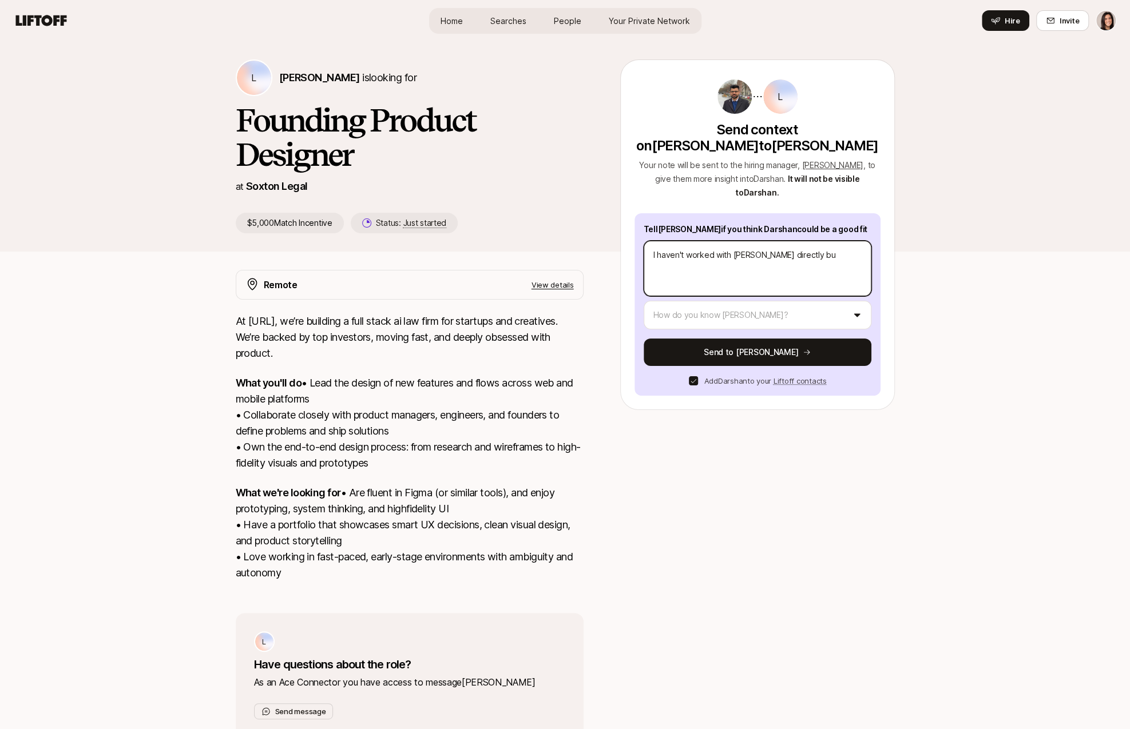
type textarea "x"
type textarea "I haven't worked with [PERSON_NAME] directly but"
type textarea "x"
type textarea "I haven't worked with [PERSON_NAME] directly but co"
type textarea "x"
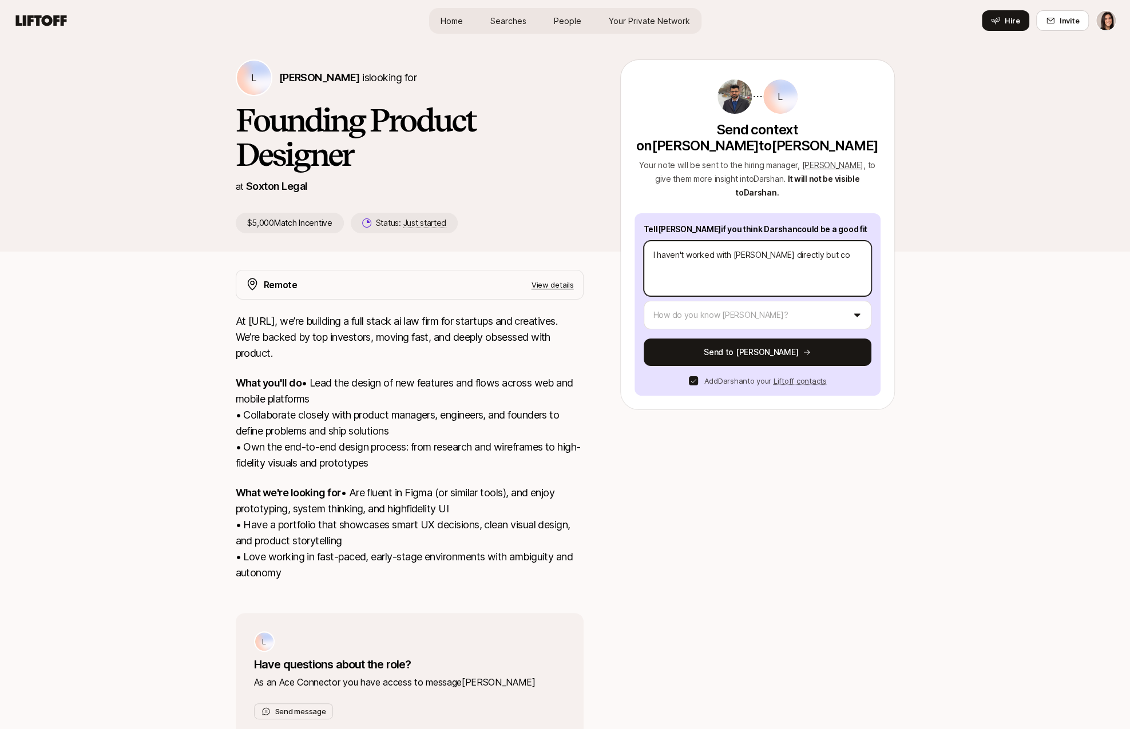
type textarea "I haven't worked with [PERSON_NAME] directly but con"
type textarea "x"
type textarea "I haven't worked with [PERSON_NAME] directly but conn"
type textarea "x"
type textarea "I haven't worked with [PERSON_NAME] directly but conne"
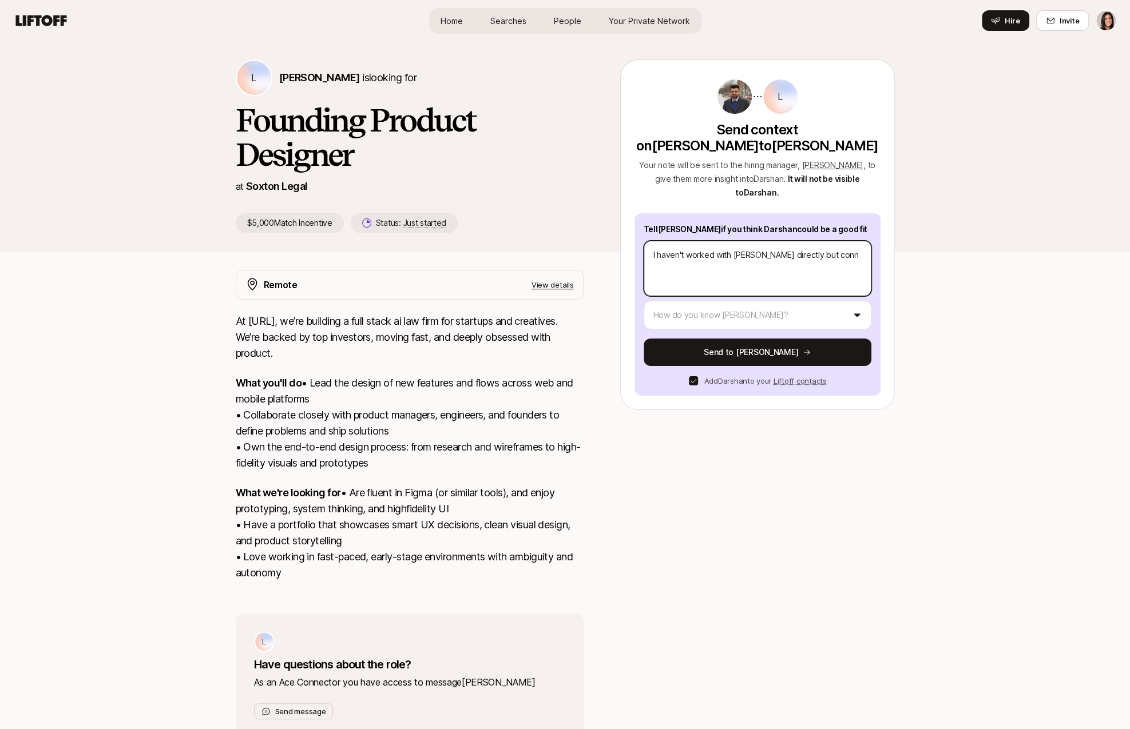
type textarea "x"
type textarea "I haven't worked with [PERSON_NAME] directly but connec"
type textarea "x"
type textarea "I haven't worked with [PERSON_NAME] directly but connect"
type textarea "x"
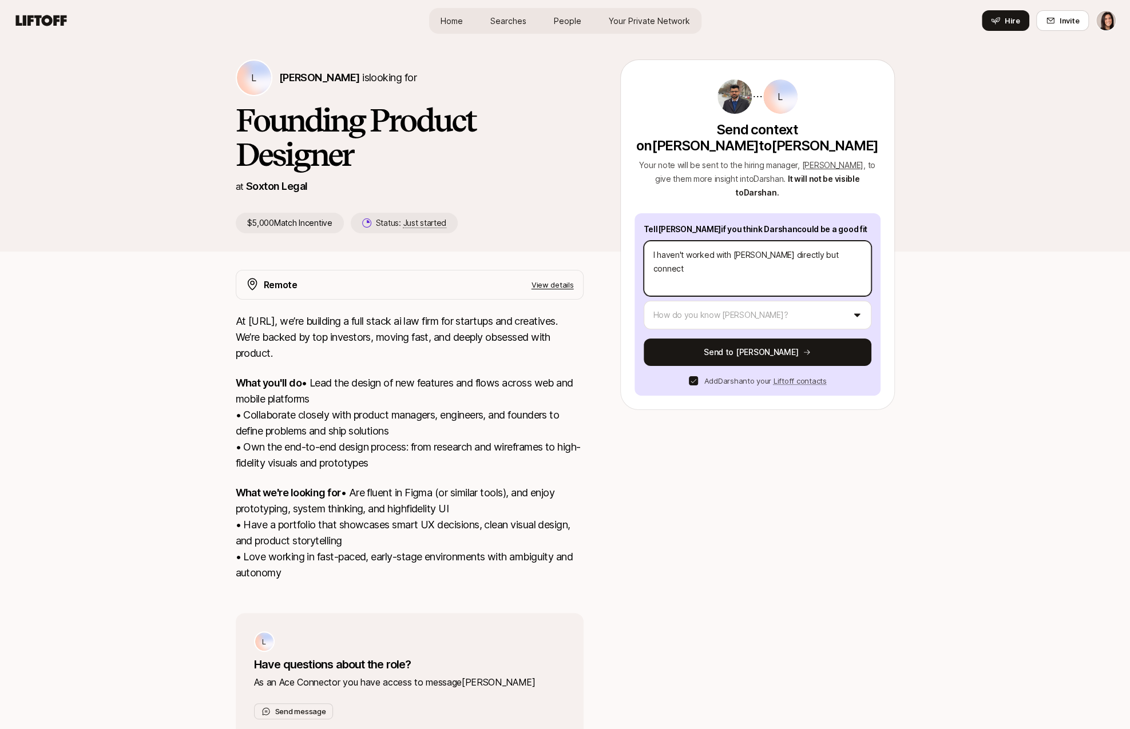
type textarea "I haven't worked with [PERSON_NAME] directly but connecte"
type textarea "x"
type textarea "I haven't worked with [PERSON_NAME] directly but connected"
type textarea "x"
type textarea "I haven't worked with [PERSON_NAME] directly but connected."
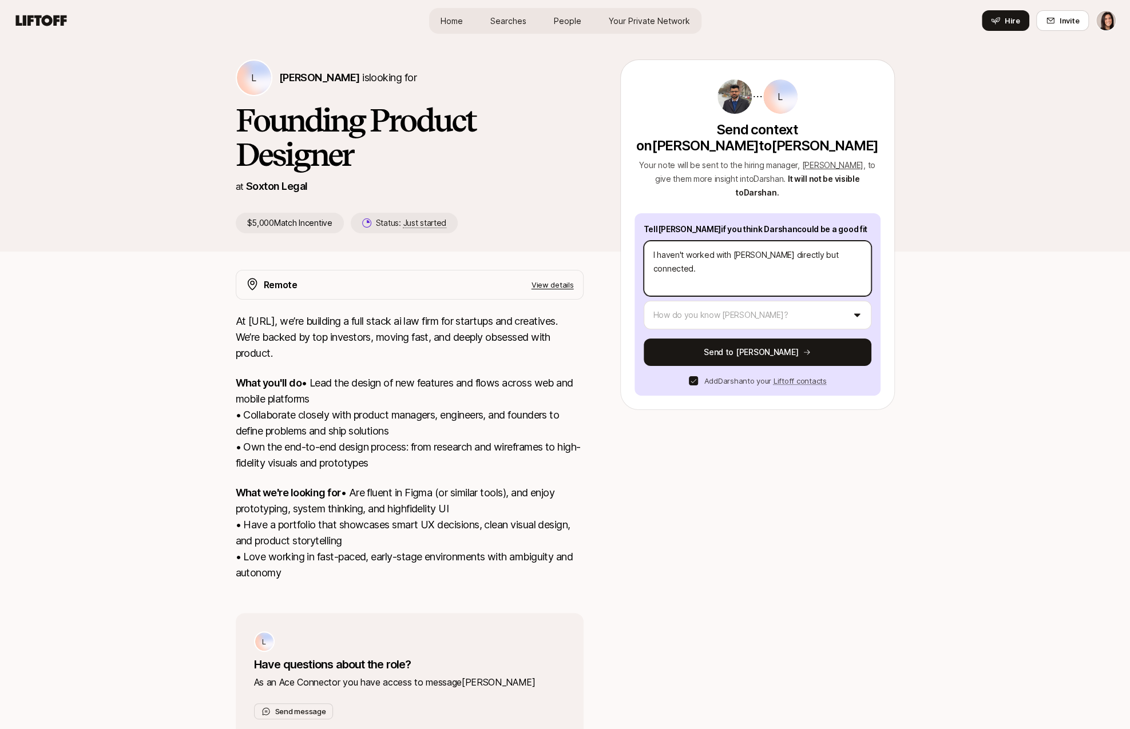
type textarea "x"
type textarea "I haven't worked with [PERSON_NAME] directly but connected. w"
type textarea "x"
type textarea "I haven't worked with [PERSON_NAME] directly but connected. wi"
type textarea "x"
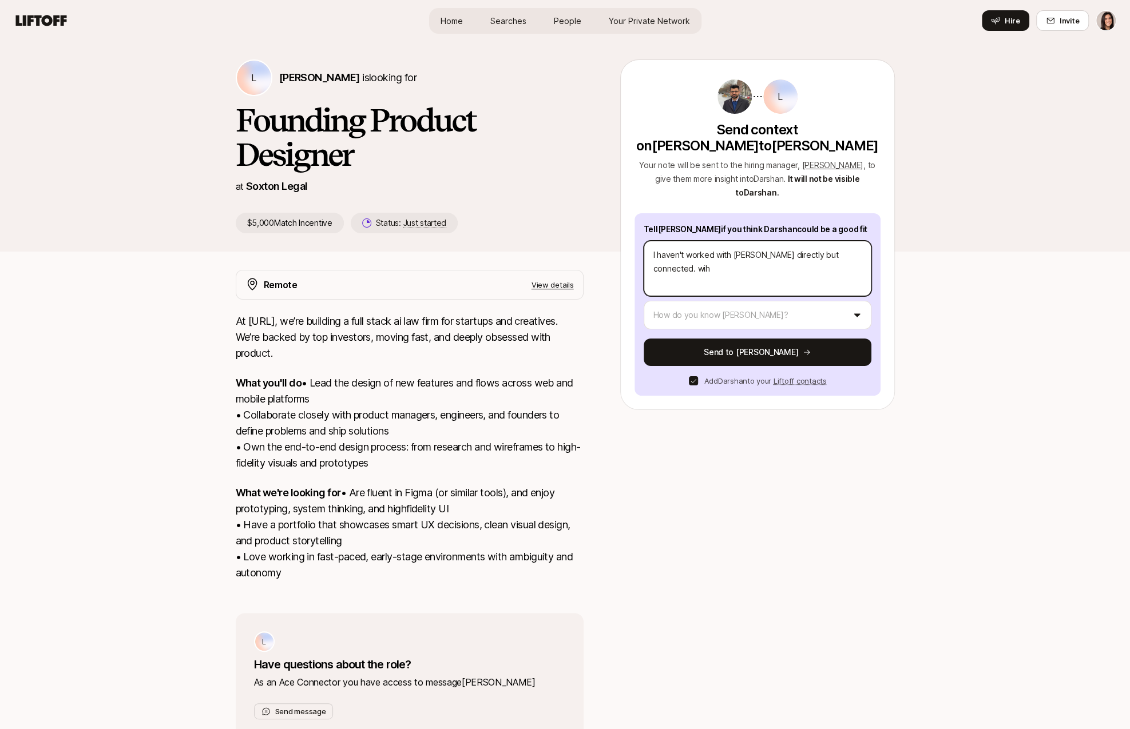
type textarea "I haven't worked with [PERSON_NAME] directly but connected. wiht"
type textarea "x"
type textarea "I haven't worked with [PERSON_NAME] directly but connected. wiht"
type textarea "x"
type textarea "I haven't worked with [PERSON_NAME] directly but connected. wiht"
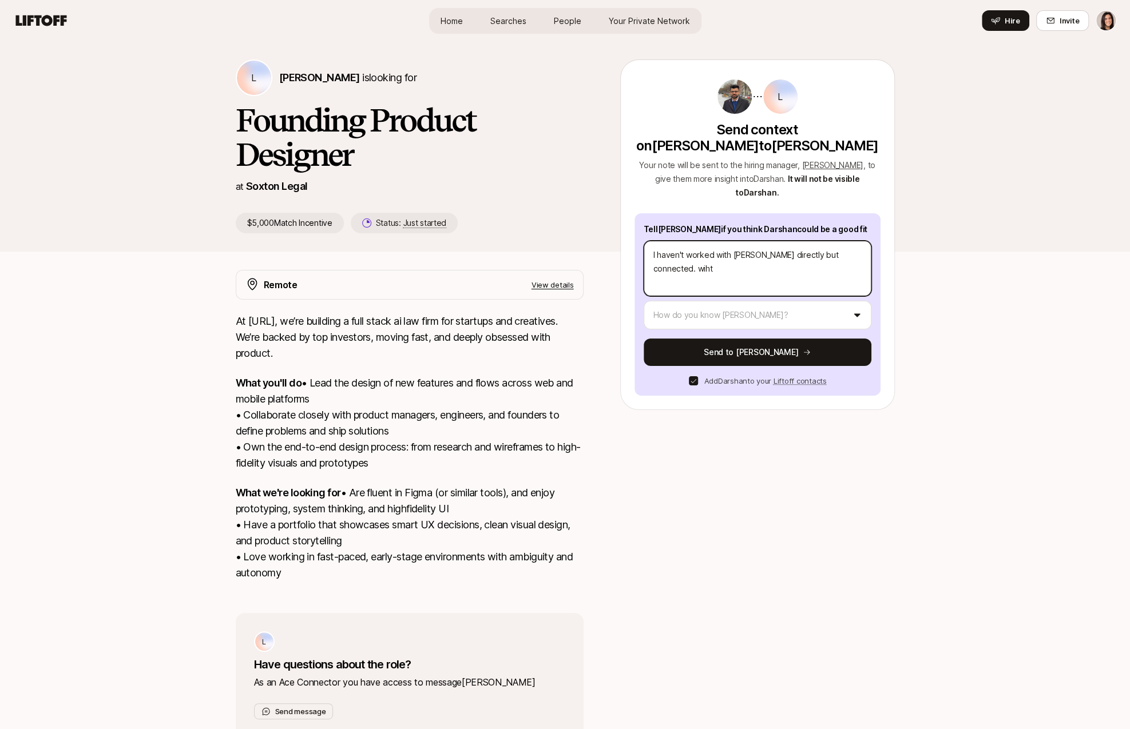
type textarea "x"
type textarea "I haven't worked with [PERSON_NAME] directly but connected. wih"
type textarea "x"
type textarea "I haven't worked with [PERSON_NAME] directly but connected. wi"
type textarea "x"
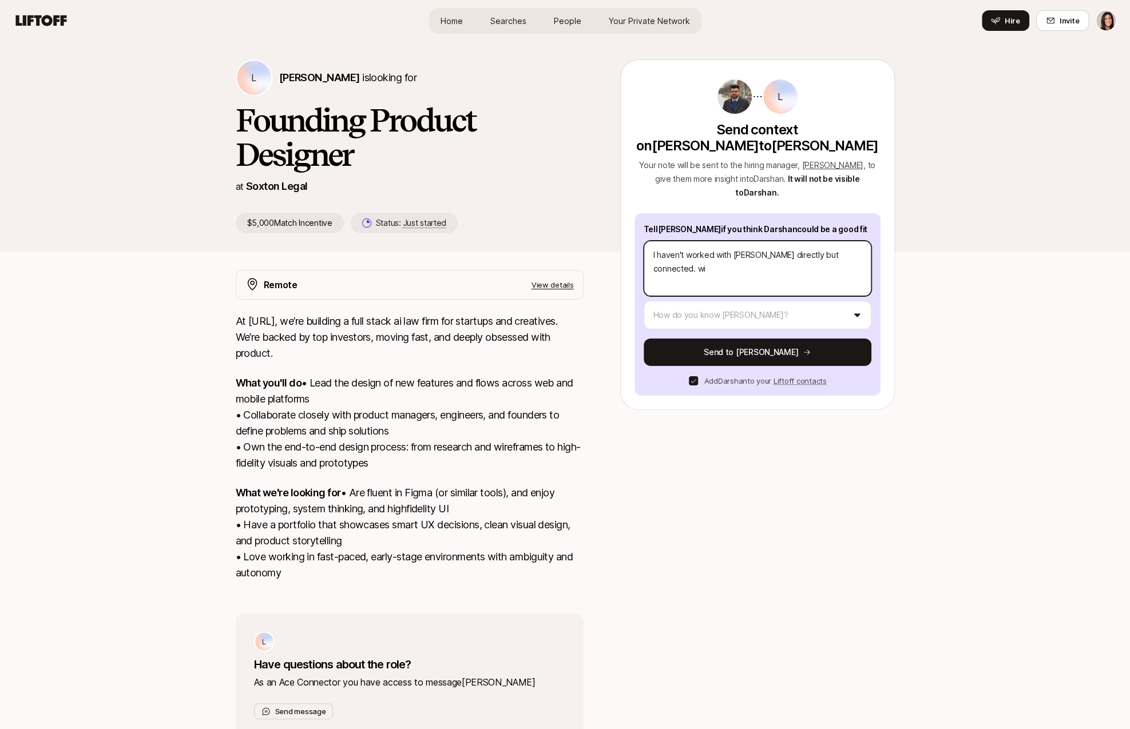
type textarea "I haven't worked with [PERSON_NAME] directly but connected. w"
type textarea "x"
type textarea "I haven't worked with [PERSON_NAME] directly but connected."
type textarea "x"
type textarea "I haven't worked with [PERSON_NAME] directly but connected."
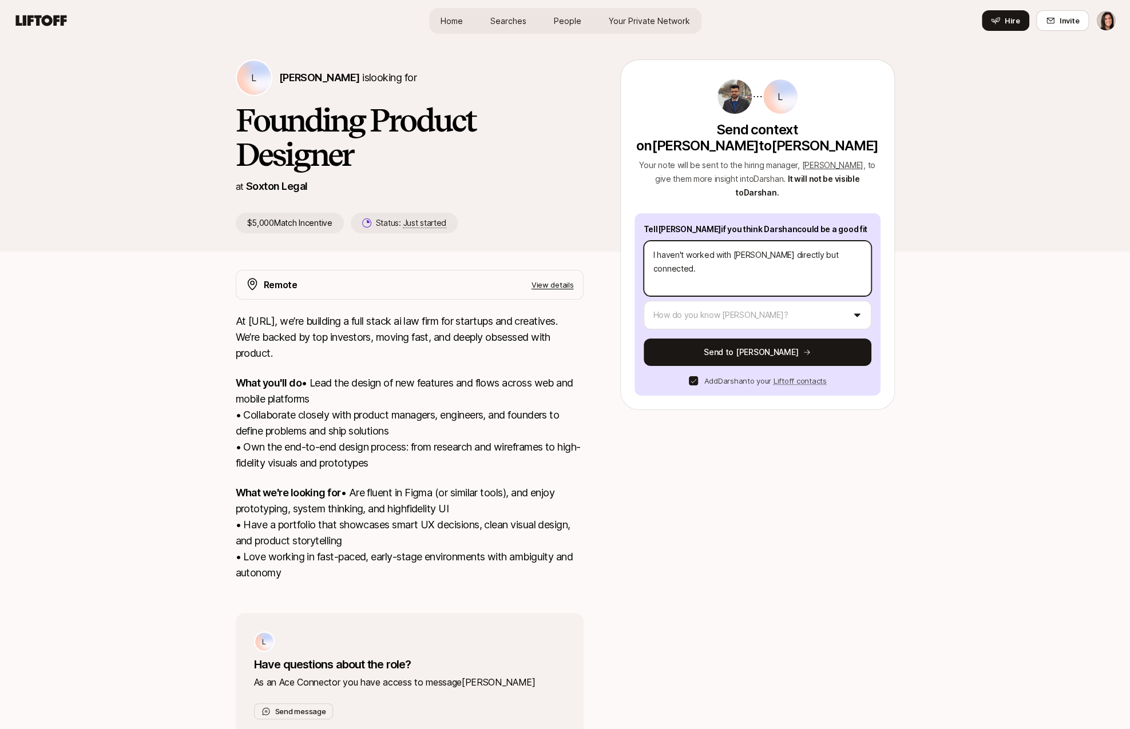
type textarea "x"
type textarea "I haven't worked with [PERSON_NAME] directly but connected"
type textarea "x"
type textarea "I haven't worked with [PERSON_NAME] directly but connected"
type textarea "x"
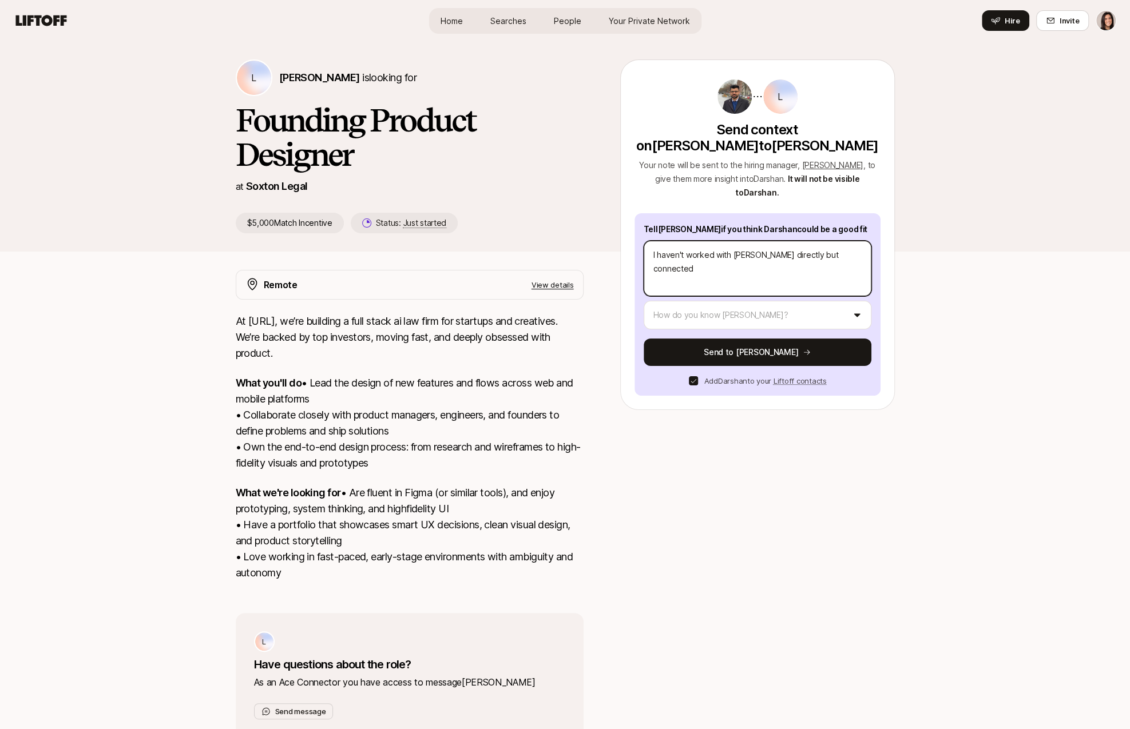
type textarea "I haven't worked with [PERSON_NAME] directly but connected w"
type textarea "x"
type textarea "I haven't worked with [PERSON_NAME] directly but connected wi"
type textarea "x"
type textarea "I haven't worked with [PERSON_NAME] directly but connected wit"
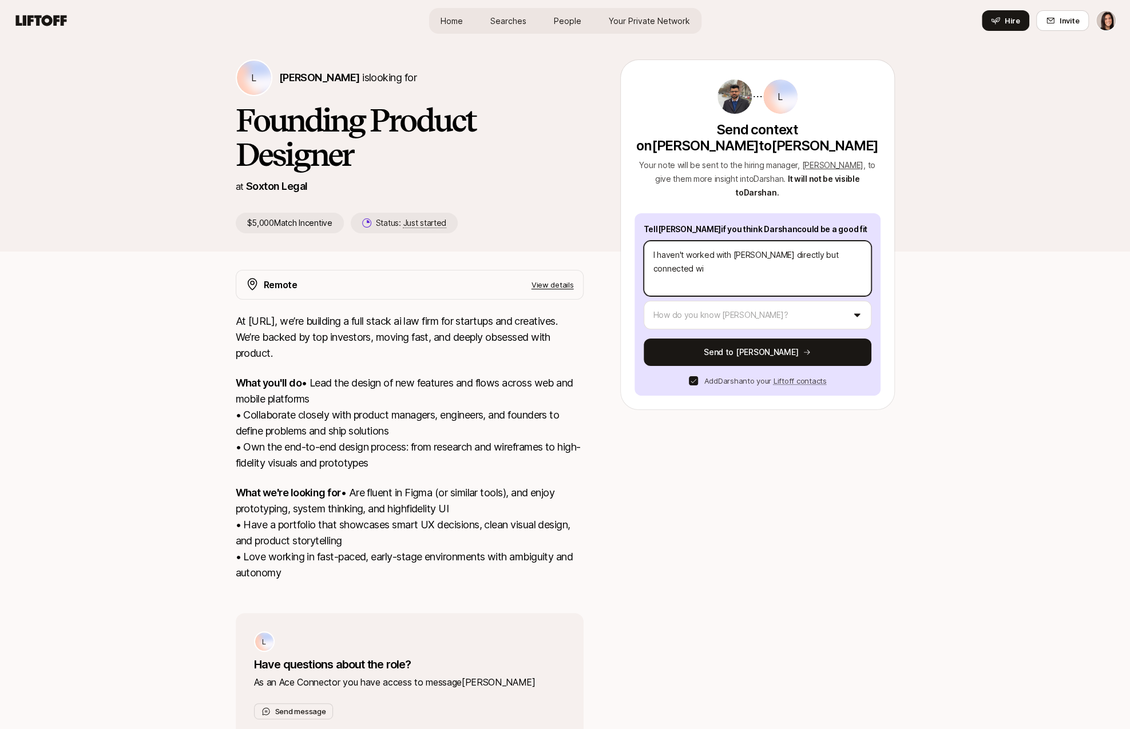
type textarea "x"
type textarea "I haven't worked with [PERSON_NAME] directly but connected with"
type textarea "x"
type textarea "I haven't worked with [PERSON_NAME] directly but connected with"
type textarea "x"
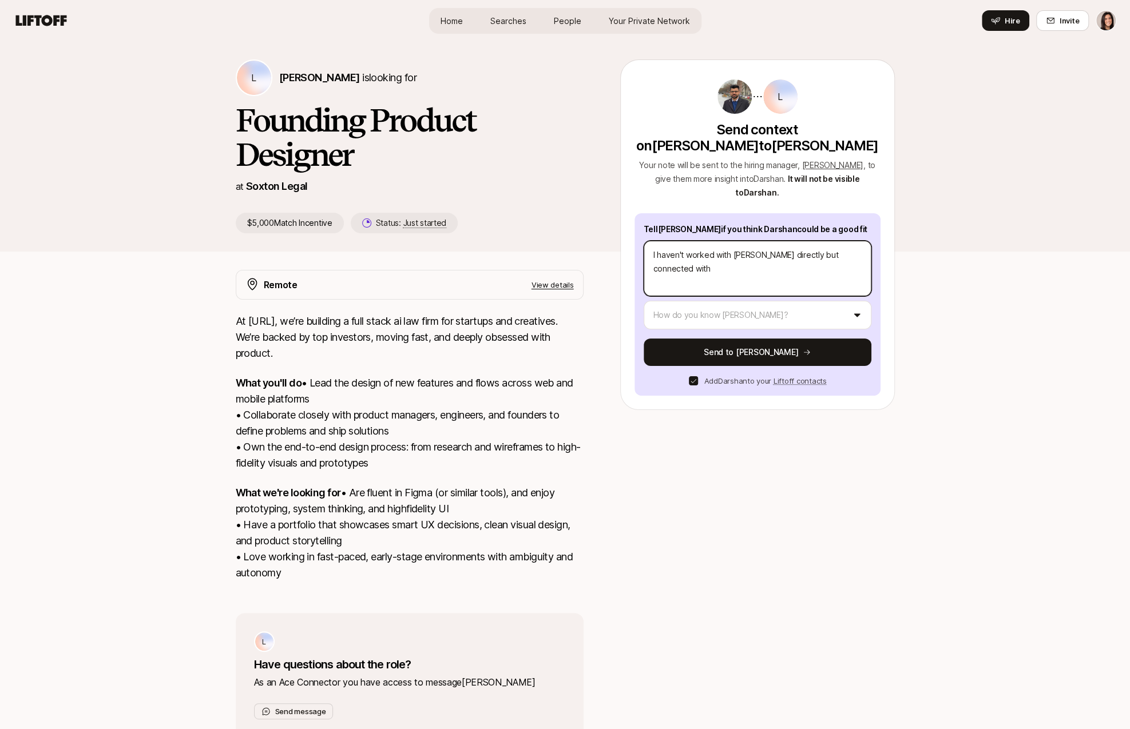
type textarea "I haven't worked with [PERSON_NAME] directly but connected with h"
type textarea "x"
type textarea "I haven't worked with [PERSON_NAME] directly but connected with hi"
type textarea "x"
type textarea "I haven't worked with [PERSON_NAME] directly but connected with him"
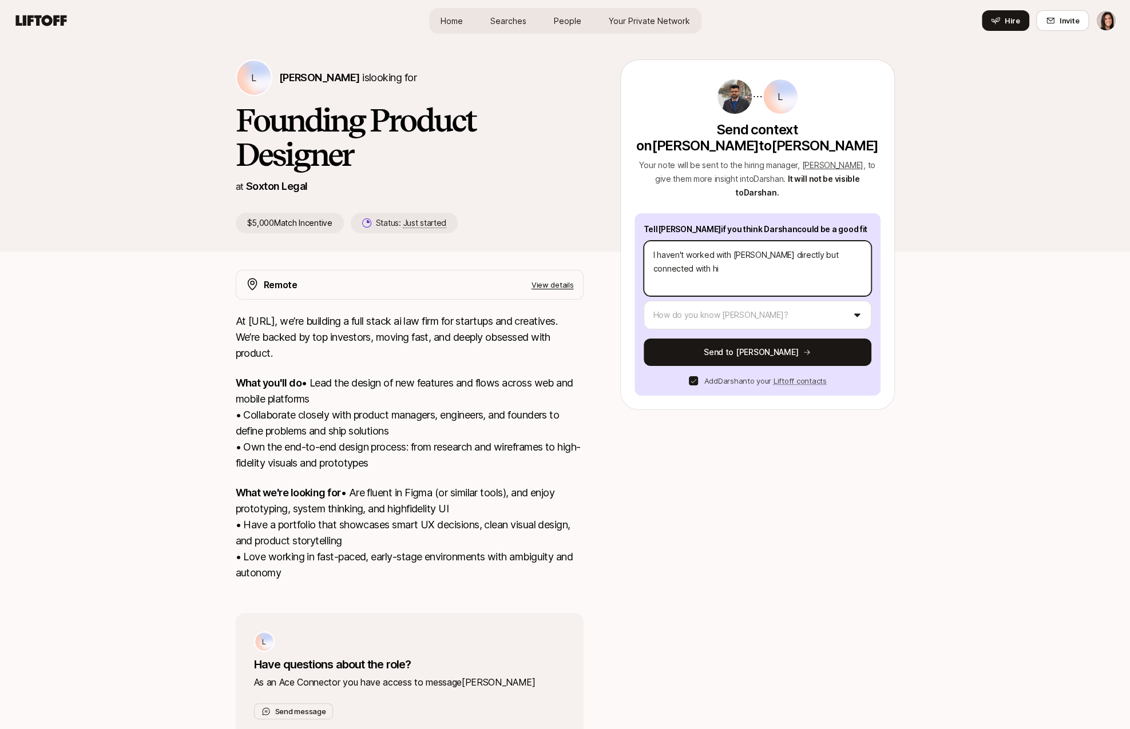
type textarea "x"
type textarea "I haven't worked with [PERSON_NAME] directly but connected with him"
click at [746, 260] on textarea "I haven't worked with [PERSON_NAME] directly but connected with him in the past…" at bounding box center [758, 268] width 228 height 55
drag, startPoint x: 749, startPoint y: 255, endPoint x: 737, endPoint y: 254, distance: 11.5
click at [738, 255] on textarea "I haven't worked with [PERSON_NAME] directly but connected with him in the past…" at bounding box center [758, 268] width 228 height 55
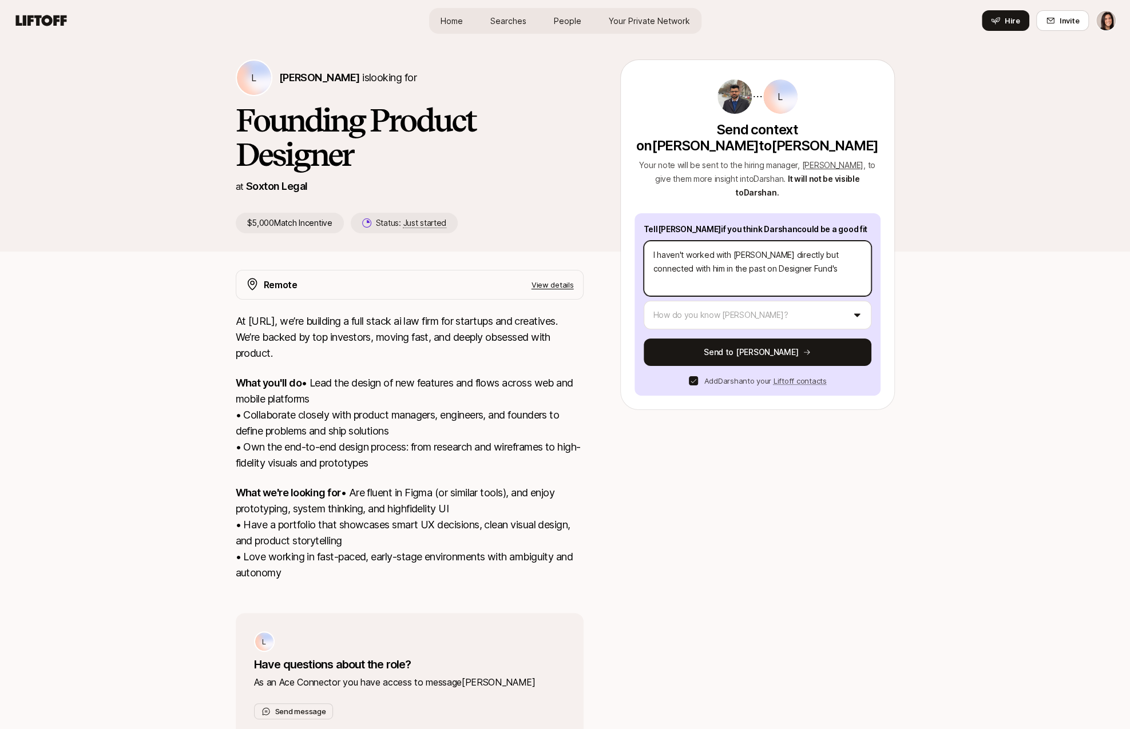
click at [810, 264] on textarea "I haven't worked with [PERSON_NAME] directly but connected with him in the past…" at bounding box center [758, 268] width 228 height 55
drag, startPoint x: 847, startPoint y: 271, endPoint x: 878, endPoint y: 275, distance: 31.1
click at [875, 274] on div "Tell [PERSON_NAME] if you think [PERSON_NAME] could be a good fit I haven't wor…" at bounding box center [757, 304] width 246 height 183
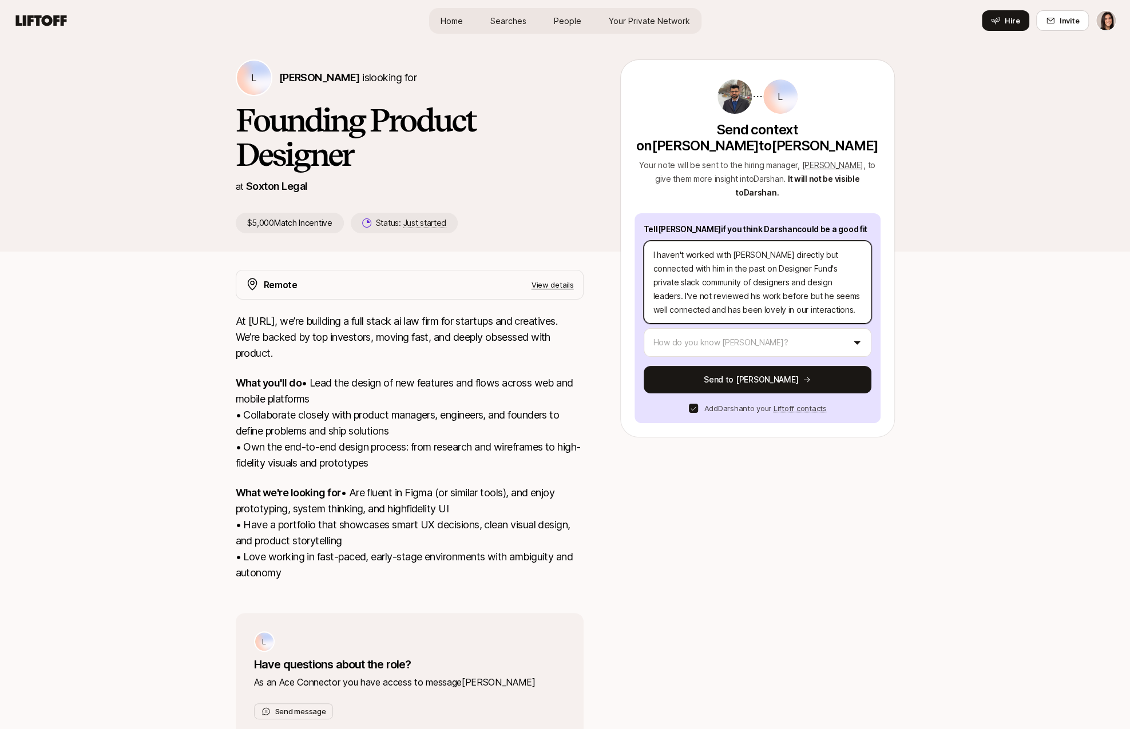
click at [832, 281] on textarea "I haven't worked with [PERSON_NAME] directly but connected with him in the past…" at bounding box center [758, 282] width 228 height 83
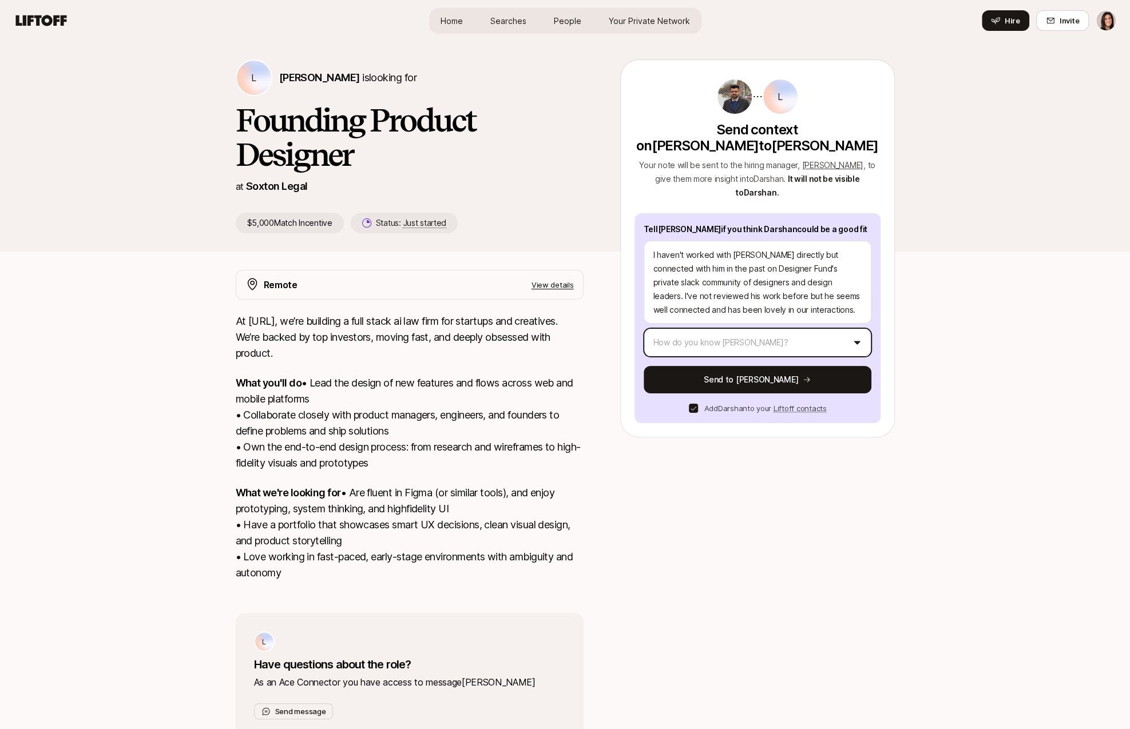
click at [815, 336] on html "Home Searches People Your Private Network Hire Home Searches People Your Privat…" at bounding box center [565, 364] width 1130 height 729
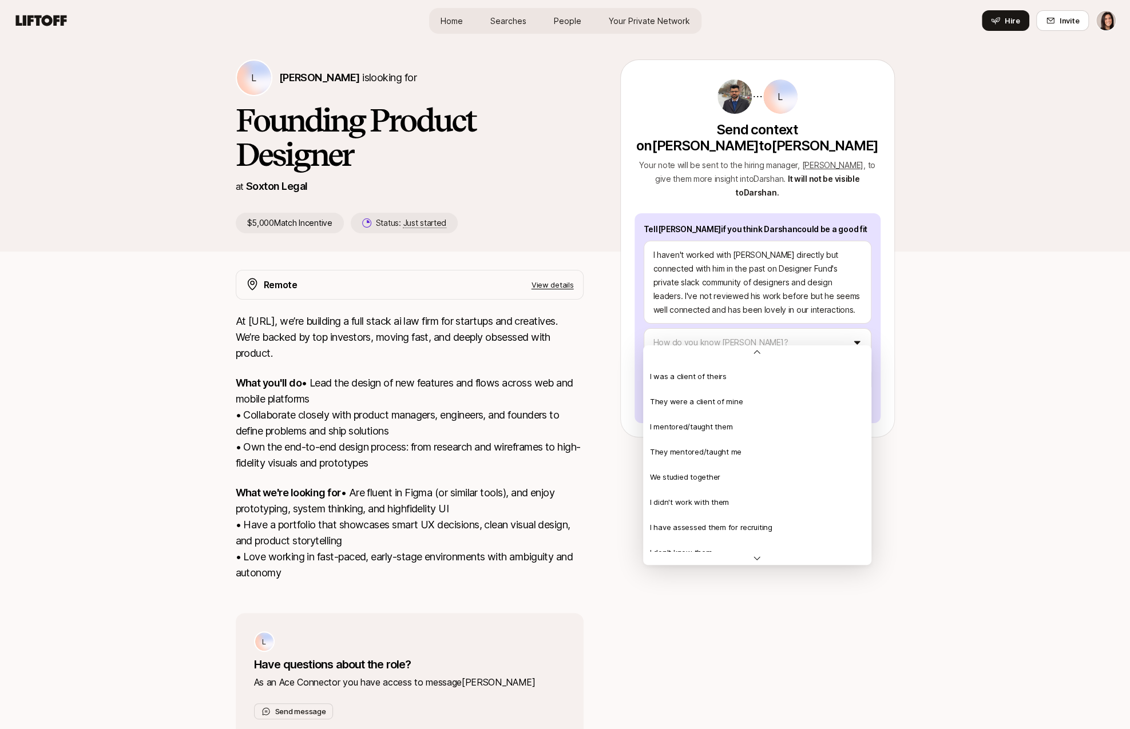
scroll to position [182, 0]
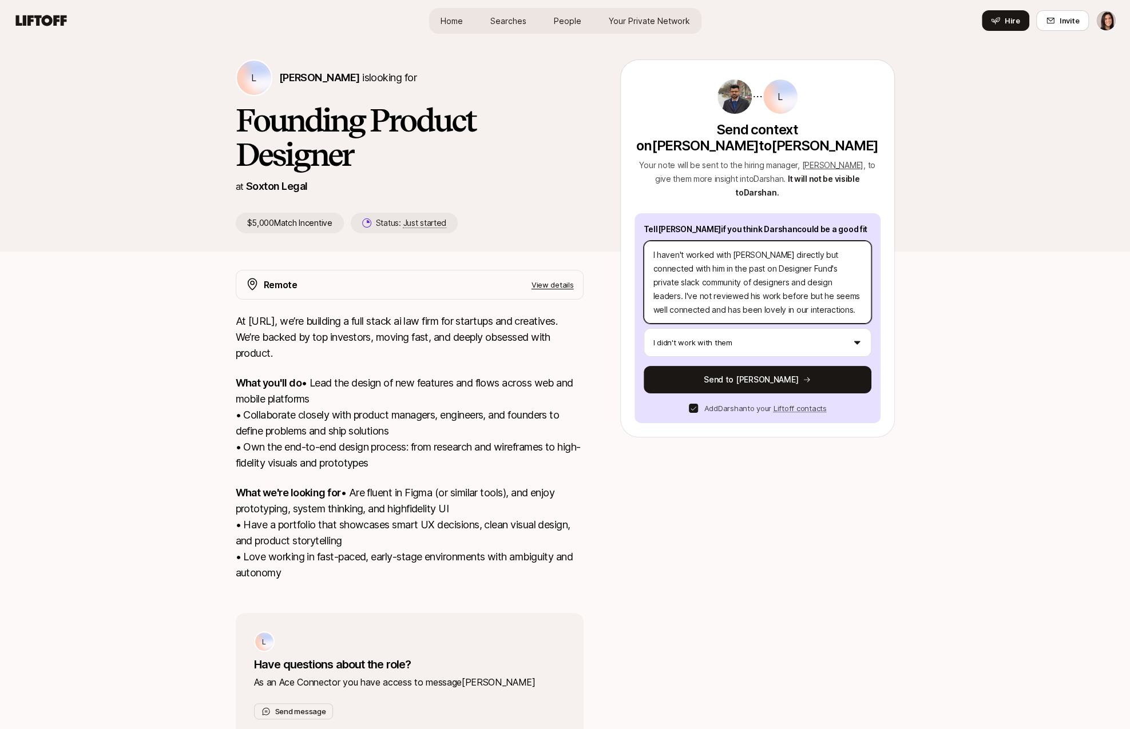
click at [764, 280] on textarea "I haven't worked with [PERSON_NAME] directly but connected with him in the past…" at bounding box center [758, 282] width 228 height 83
click at [808, 241] on textarea "I haven't worked with [PERSON_NAME] directly but connected with him in the past…" at bounding box center [758, 282] width 228 height 83
click at [764, 280] on textarea "I haven't worked with [PERSON_NAME] directly but I connected with him in the pa…" at bounding box center [758, 282] width 228 height 83
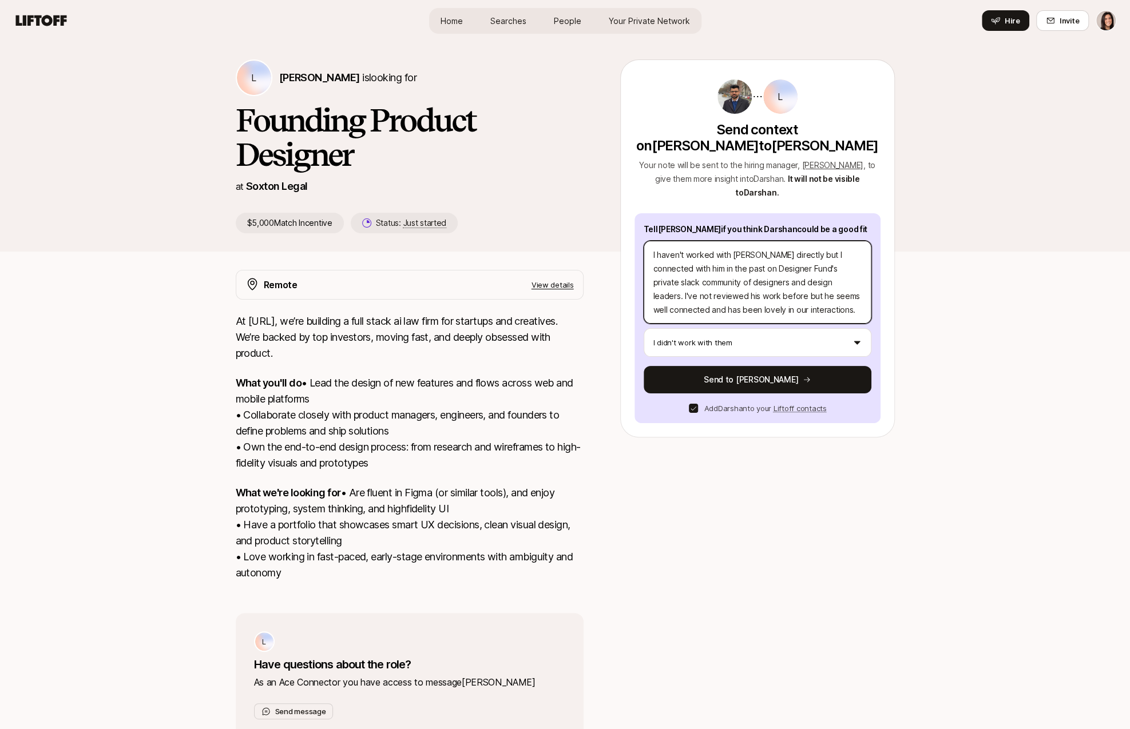
click at [764, 289] on textarea "I haven't worked with [PERSON_NAME] directly but I connected with him in the pa…" at bounding box center [758, 282] width 228 height 83
click at [763, 291] on textarea "I haven't worked with [PERSON_NAME] directly but I connected with him in the pa…" at bounding box center [758, 282] width 228 height 83
drag, startPoint x: 814, startPoint y: 267, endPoint x: 815, endPoint y: 273, distance: 7.0
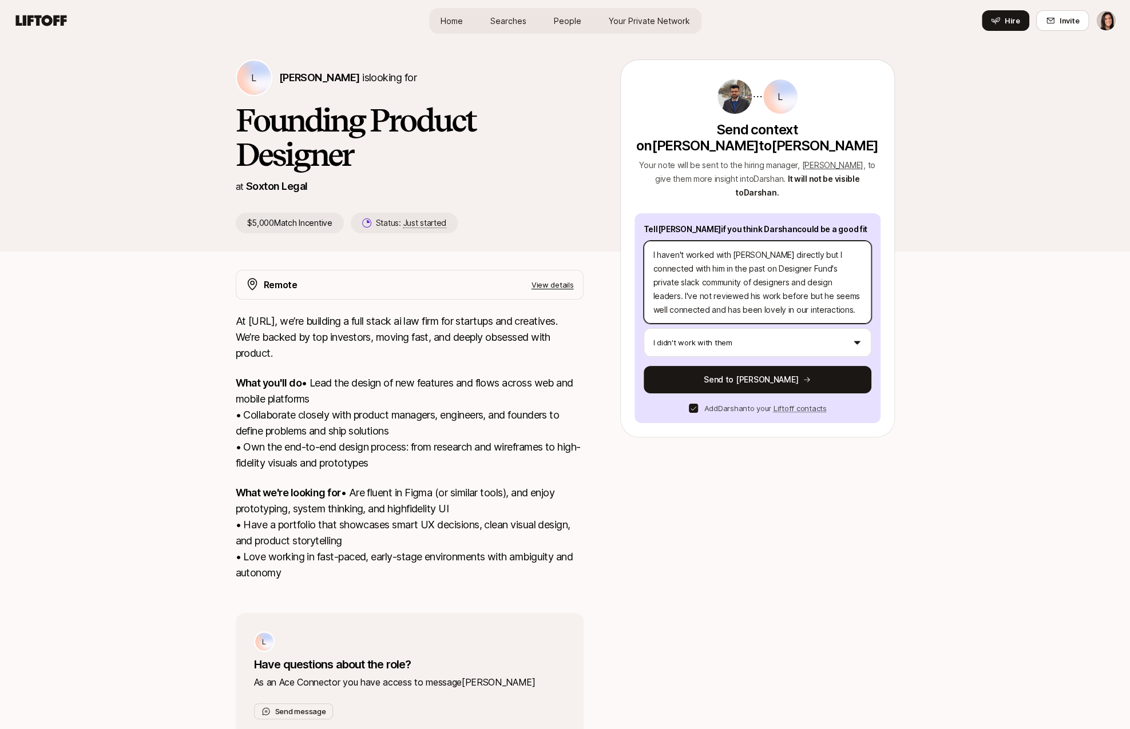
click at [814, 267] on textarea "I haven't worked with [PERSON_NAME] directly but I connected with him in the pa…" at bounding box center [758, 282] width 228 height 83
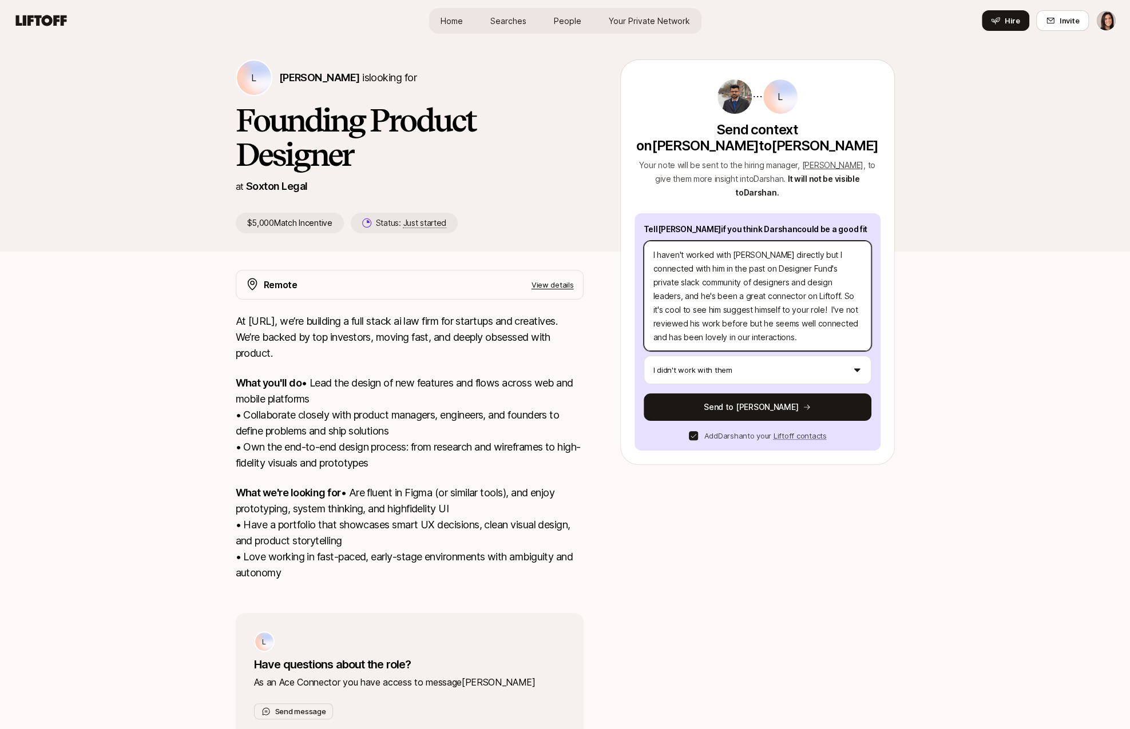
click at [832, 292] on textarea "I haven't worked with [PERSON_NAME] directly but I connected with him in the pa…" at bounding box center [758, 296] width 228 height 110
click at [808, 333] on textarea "I haven't worked with [PERSON_NAME] directly but I connected with him in the pa…" at bounding box center [758, 296] width 228 height 110
click at [757, 296] on textarea "I haven't worked with [PERSON_NAME] directly but I connected with him in the pa…" at bounding box center [758, 296] width 228 height 110
click at [761, 328] on textarea "I haven't worked with [PERSON_NAME] directly but I connected with him in the pa…" at bounding box center [758, 296] width 228 height 110
click at [650, 326] on textarea "I haven't worked with [PERSON_NAME] directly but I connected with him in the pa…" at bounding box center [758, 296] width 228 height 110
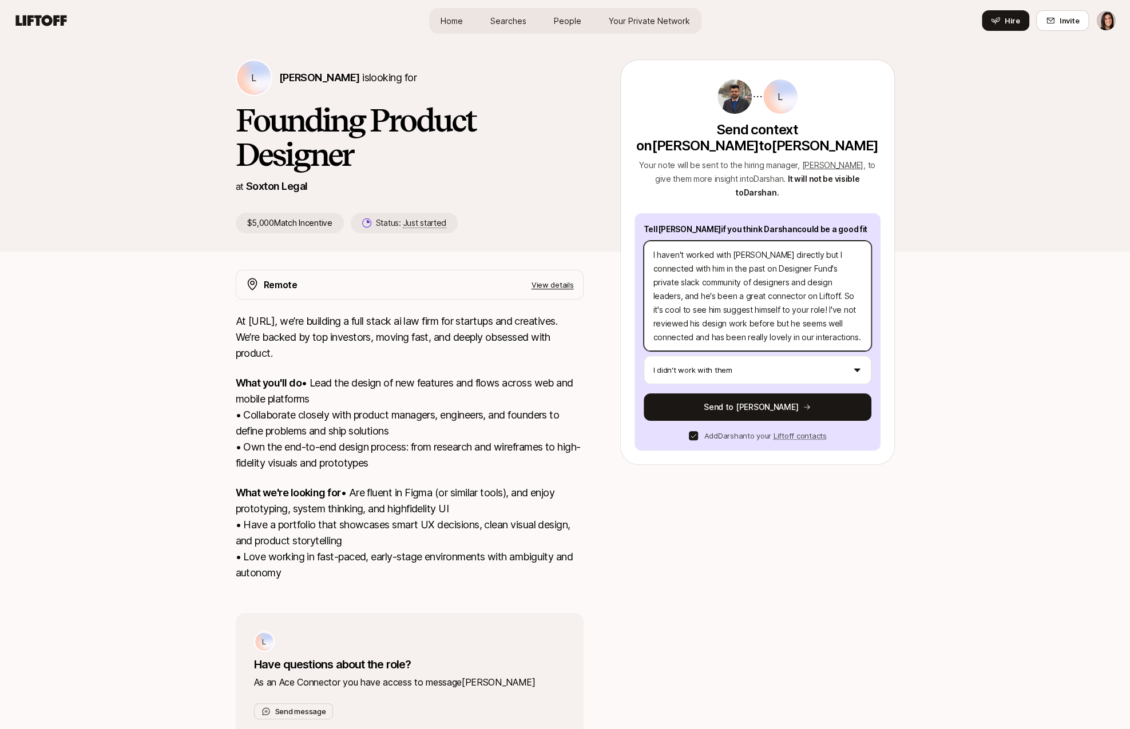
click at [697, 310] on textarea "I haven't worked with [PERSON_NAME] directly but I connected with him in the pa…" at bounding box center [758, 296] width 228 height 110
click at [797, 316] on textarea "I haven't worked with [PERSON_NAME] directly but I connected with him in the pa…" at bounding box center [758, 296] width 228 height 110
drag, startPoint x: 694, startPoint y: 325, endPoint x: 641, endPoint y: 324, distance: 53.2
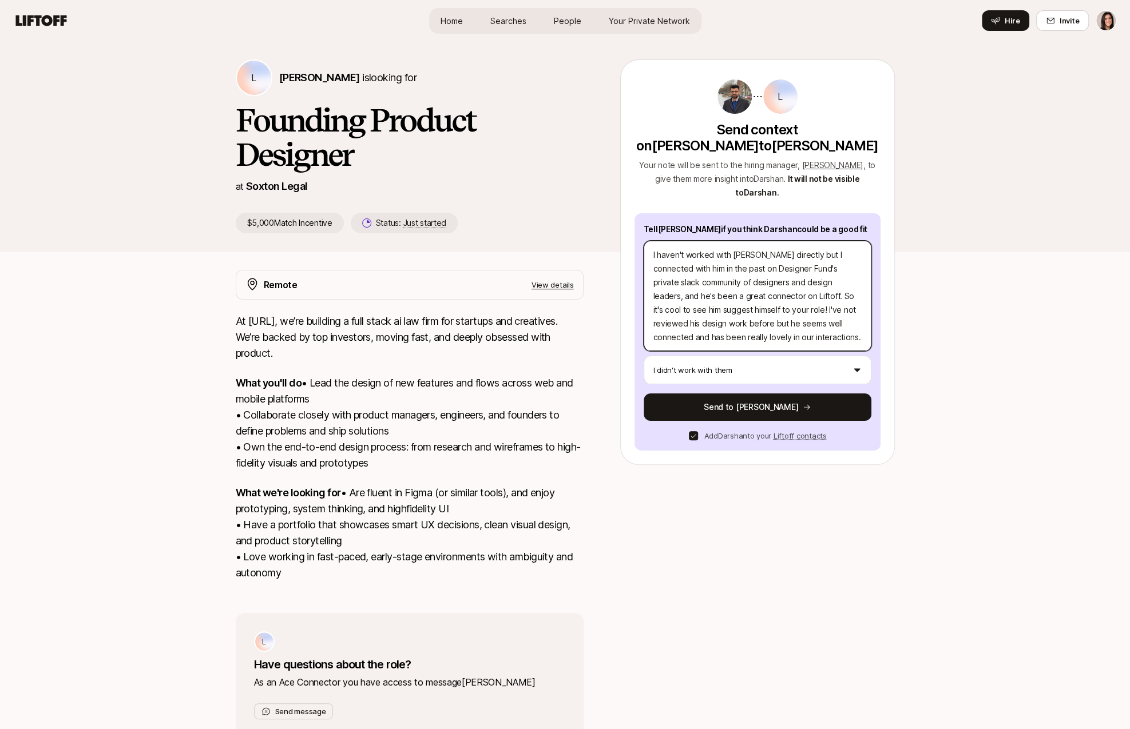
click at [641, 324] on div "Tell [PERSON_NAME] if you think [PERSON_NAME] could be a good fit I haven't wor…" at bounding box center [757, 331] width 246 height 237
click at [696, 324] on textarea "I haven't worked with [PERSON_NAME] directly but I connected with him in the pa…" at bounding box center [758, 296] width 228 height 110
click at [697, 317] on textarea "I haven't worked with [PERSON_NAME] directly but I connected with him in the pa…" at bounding box center [758, 296] width 228 height 110
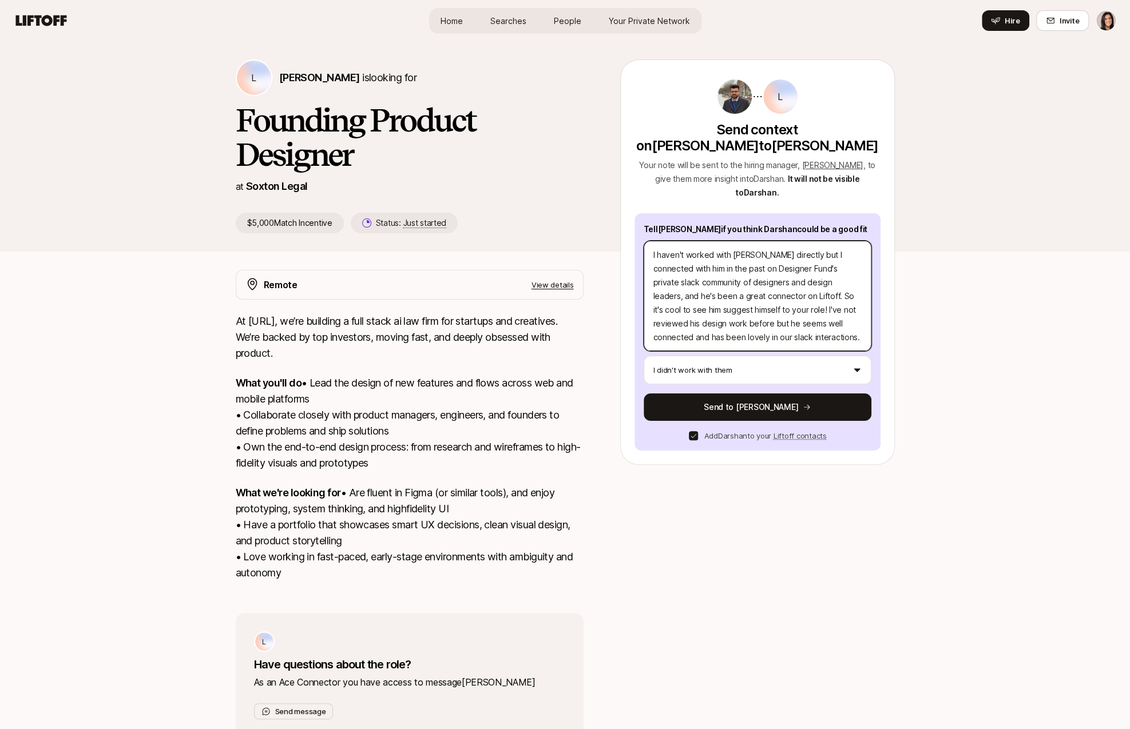
click at [737, 316] on textarea "I haven't worked with [PERSON_NAME] directly but I connected with him in the pa…" at bounding box center [758, 296] width 228 height 110
click at [786, 294] on textarea "I haven't worked with [PERSON_NAME] directly but I connected with him in the pa…" at bounding box center [758, 296] width 228 height 110
click at [765, 299] on textarea "I haven't worked with [PERSON_NAME] directly but I connected with him in the pa…" at bounding box center [758, 296] width 228 height 110
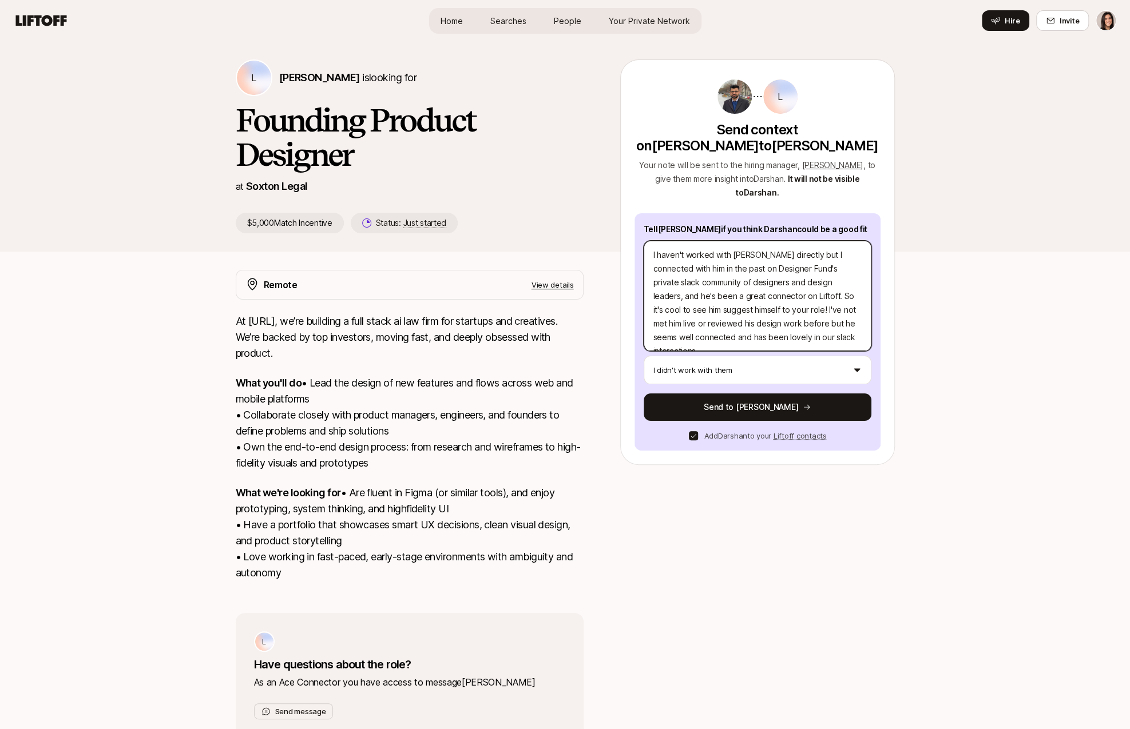
click at [765, 312] on textarea "I haven't worked with [PERSON_NAME] directly but I connected with him in the pa…" at bounding box center [758, 296] width 228 height 110
drag, startPoint x: 771, startPoint y: 310, endPoint x: 747, endPoint y: 310, distance: 24.0
click at [747, 310] on textarea "I haven't worked with [PERSON_NAME] directly but I connected with him in the pa…" at bounding box center [758, 296] width 228 height 110
click at [748, 308] on textarea "I haven't worked with [PERSON_NAME] directly but I connected with him in the pa…" at bounding box center [758, 296] width 228 height 110
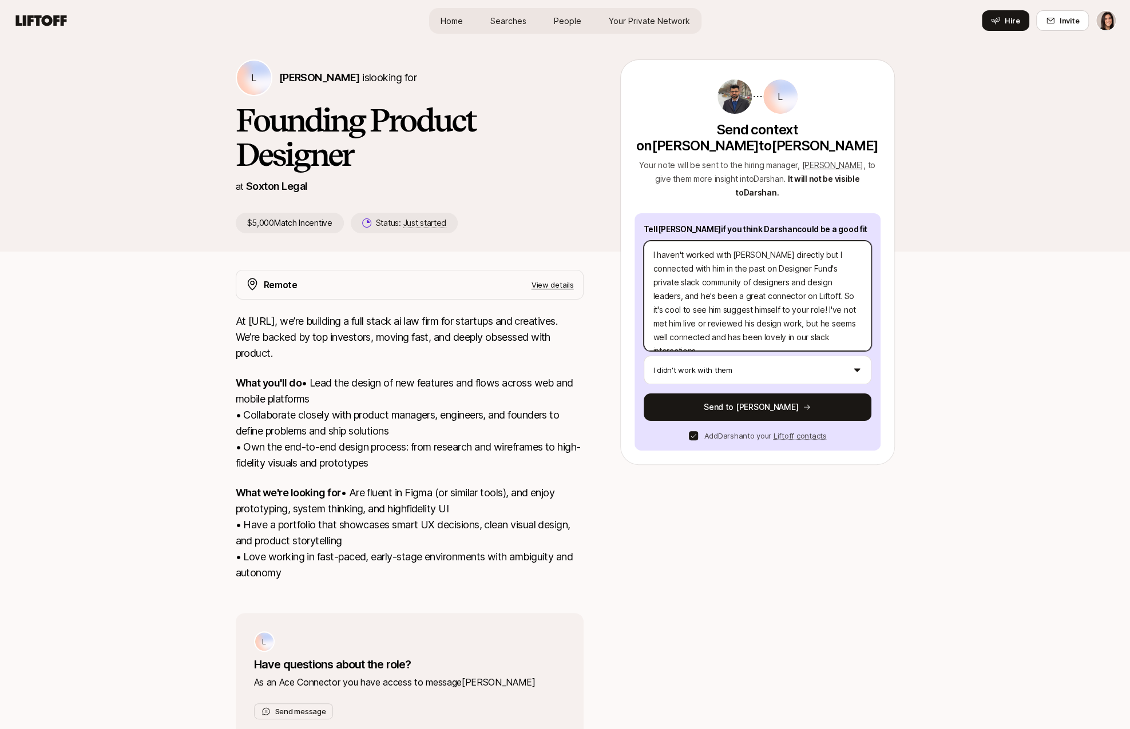
click at [748, 308] on textarea "I haven't worked with [PERSON_NAME] directly but I connected with him in the pa…" at bounding box center [758, 296] width 228 height 110
click at [753, 316] on textarea "I haven't worked with [PERSON_NAME] directly but I connected with him in the pa…" at bounding box center [758, 296] width 228 height 110
click at [828, 296] on textarea "I haven't worked with [PERSON_NAME] directly but I connected with him in the pa…" at bounding box center [758, 296] width 228 height 110
click at [744, 309] on textarea "I haven't worked with [PERSON_NAME] directly but I connected with him in the pa…" at bounding box center [758, 296] width 228 height 110
click at [747, 312] on textarea "I haven't worked with [PERSON_NAME] directly but I connected with him in the pa…" at bounding box center [758, 296] width 228 height 110
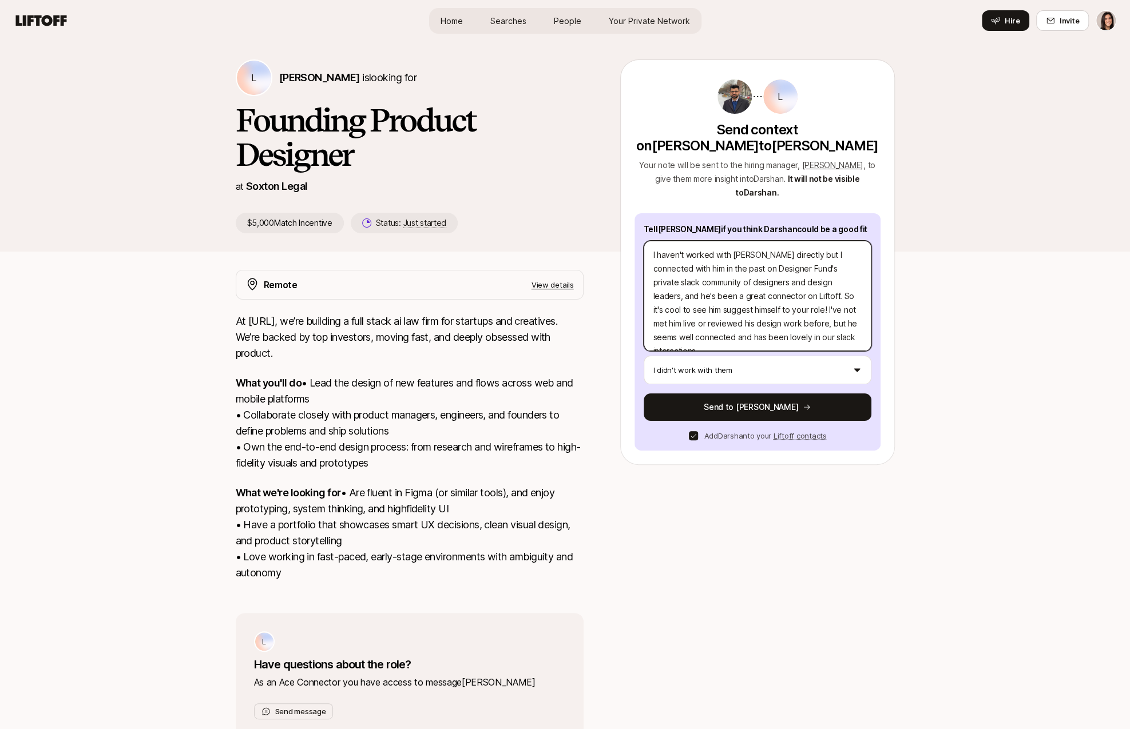
click at [747, 312] on textarea "I haven't worked with [PERSON_NAME] directly but I connected with him in the pa…" at bounding box center [758, 296] width 228 height 110
click at [747, 315] on textarea "I haven't worked with [PERSON_NAME] directly but I connected with him in the pa…" at bounding box center [758, 296] width 228 height 110
drag, startPoint x: 769, startPoint y: 308, endPoint x: 744, endPoint y: 308, distance: 25.2
click at [744, 308] on textarea "I haven't worked with [PERSON_NAME] directly but I connected with him in the pa…" at bounding box center [758, 296] width 228 height 110
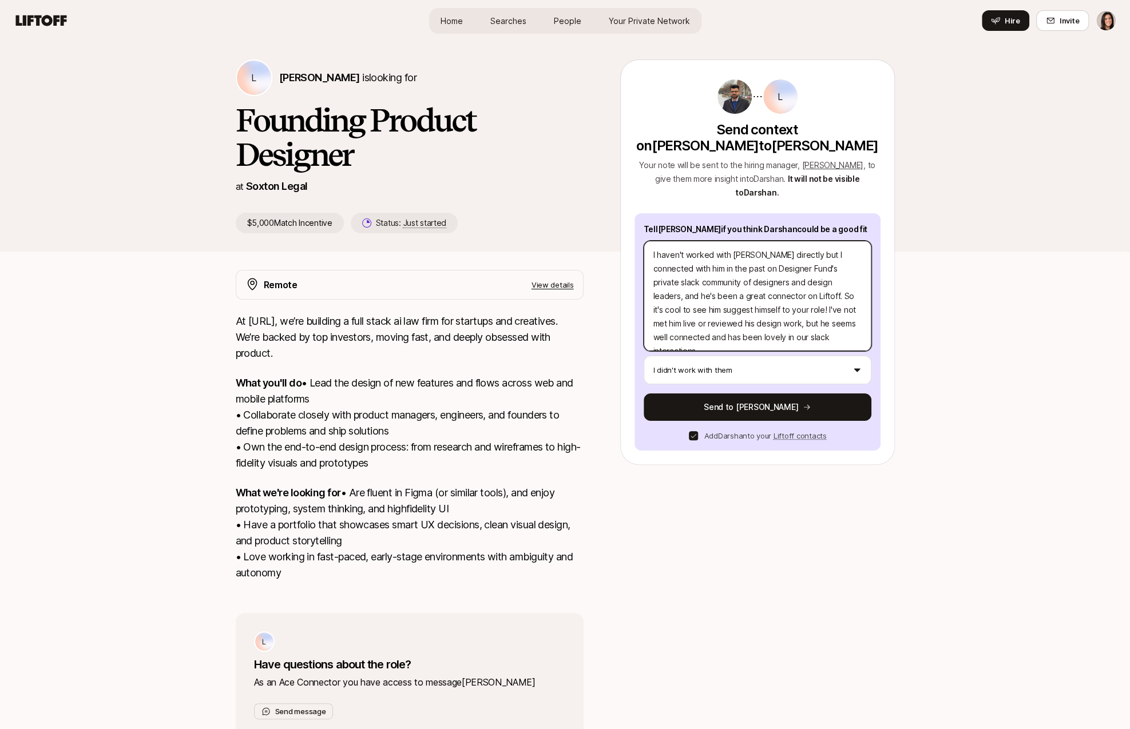
click at [652, 311] on textarea "I haven't worked with [PERSON_NAME] directly but I connected with him in the pa…" at bounding box center [758, 296] width 228 height 110
drag, startPoint x: 842, startPoint y: 296, endPoint x: 687, endPoint y: 313, distance: 156.5
click at [685, 314] on textarea "I haven't worked with [PERSON_NAME] directly but I connected with him in the pa…" at bounding box center [758, 296] width 228 height 110
click at [709, 310] on textarea "I haven't worked with [PERSON_NAME] directly but I connected with him in the pa…" at bounding box center [758, 296] width 228 height 110
click at [703, 299] on textarea "I haven't worked with [PERSON_NAME] directly but I connected with him in the pa…" at bounding box center [758, 296] width 228 height 110
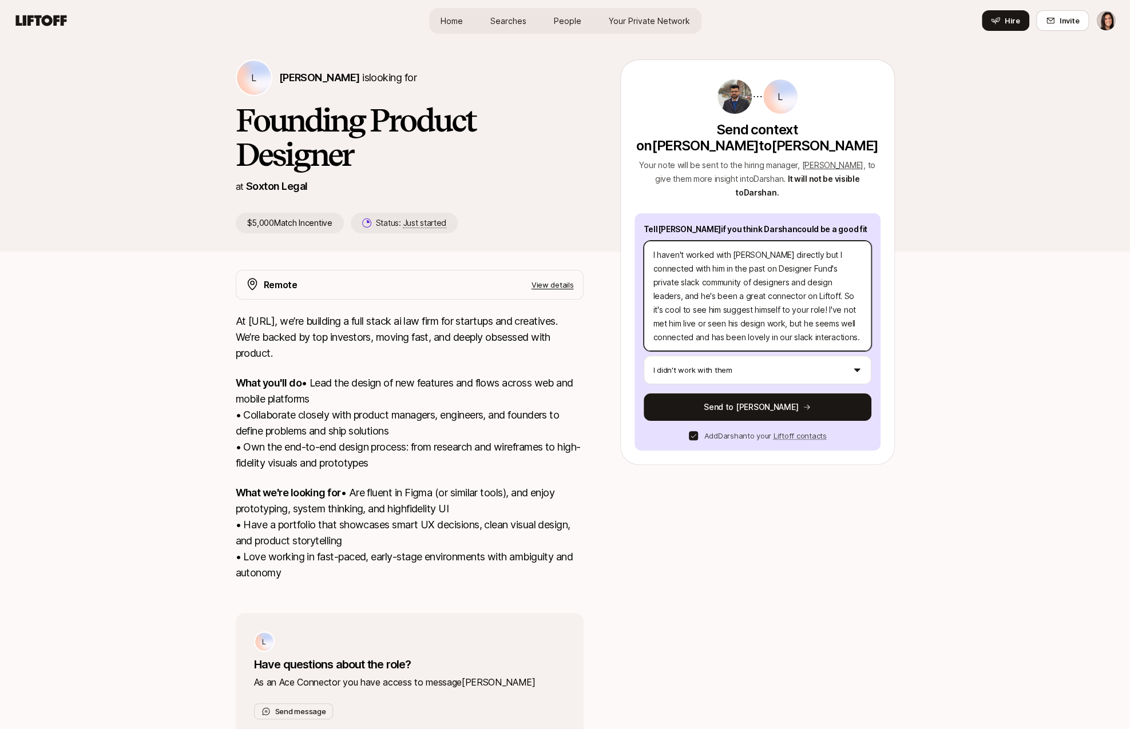
click at [703, 299] on textarea "I haven't worked with [PERSON_NAME] directly but I connected with him in the pa…" at bounding box center [758, 296] width 228 height 110
drag, startPoint x: 693, startPoint y: 391, endPoint x: 713, endPoint y: 319, distance: 74.7
click at [713, 319] on div "Tell [PERSON_NAME] if you think [PERSON_NAME] could be a good fit I haven't wor…" at bounding box center [757, 331] width 246 height 237
click at [688, 430] on div at bounding box center [693, 435] width 11 height 11
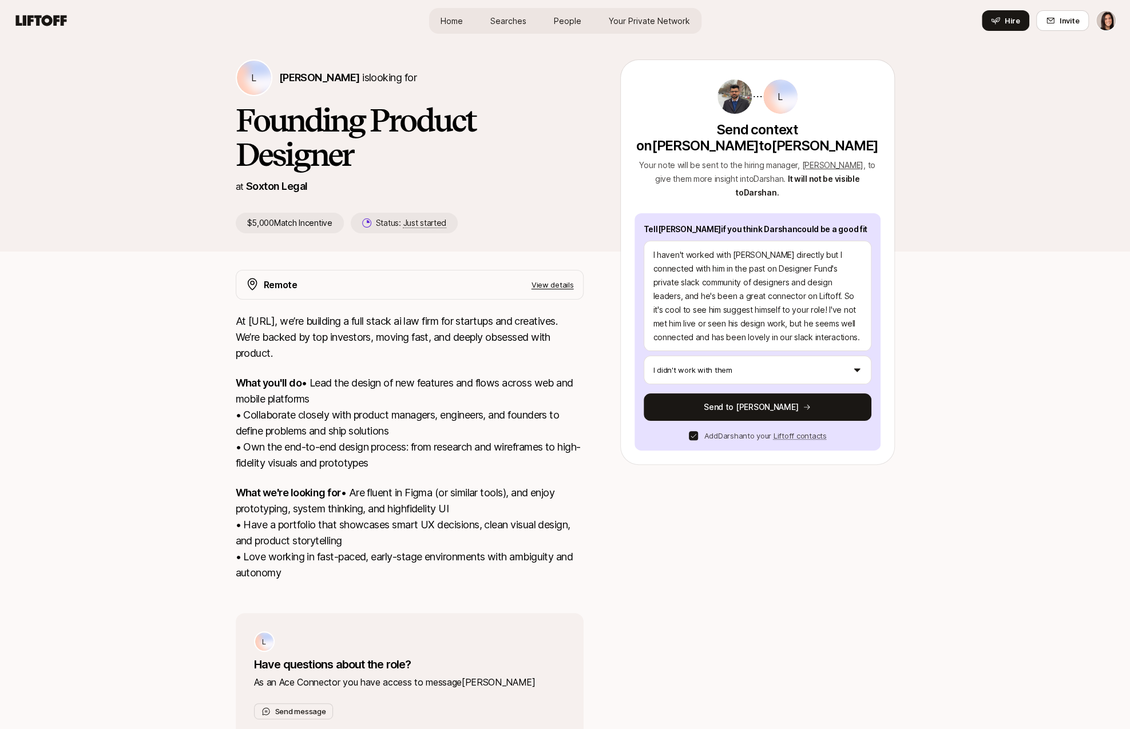
click at [693, 431] on button "button" at bounding box center [693, 435] width 9 height 9
click at [721, 279] on textarea "I haven't worked with [PERSON_NAME] directly but I connected with him in the pa…" at bounding box center [758, 296] width 228 height 110
click at [716, 301] on textarea "I haven't worked with [PERSON_NAME] directly but I connected with him in the pa…" at bounding box center [758, 296] width 228 height 110
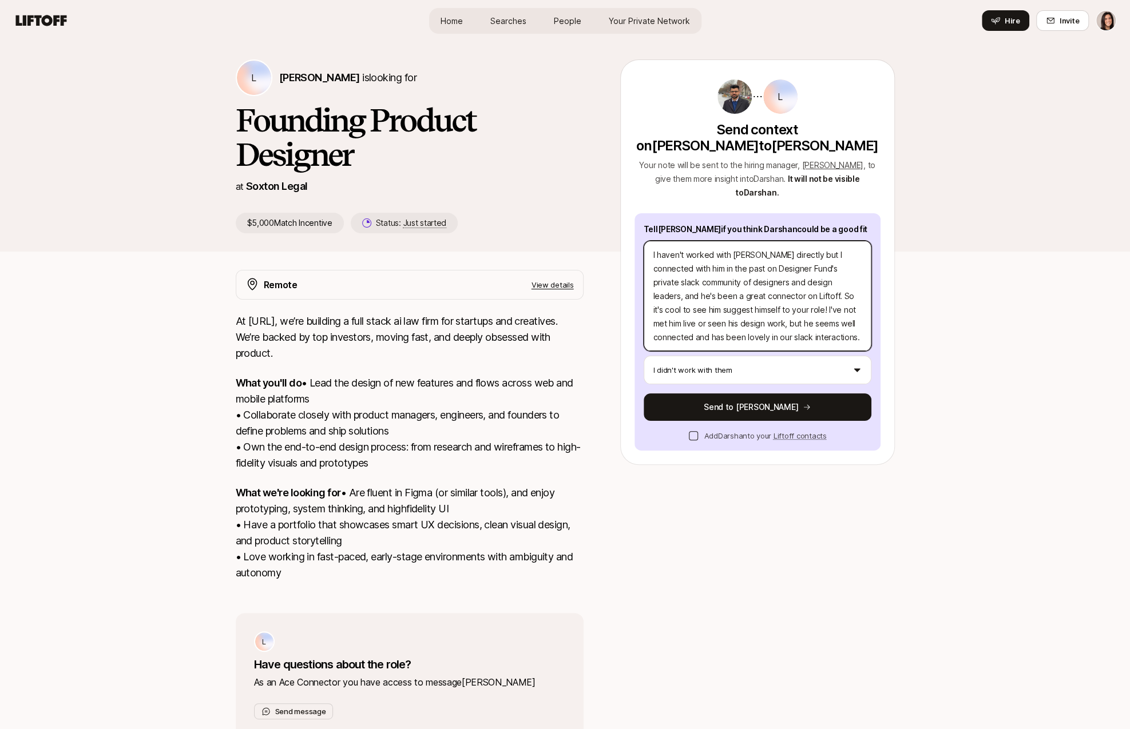
click at [716, 311] on textarea "I haven't worked with [PERSON_NAME] directly but I connected with him in the pa…" at bounding box center [758, 296] width 228 height 110
click at [716, 314] on textarea "I haven't worked with [PERSON_NAME] directly but I connected with him in the pa…" at bounding box center [758, 296] width 228 height 110
drag, startPoint x: 827, startPoint y: 270, endPoint x: 814, endPoint y: 271, distance: 12.6
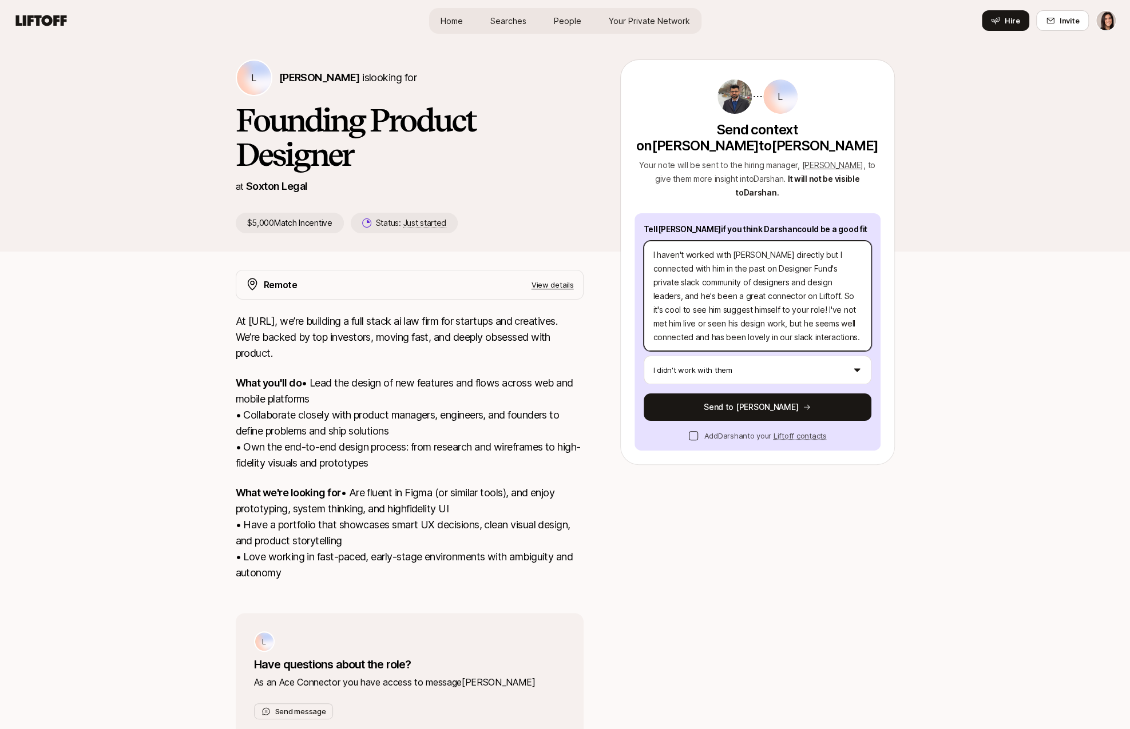
click at [814, 271] on textarea "I haven't worked with [PERSON_NAME] directly but I connected with him in the pa…" at bounding box center [758, 296] width 228 height 110
click at [807, 285] on textarea "I haven't worked with [PERSON_NAME] directly but I connected with him in the pa…" at bounding box center [758, 296] width 228 height 110
click at [765, 285] on textarea "I haven't worked with [PERSON_NAME] directly but I connected with him in the pa…" at bounding box center [758, 296] width 228 height 110
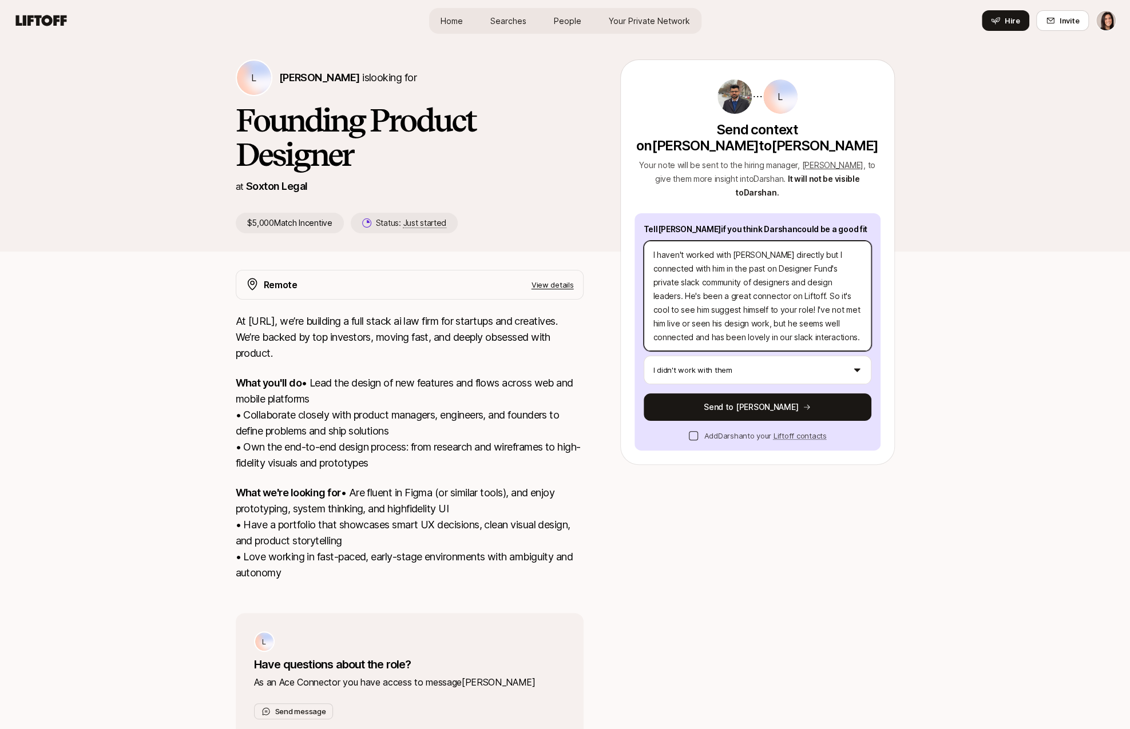
click at [756, 281] on textarea "I haven't worked with [PERSON_NAME] directly but I connected with him in the pa…" at bounding box center [758, 296] width 228 height 110
click at [743, 304] on textarea "I haven't worked with [PERSON_NAME] directly but I connected with him in the pa…" at bounding box center [758, 296] width 228 height 110
click at [723, 295] on textarea "I haven't worked with [PERSON_NAME] directly but I connected with him in the pa…" at bounding box center [758, 296] width 228 height 110
click at [736, 299] on textarea "I haven't worked with [PERSON_NAME] directly but I connected with him in the pa…" at bounding box center [758, 296] width 228 height 110
click at [696, 309] on textarea "I haven't worked with [PERSON_NAME] directly but I connected with him in the pa…" at bounding box center [758, 296] width 228 height 110
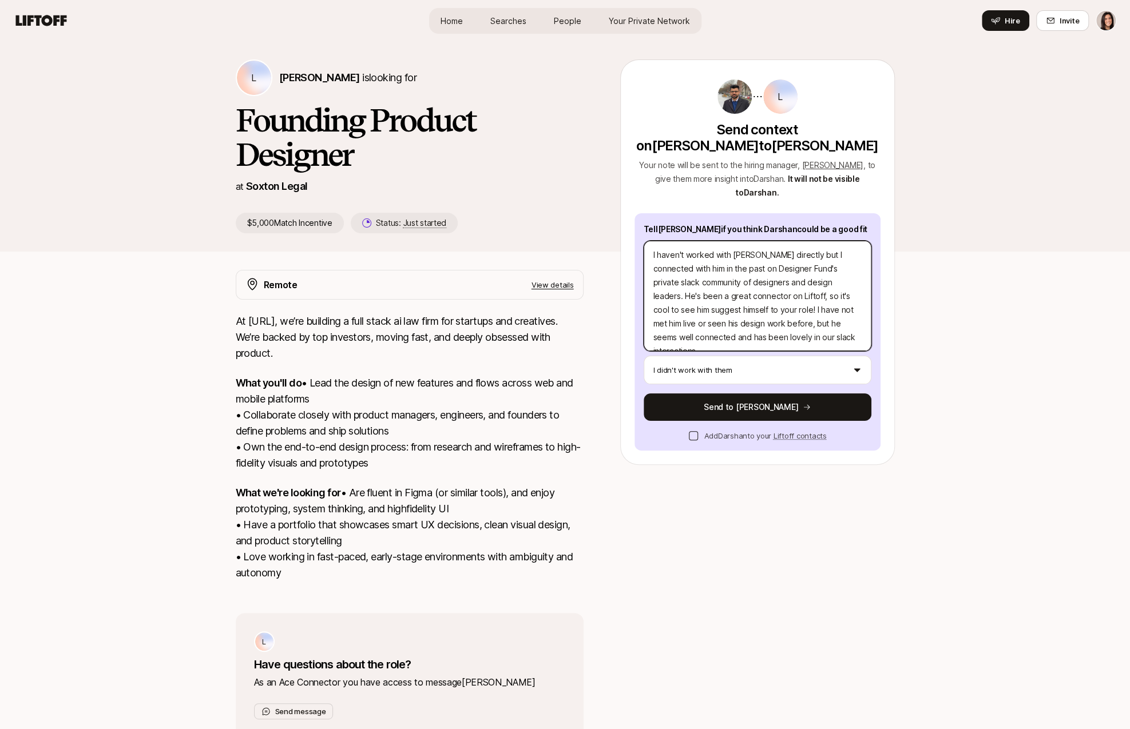
click at [696, 309] on textarea "I haven't worked with [PERSON_NAME] directly but I connected with him in the pa…" at bounding box center [758, 296] width 228 height 110
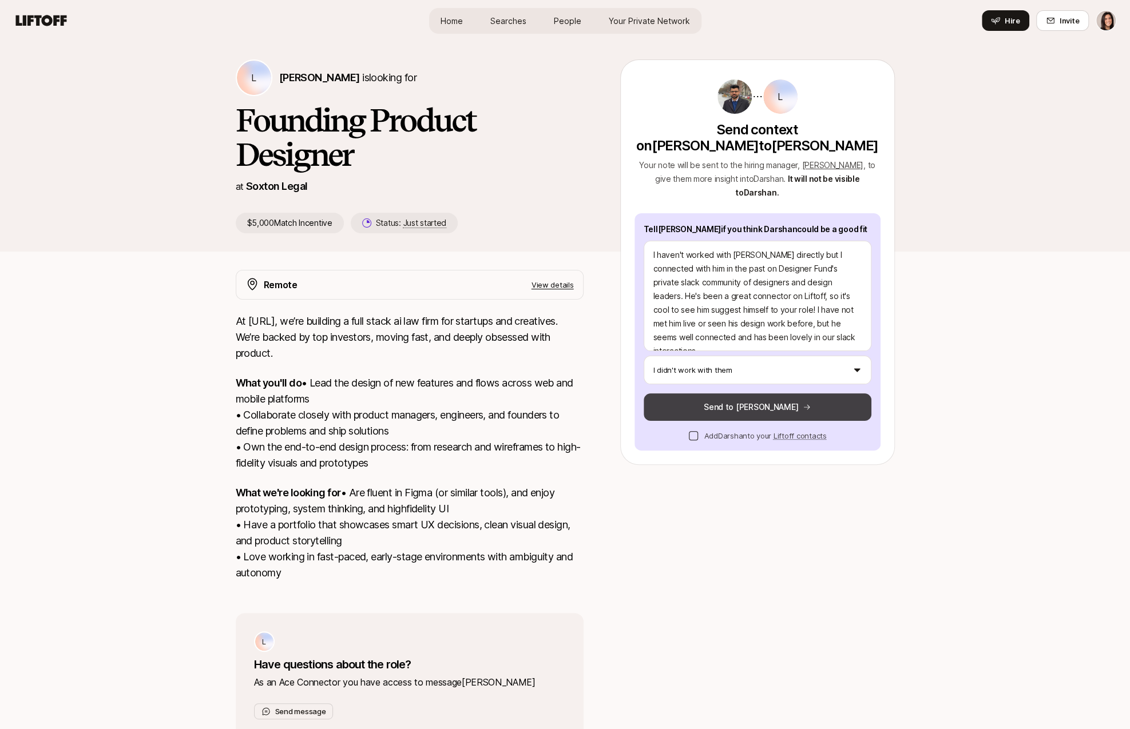
click at [694, 394] on button "Send to [PERSON_NAME]" at bounding box center [758, 407] width 228 height 27
